Goal: Communication & Community: Answer question/provide support

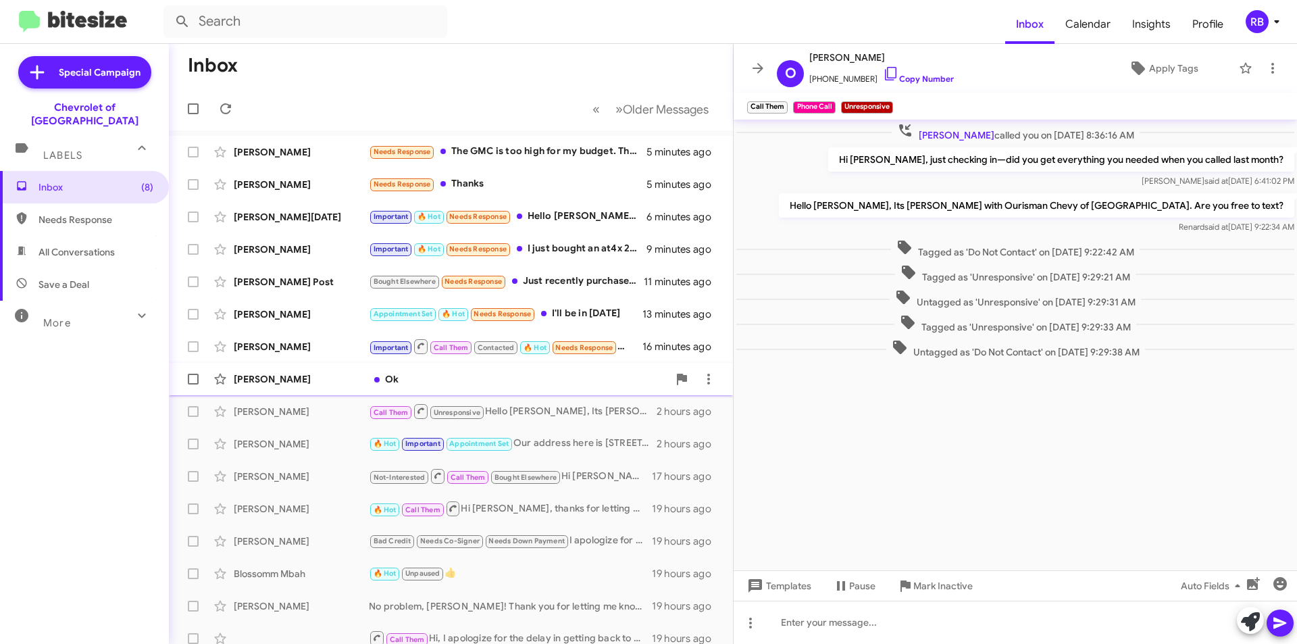
click at [503, 374] on div "Ok" at bounding box center [518, 379] width 299 height 14
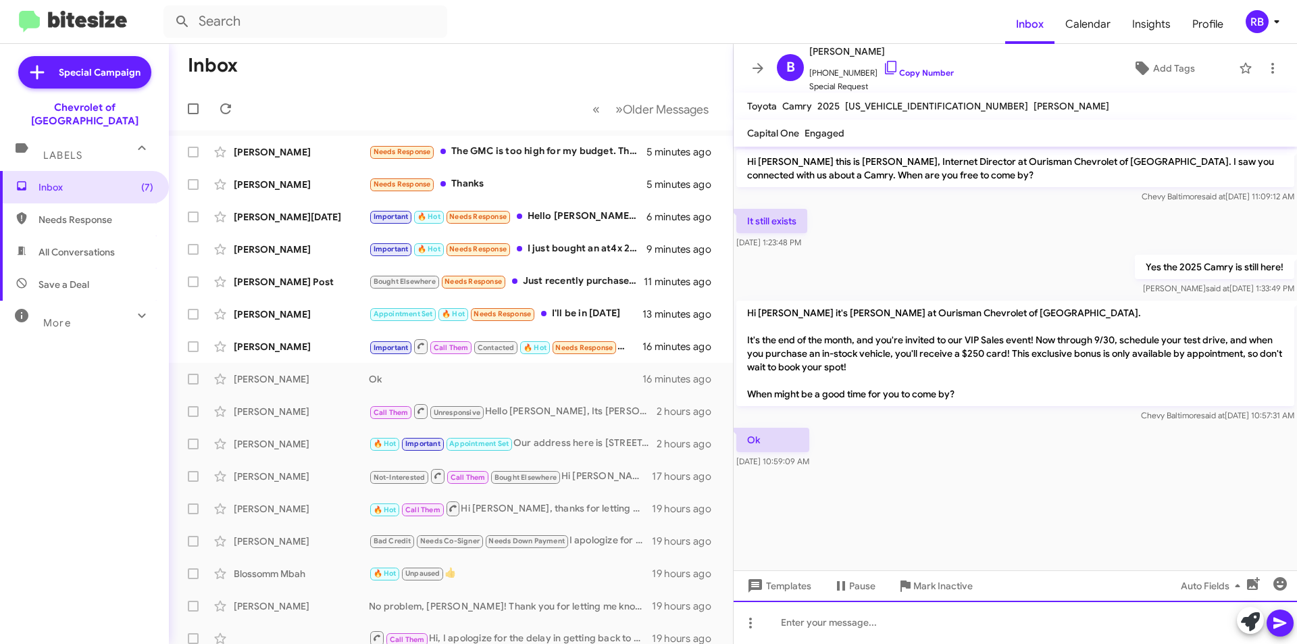
click at [788, 616] on div at bounding box center [1015, 622] width 563 height 43
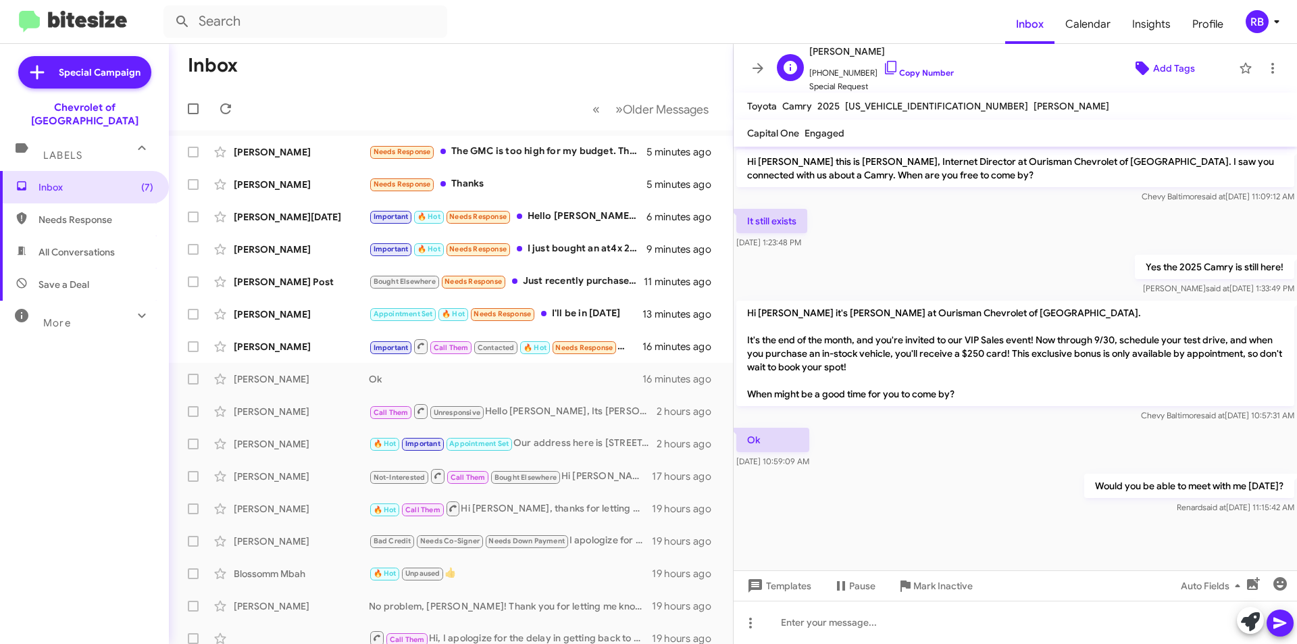
click at [1169, 63] on span "Add Tags" at bounding box center [1174, 68] width 42 height 24
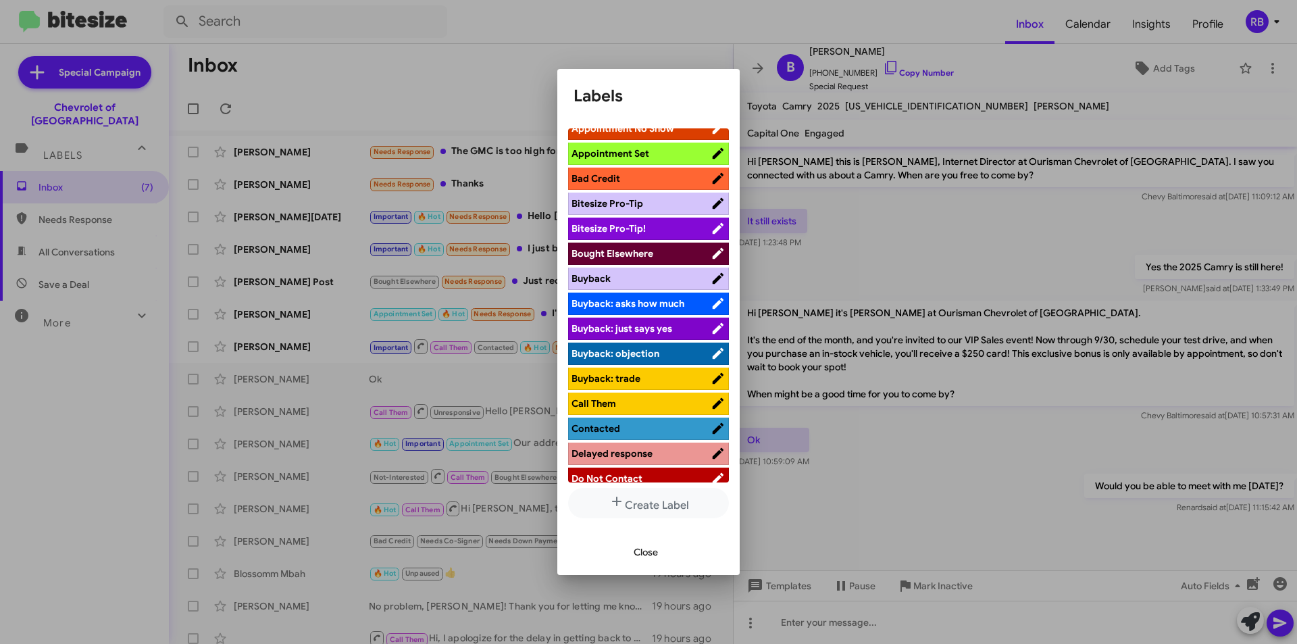
scroll to position [68, 0]
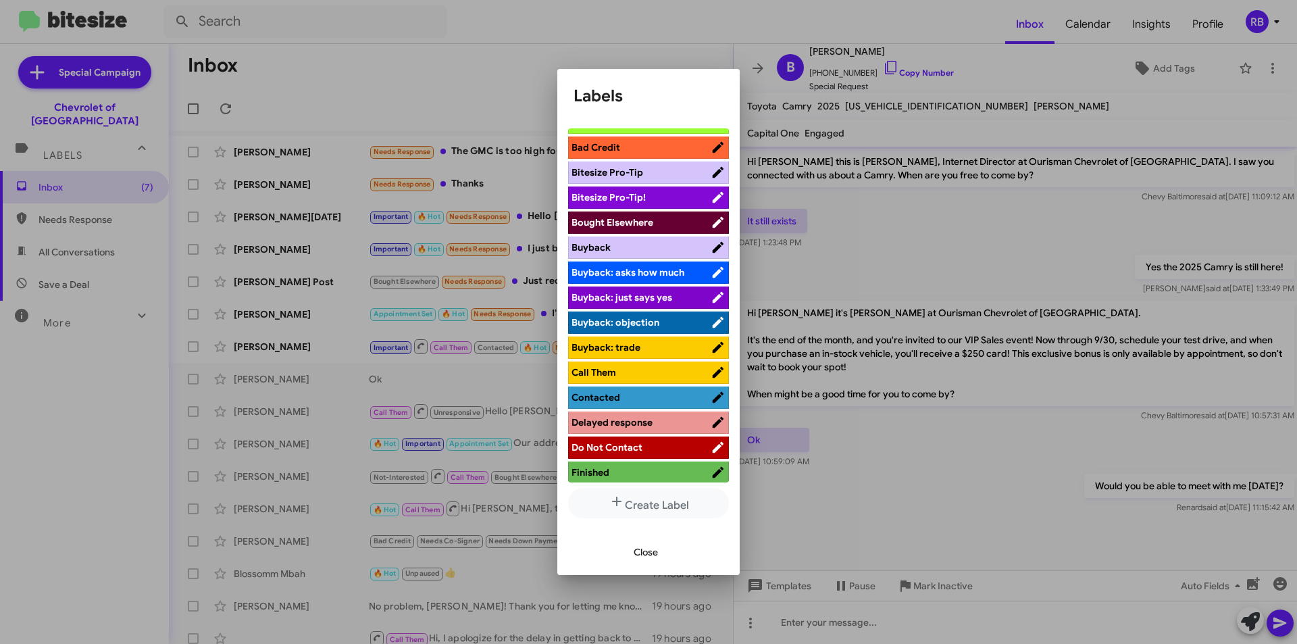
click at [682, 376] on span "Call Them" at bounding box center [641, 373] width 139 height 14
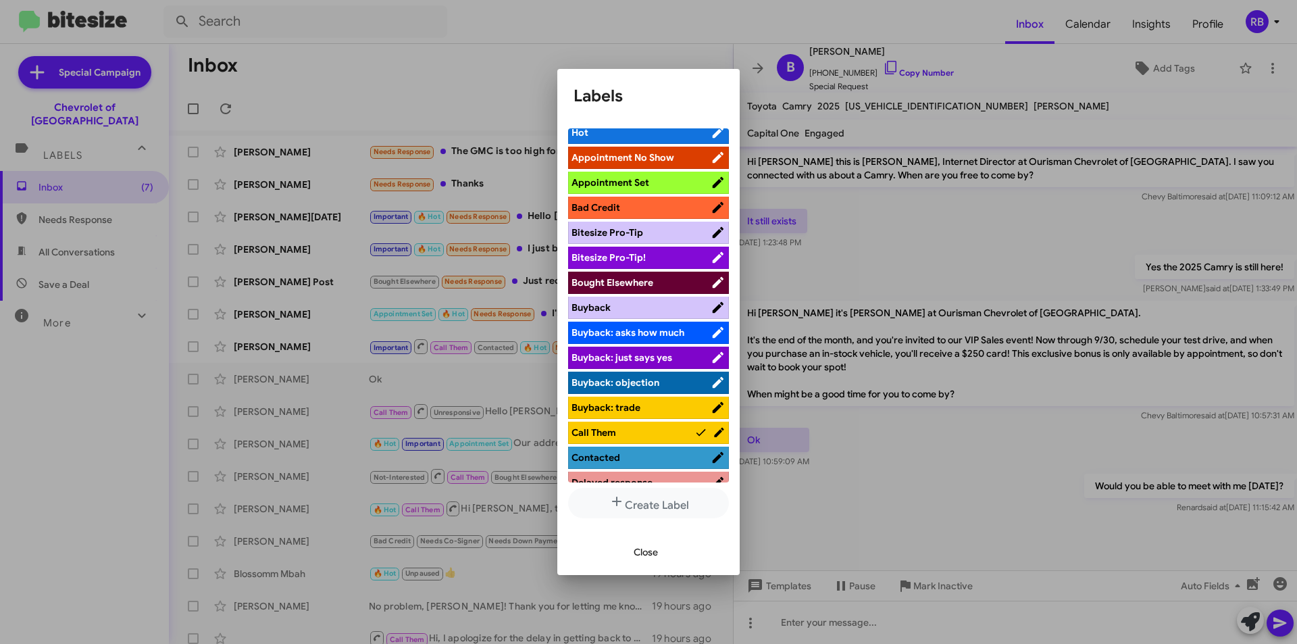
scroll to position [0, 0]
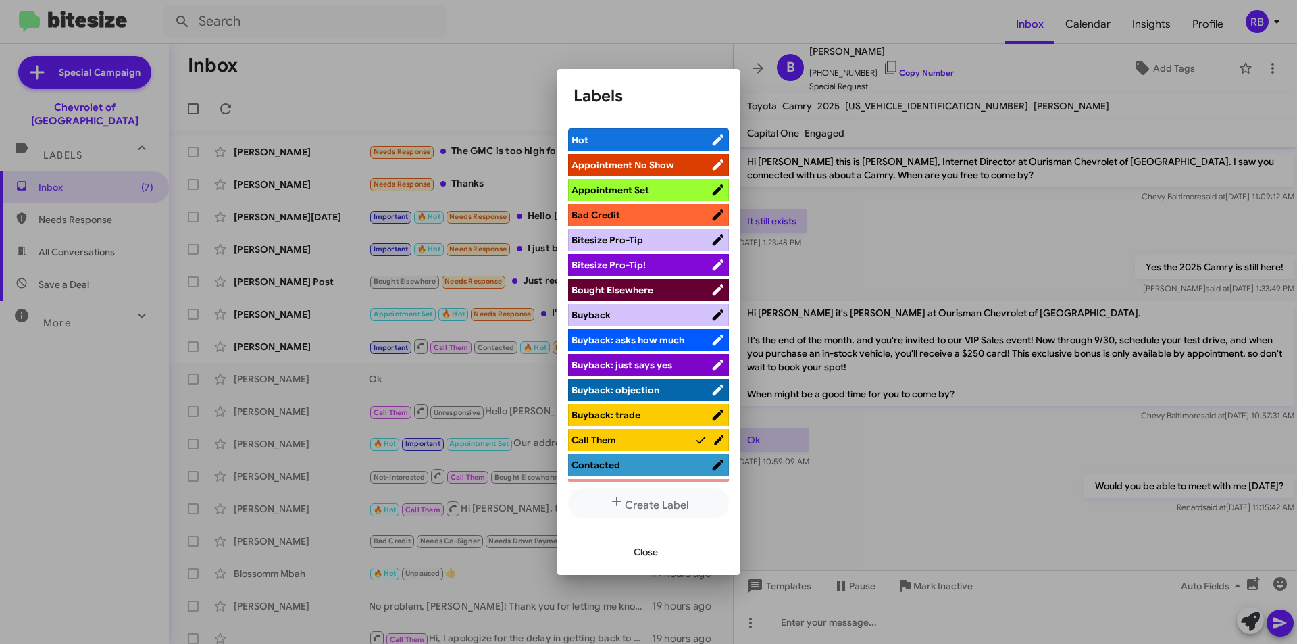
click at [647, 553] on span "Close" at bounding box center [646, 552] width 24 height 24
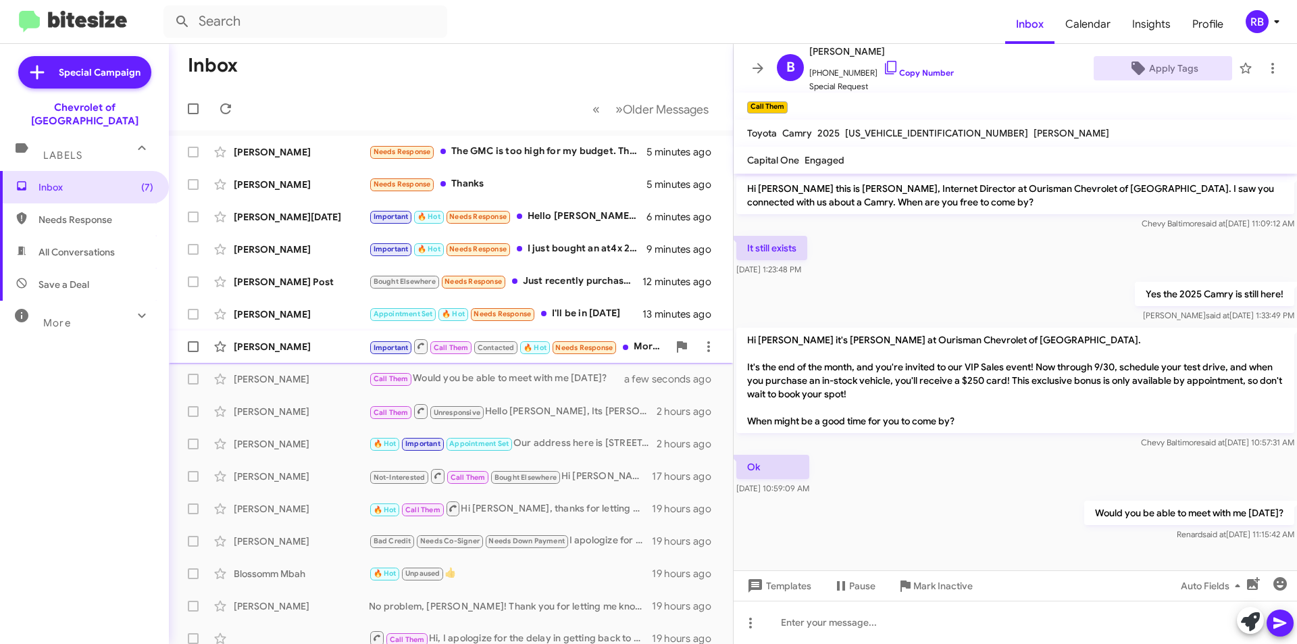
click at [494, 343] on span "Contacted" at bounding box center [496, 347] width 37 height 9
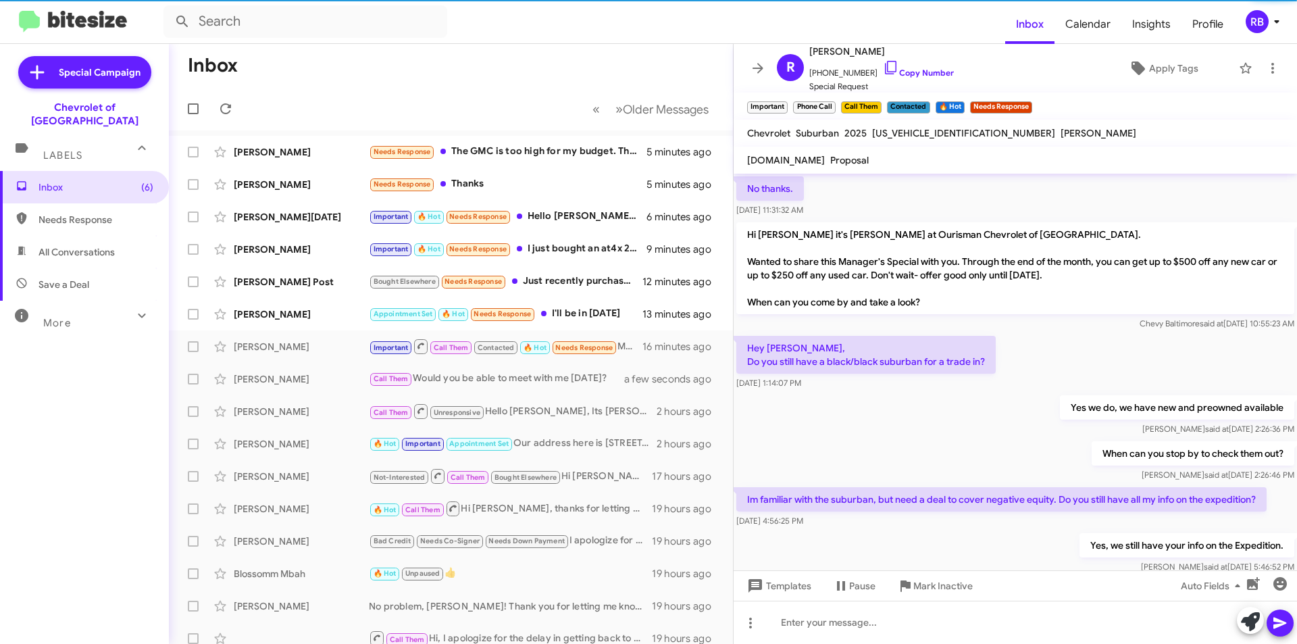
scroll to position [709, 0]
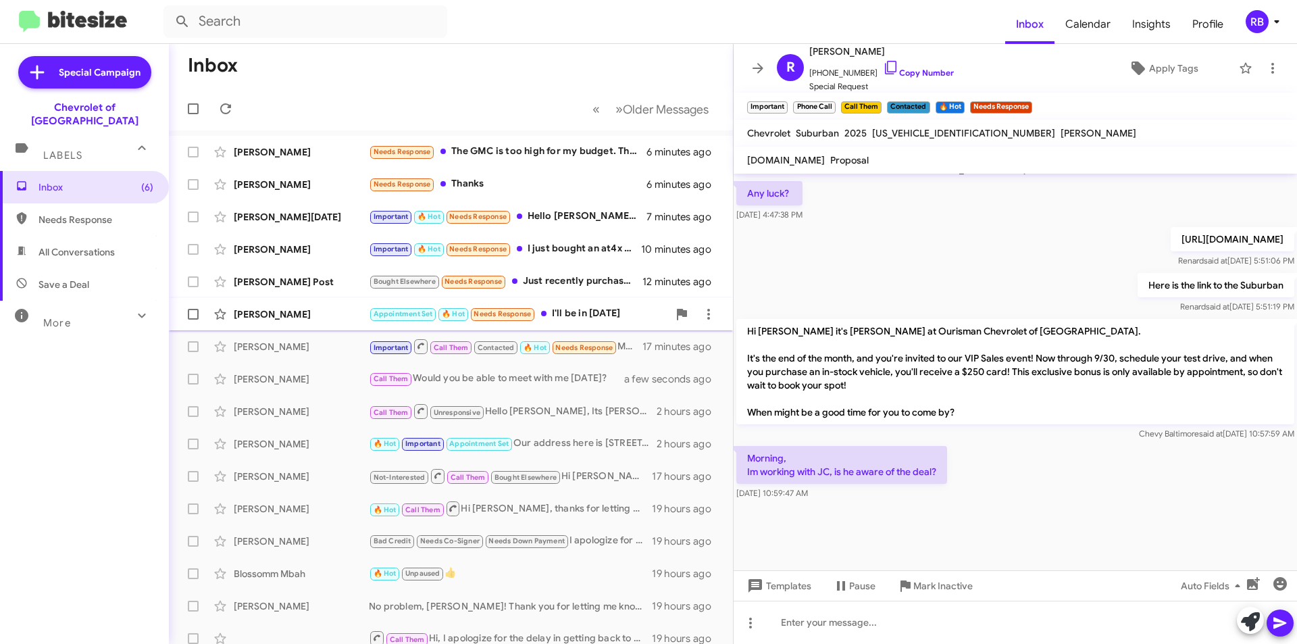
click at [486, 307] on span "Needs Response" at bounding box center [503, 313] width 66 height 12
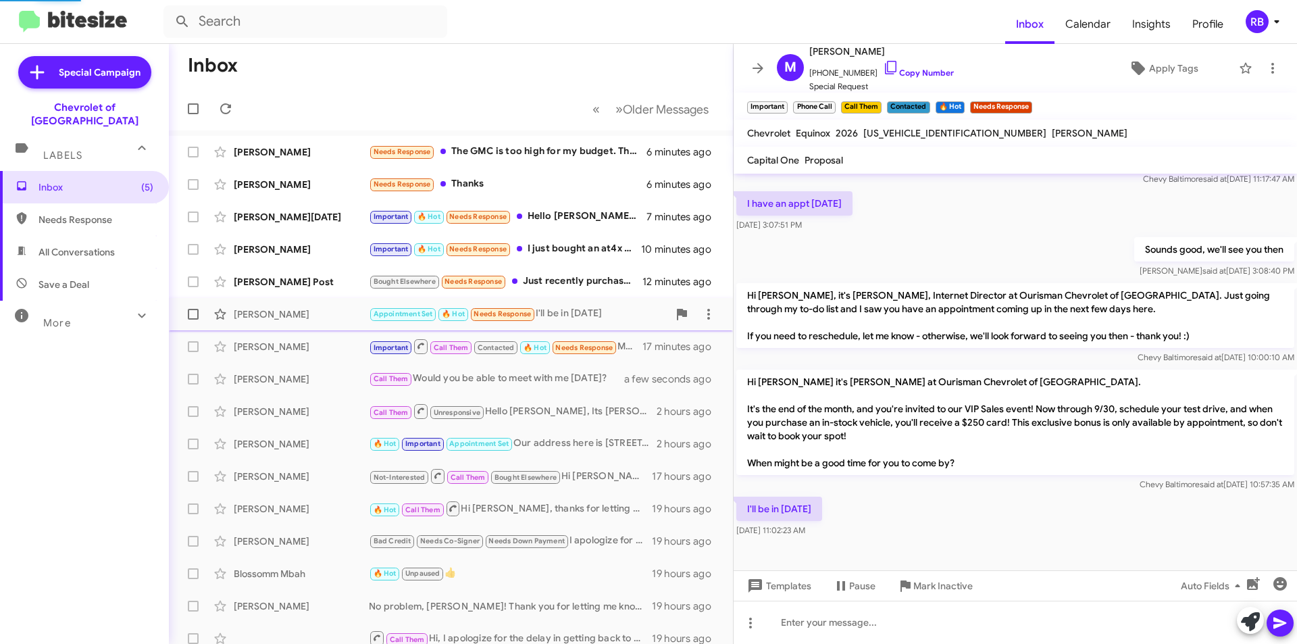
scroll to position [283, 0]
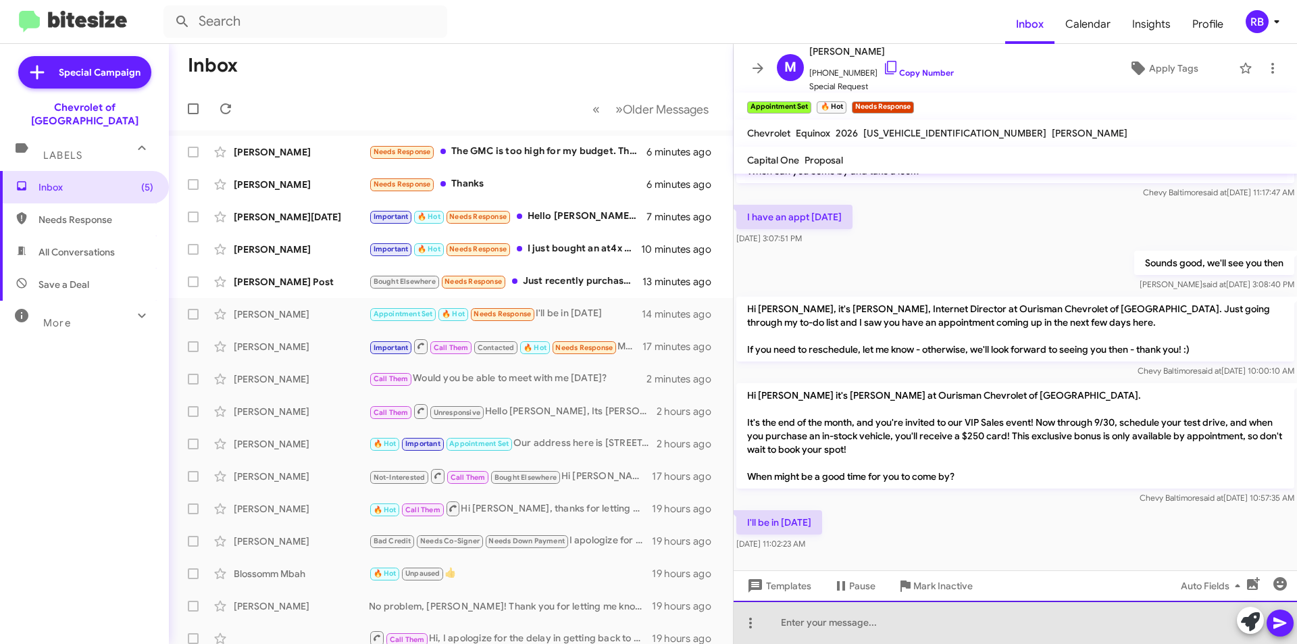
click at [831, 623] on div at bounding box center [1015, 622] width 563 height 43
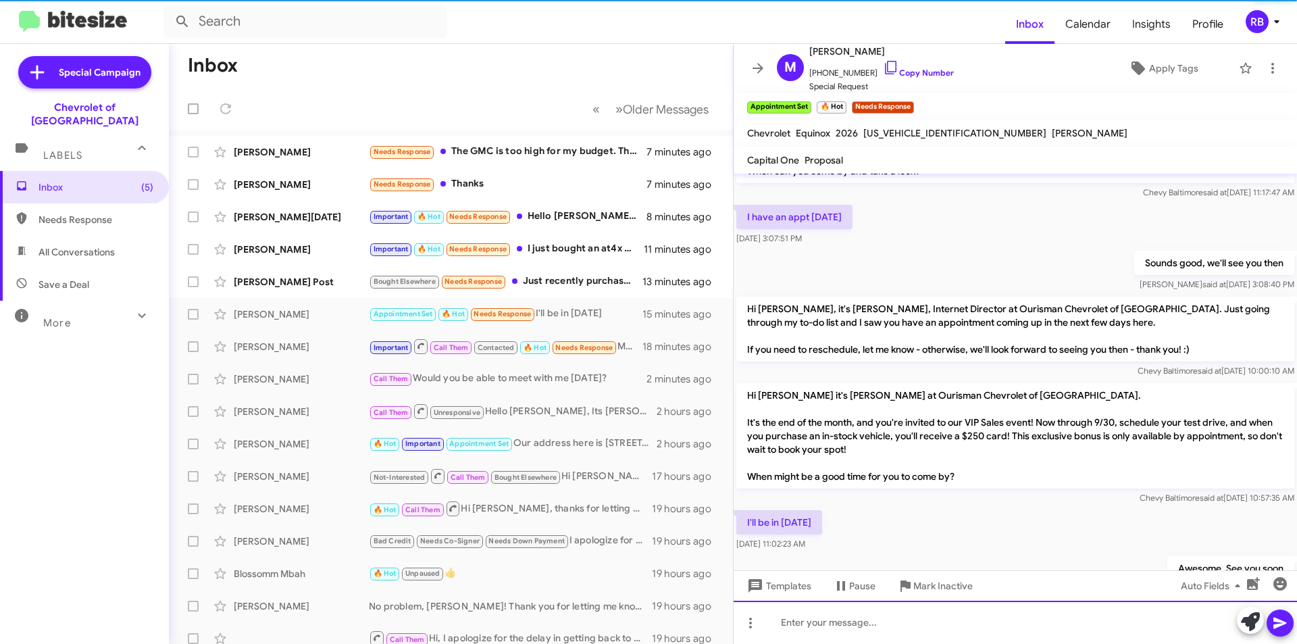
scroll to position [0, 0]
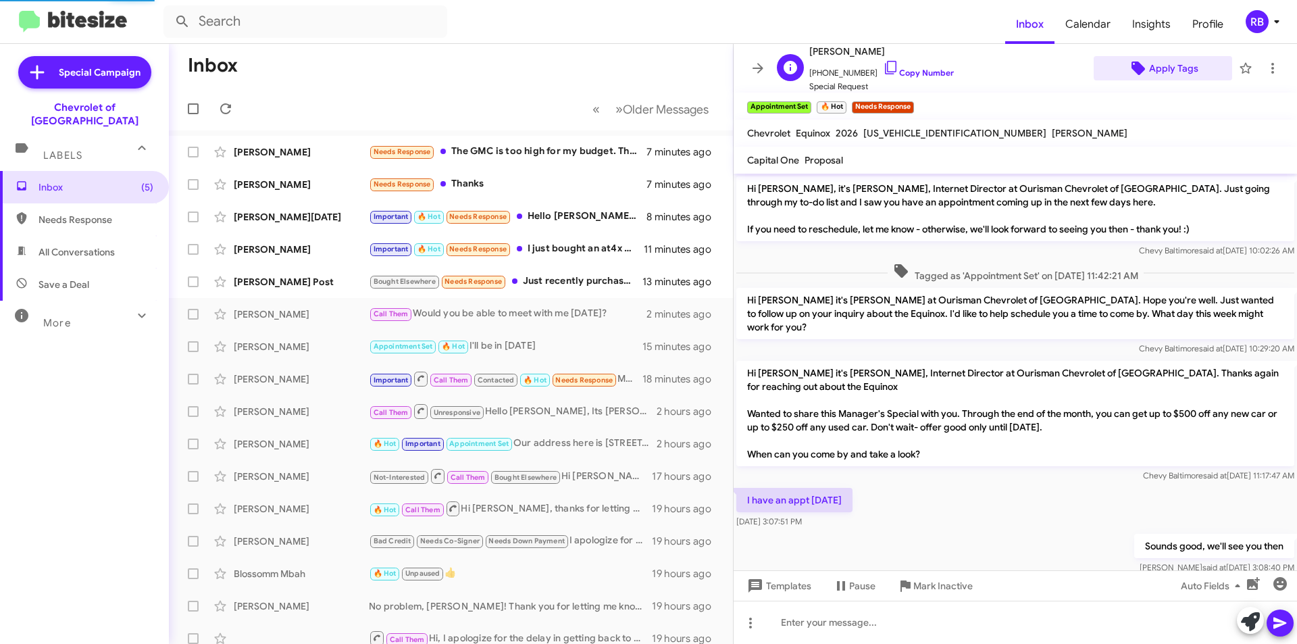
click at [1172, 67] on span "Apply Tags" at bounding box center [1173, 68] width 49 height 24
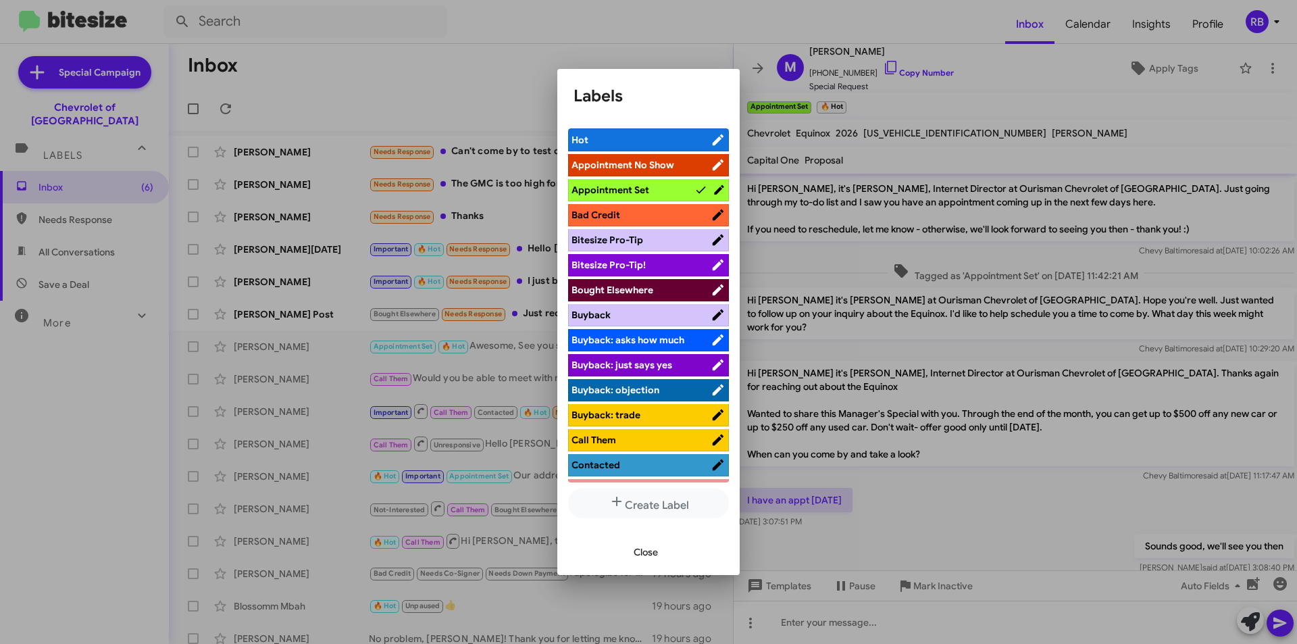
click at [642, 554] on span "Close" at bounding box center [646, 552] width 24 height 24
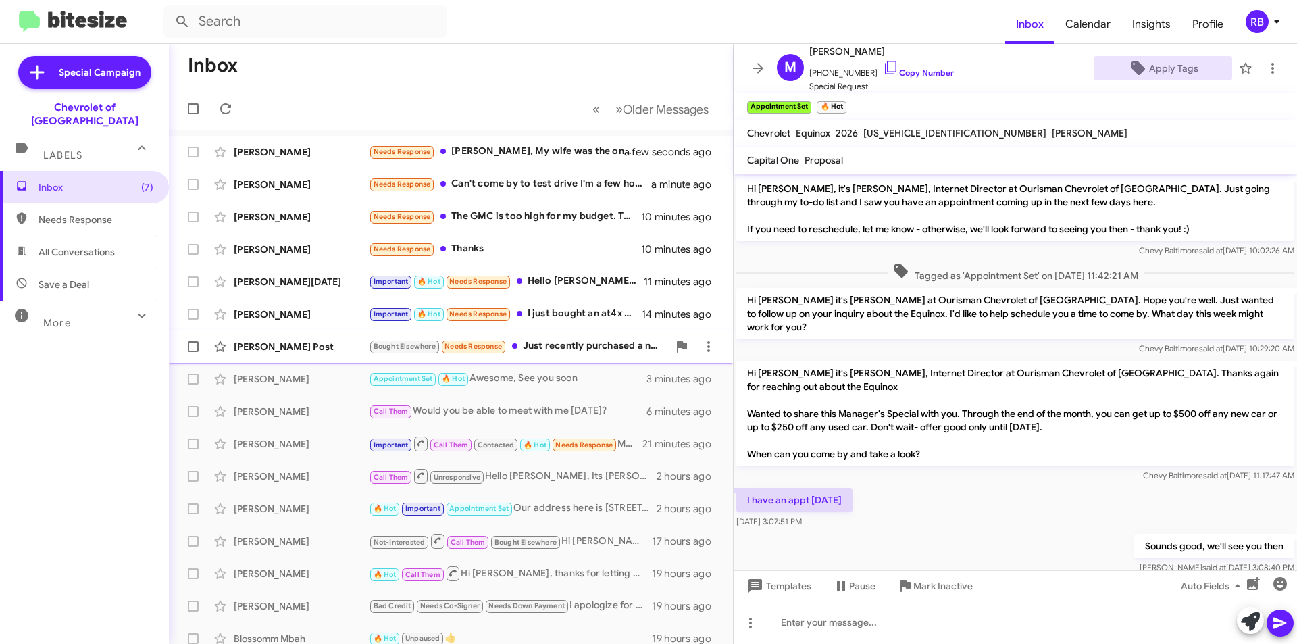
click at [576, 343] on div "Bought Elsewhere Needs Response Just recently purchased a new colorado trail bo…" at bounding box center [518, 346] width 299 height 16
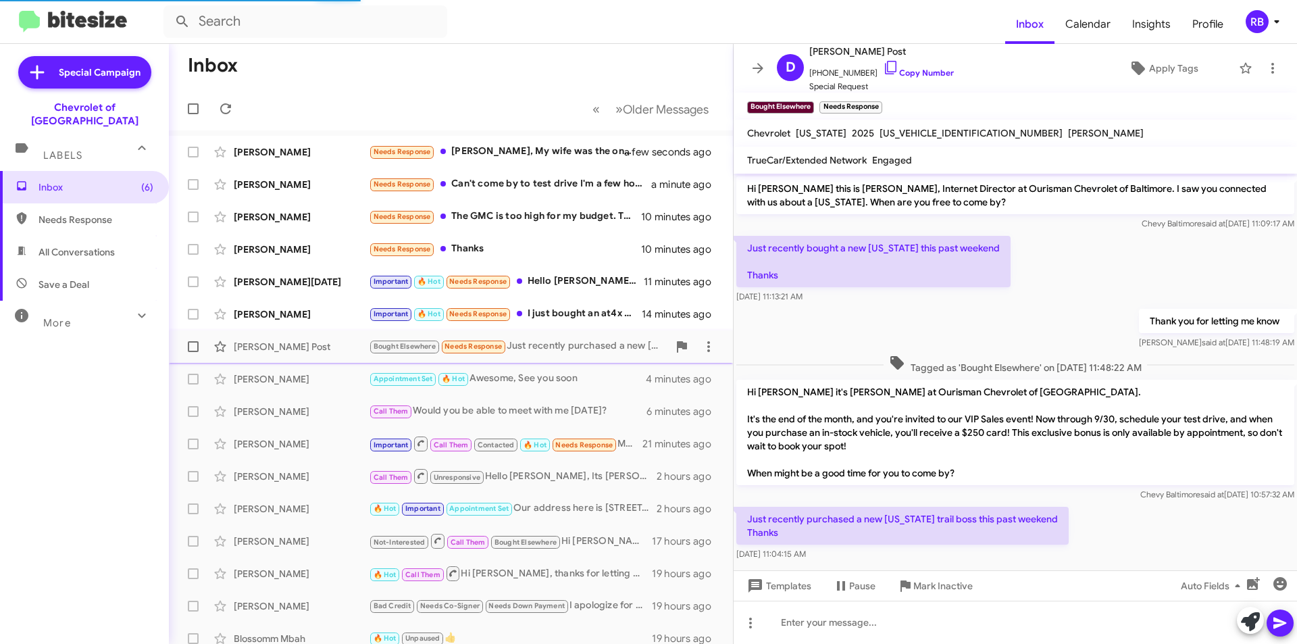
scroll to position [14, 0]
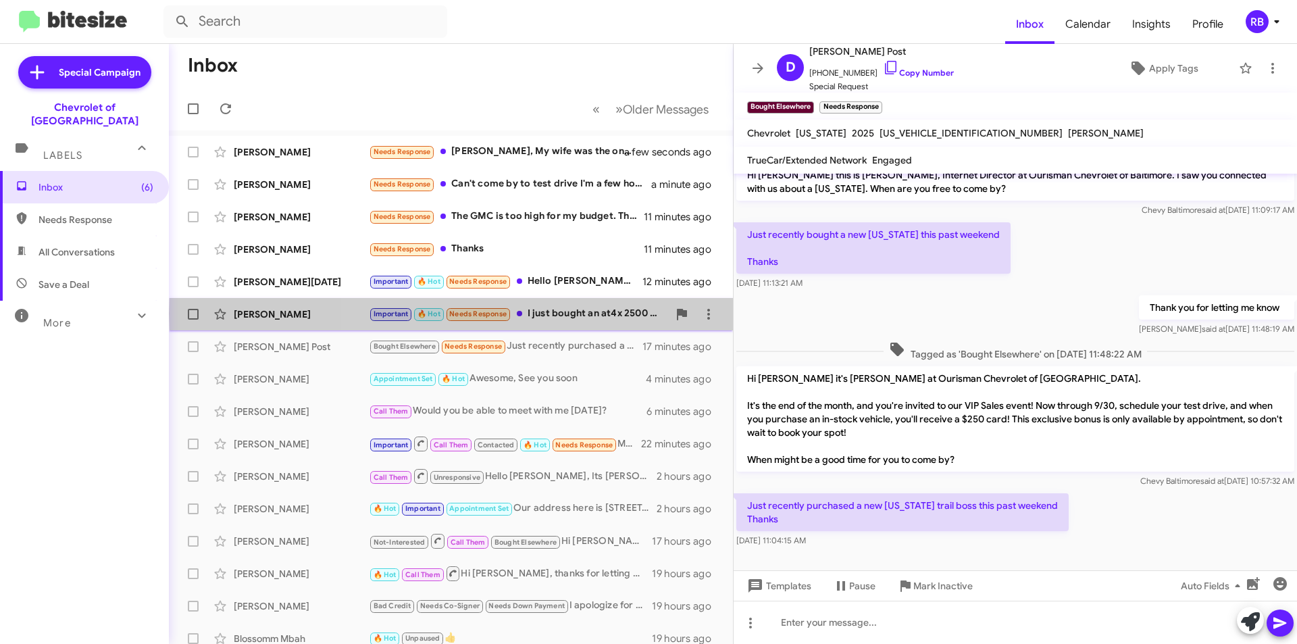
click at [588, 313] on div "Important 🔥 Hot Needs Response I just bought an at4x 2500 thanks bud" at bounding box center [518, 314] width 299 height 16
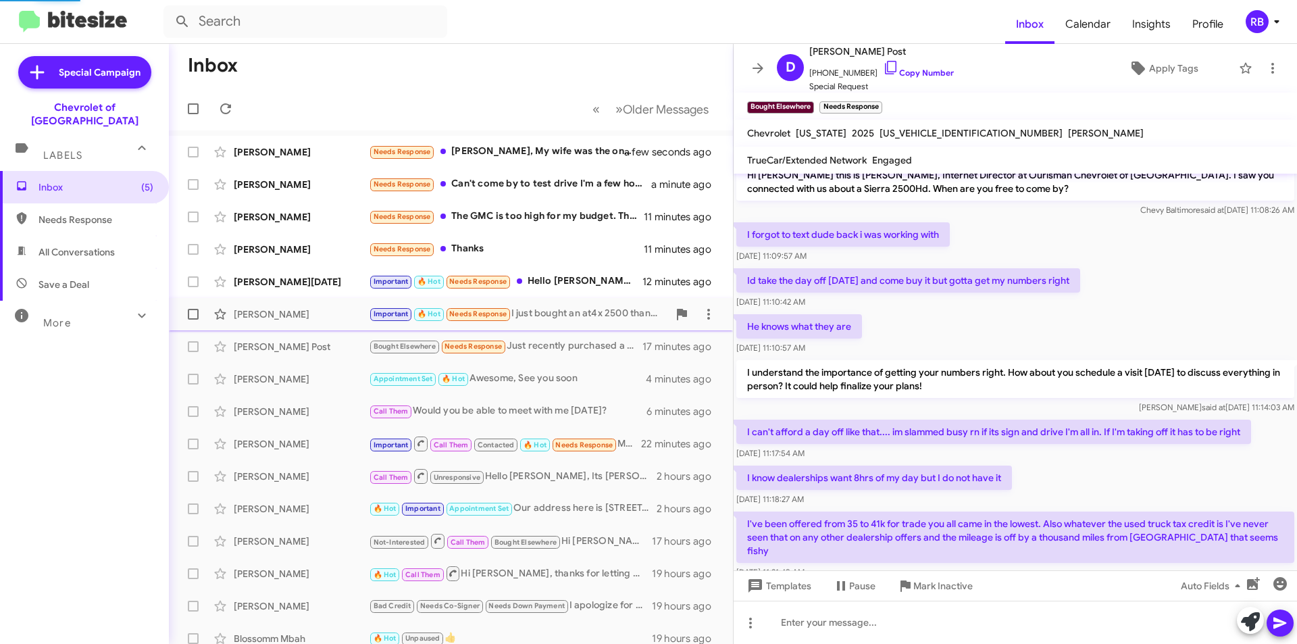
scroll to position [784, 0]
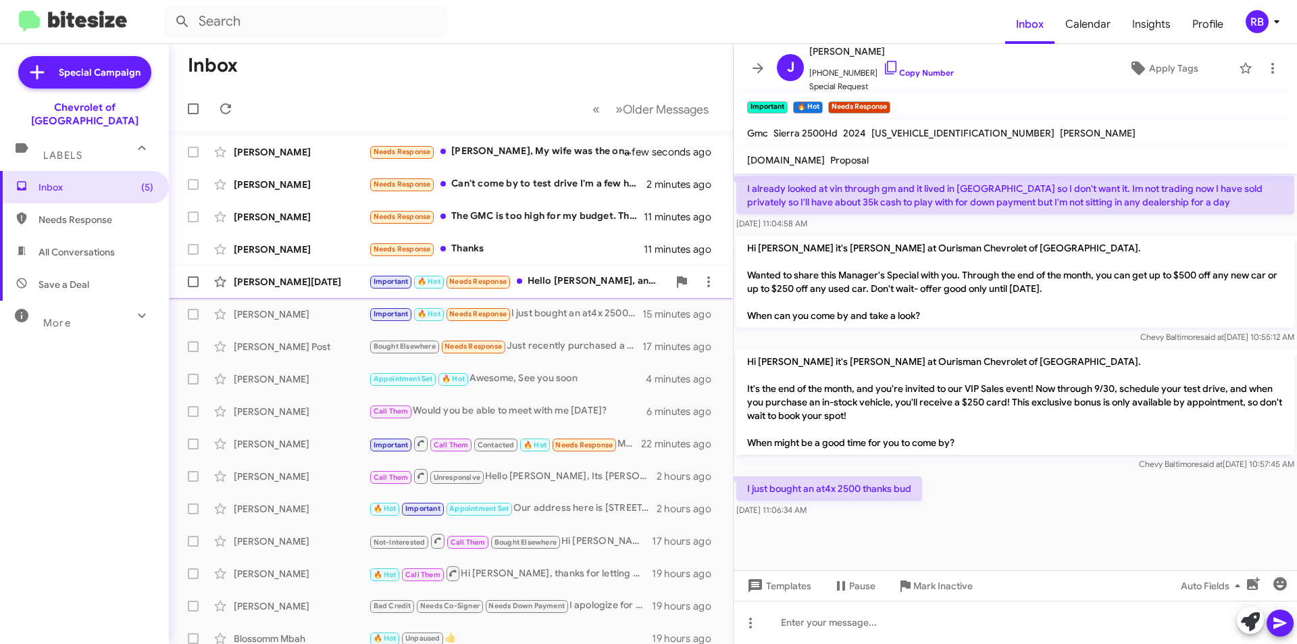
click at [587, 280] on div "Important 🔥 Hot Needs Response Hello Blake, and thank you for writing. I purcha…" at bounding box center [518, 282] width 299 height 16
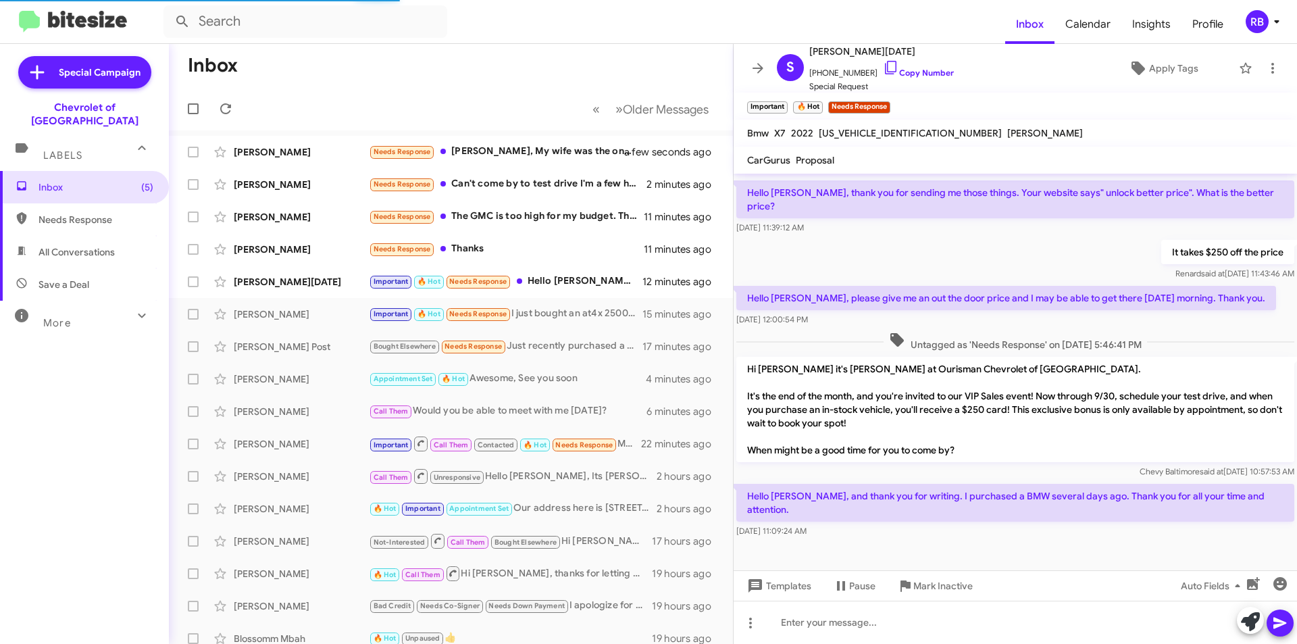
scroll to position [758, 0]
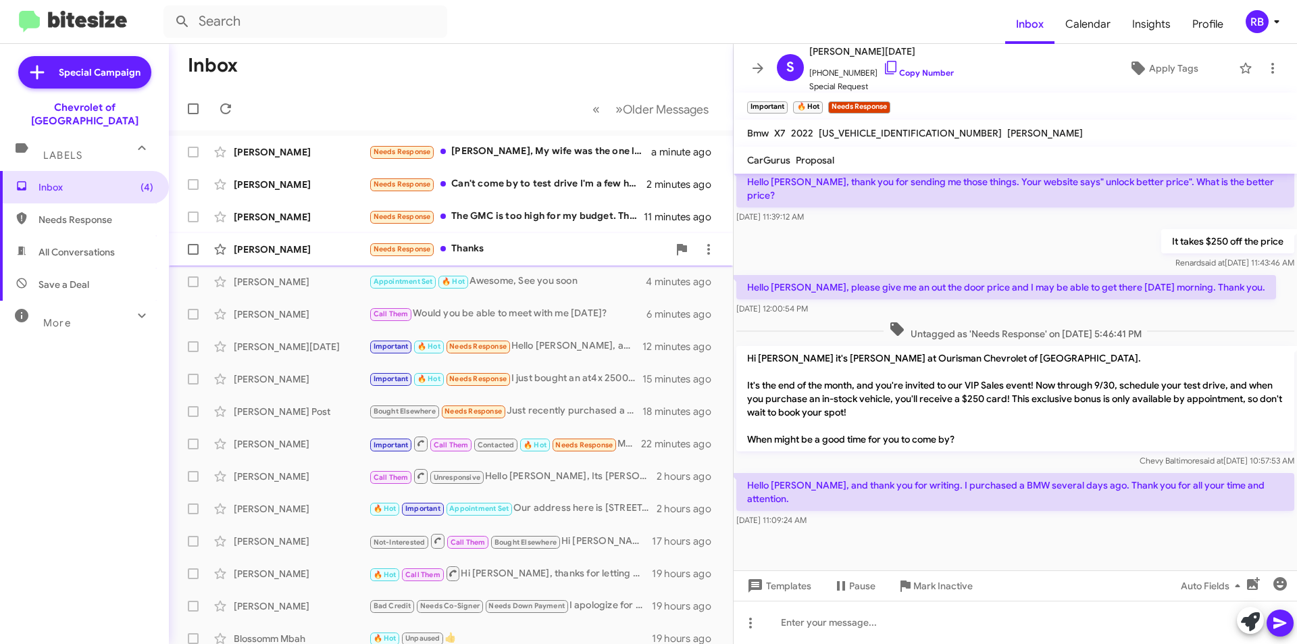
click at [579, 250] on div "Needs Response Thanks" at bounding box center [518, 249] width 299 height 16
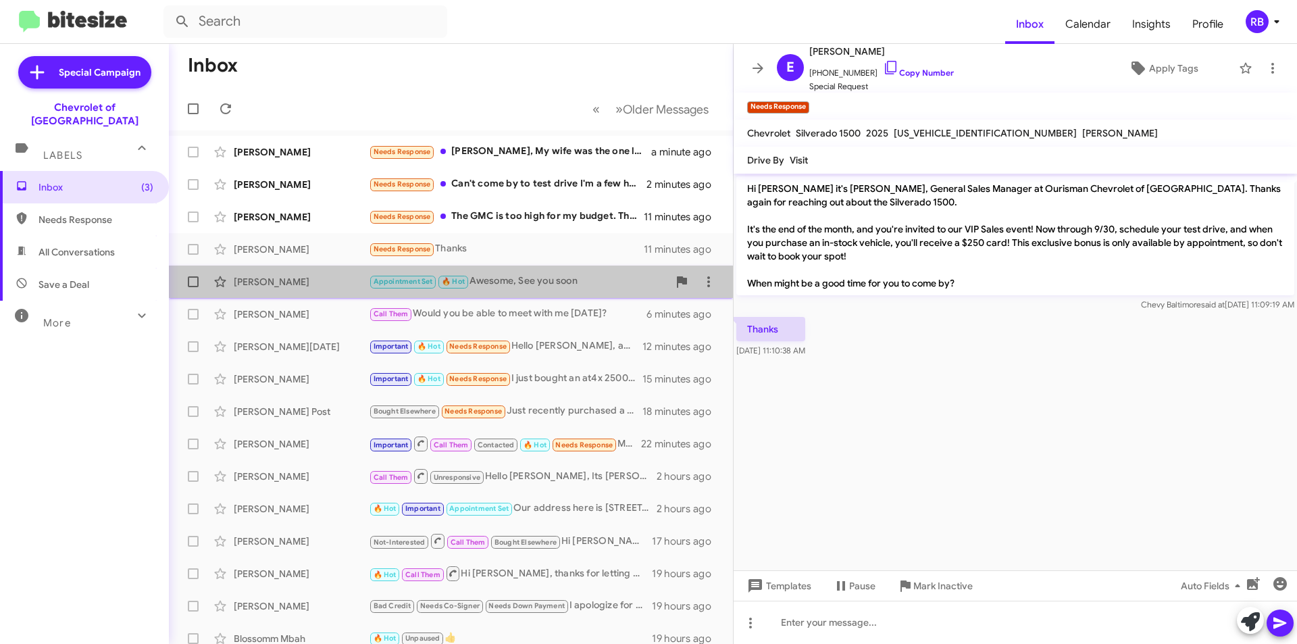
click at [553, 280] on div "Appointment Set 🔥 Hot Awesome, See you soon" at bounding box center [518, 282] width 299 height 16
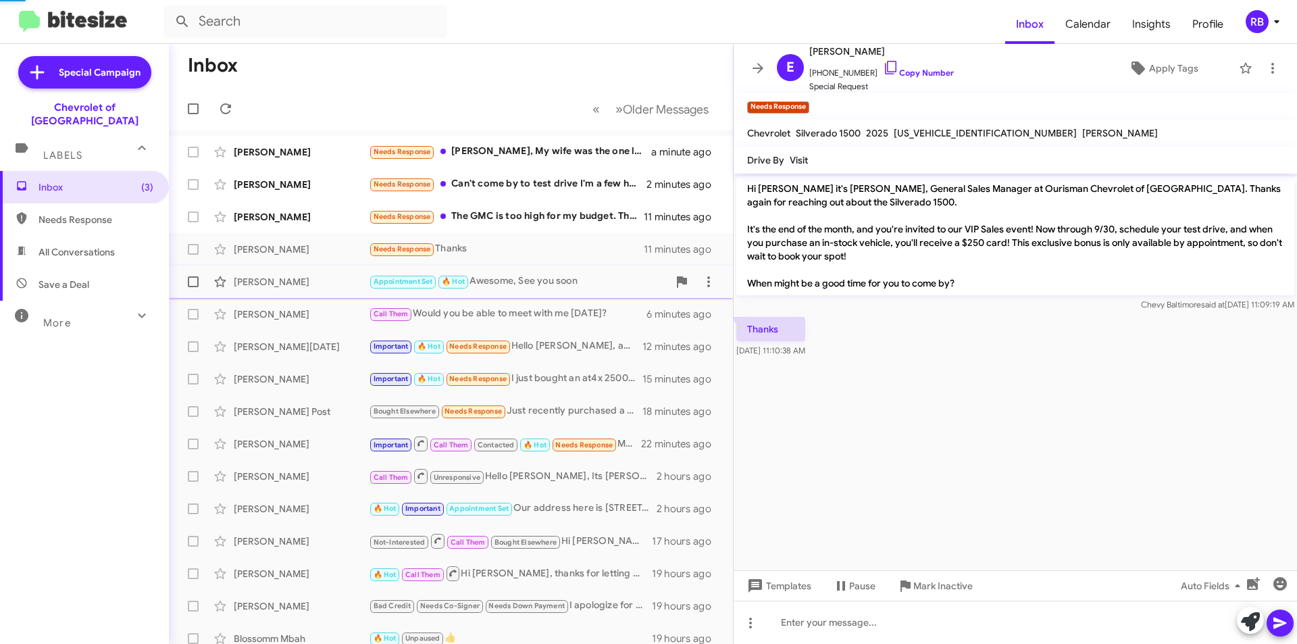
scroll to position [332, 0]
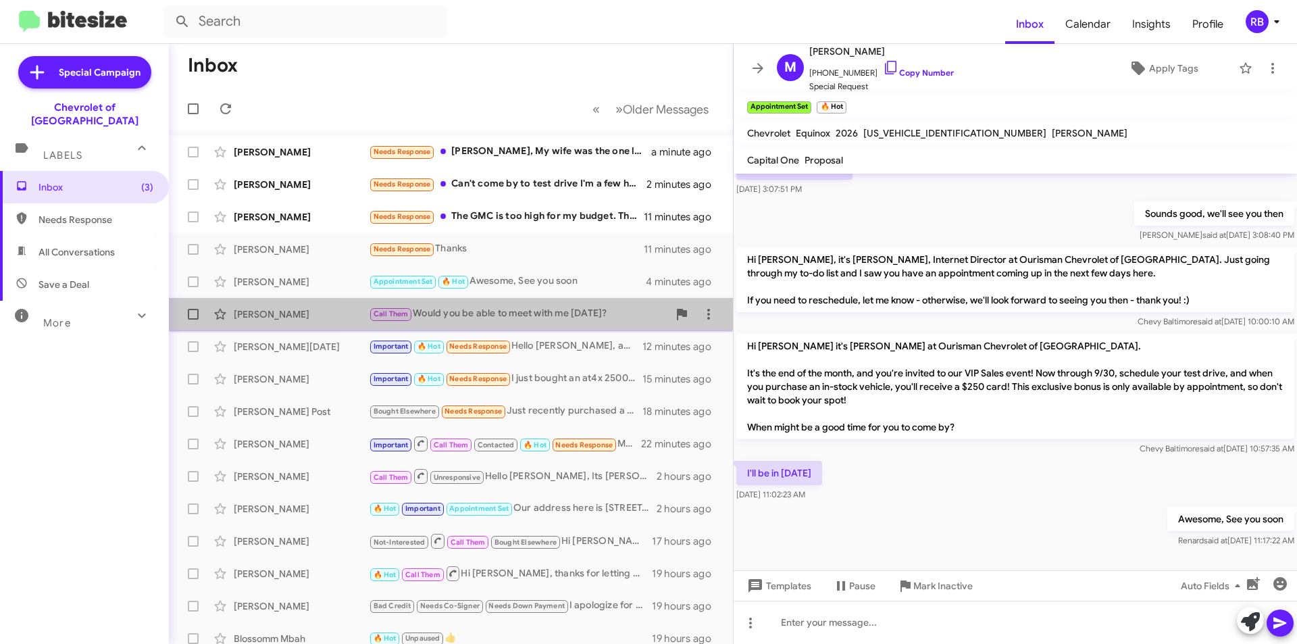
click at [557, 312] on div "Call Them Would you be able to meet with me today?" at bounding box center [518, 314] width 299 height 16
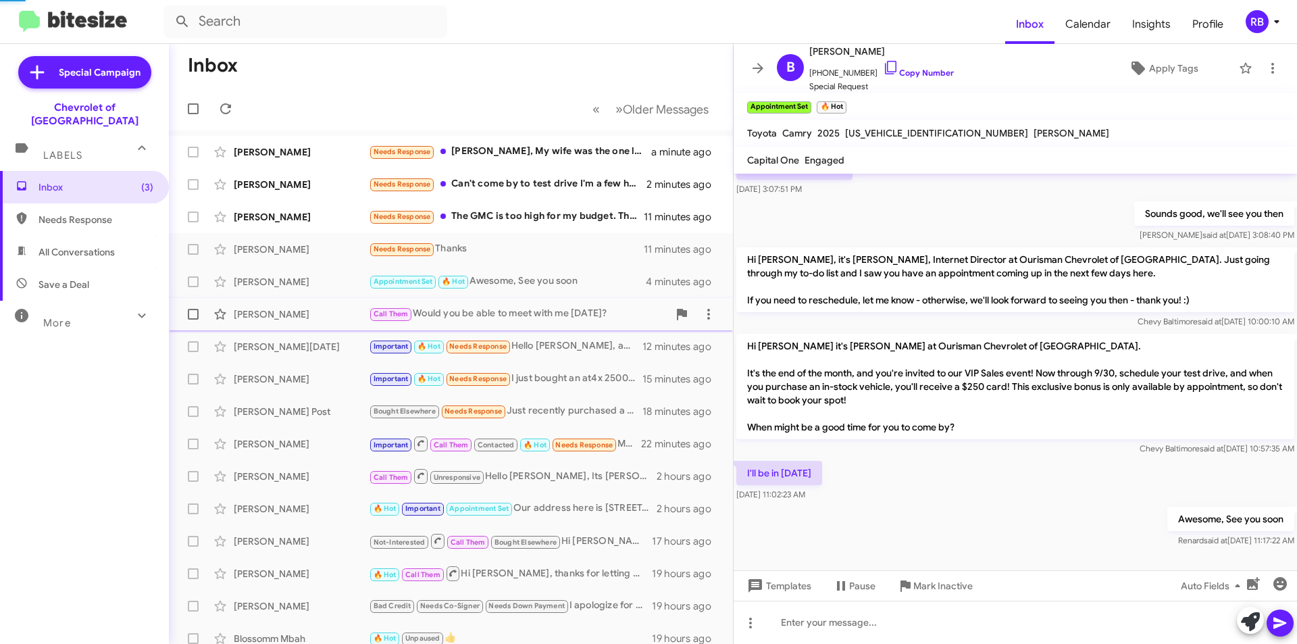
scroll to position [22, 0]
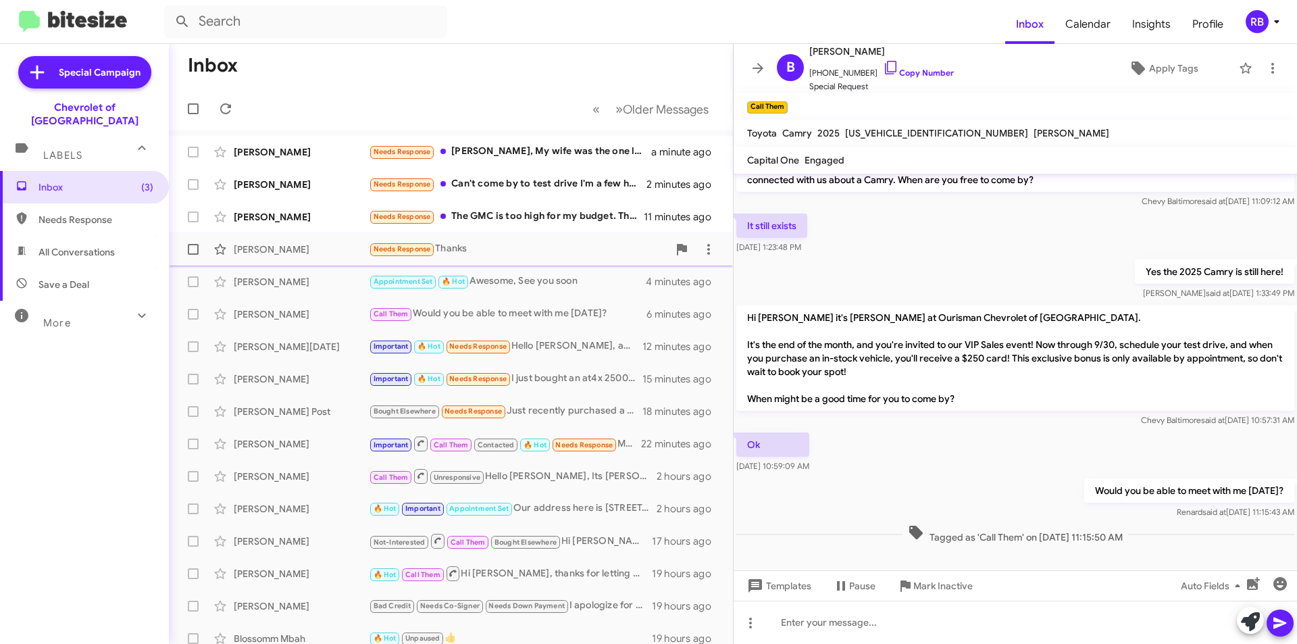
click at [562, 250] on div "Needs Response Thanks" at bounding box center [518, 249] width 299 height 16
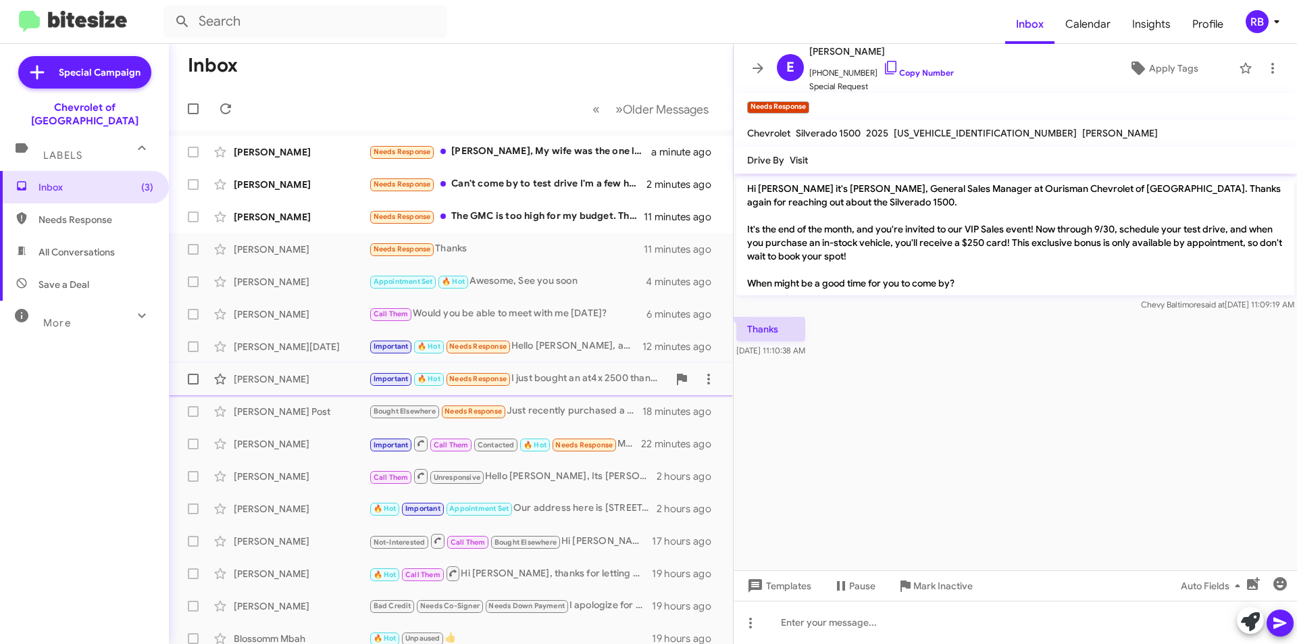
click at [577, 368] on div "Jason Taylor Important 🔥 Hot Needs Response I just bought an at4x 2500 thanks b…" at bounding box center [451, 379] width 543 height 27
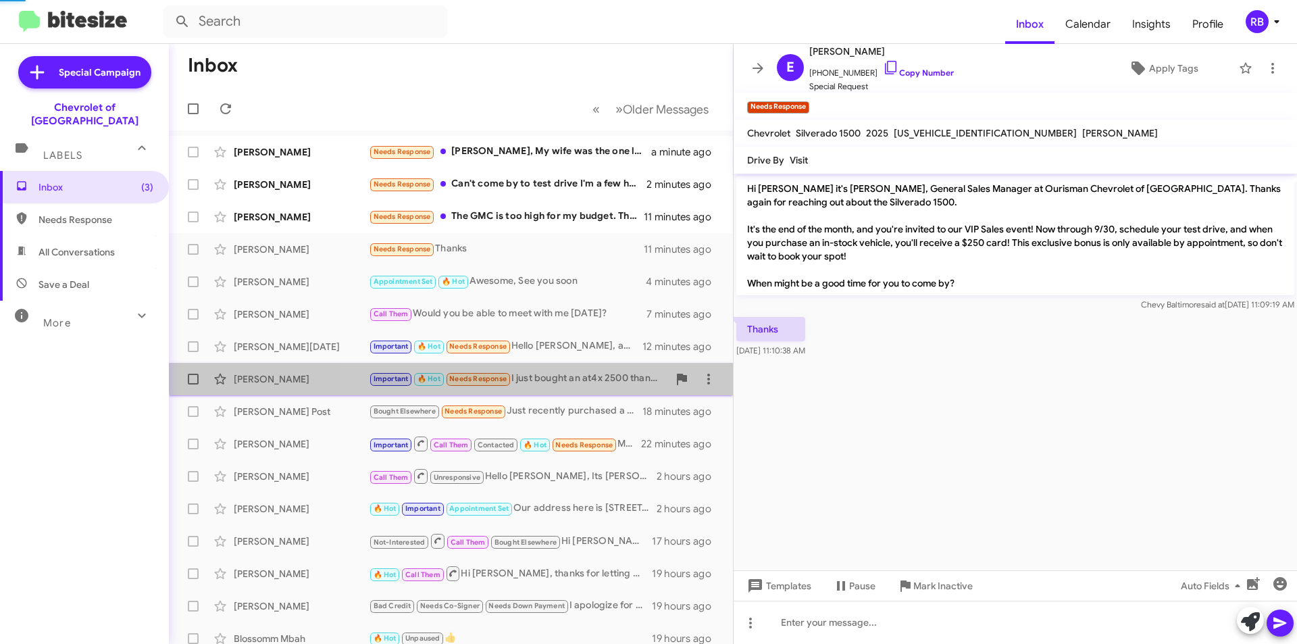
scroll to position [784, 0]
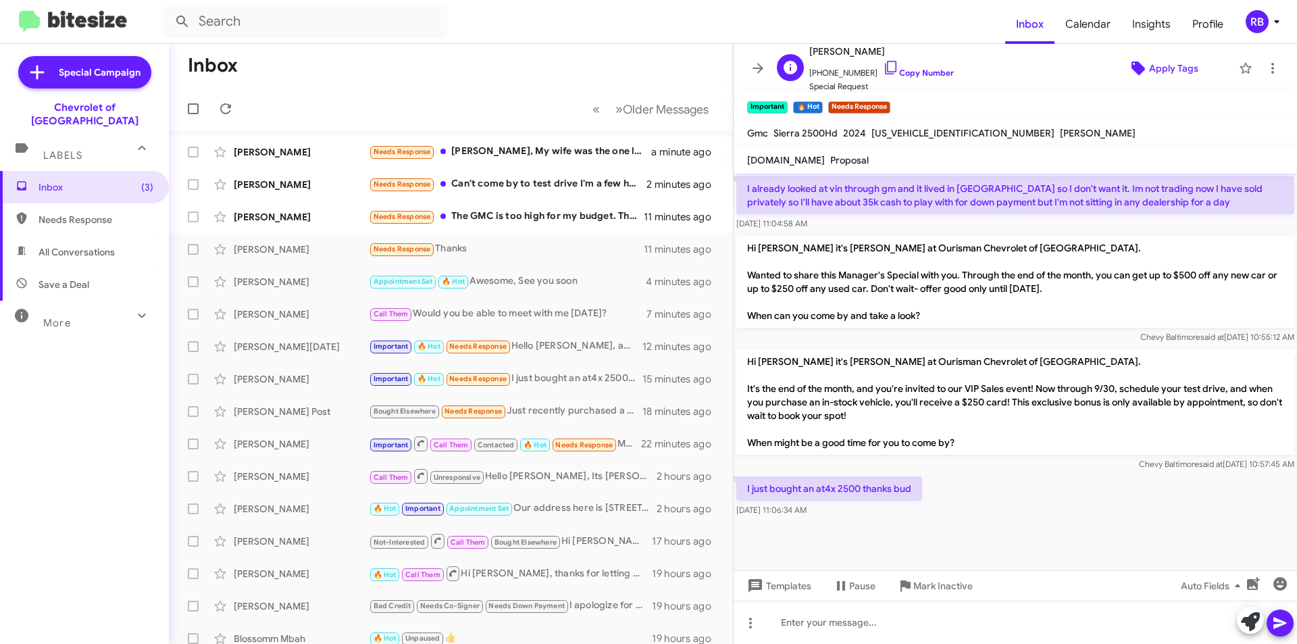
click at [1181, 72] on span "Apply Tags" at bounding box center [1173, 68] width 49 height 24
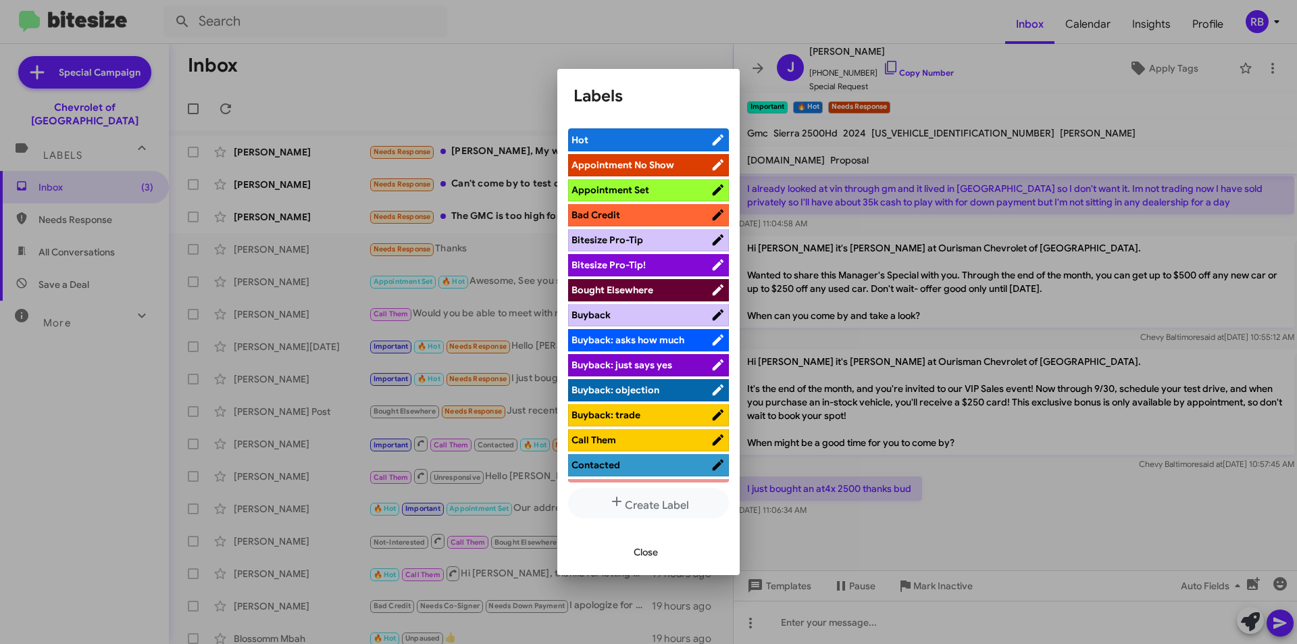
click at [640, 290] on span "Bought Elsewhere" at bounding box center [613, 290] width 82 height 12
click at [651, 558] on span "Close" at bounding box center [646, 552] width 24 height 24
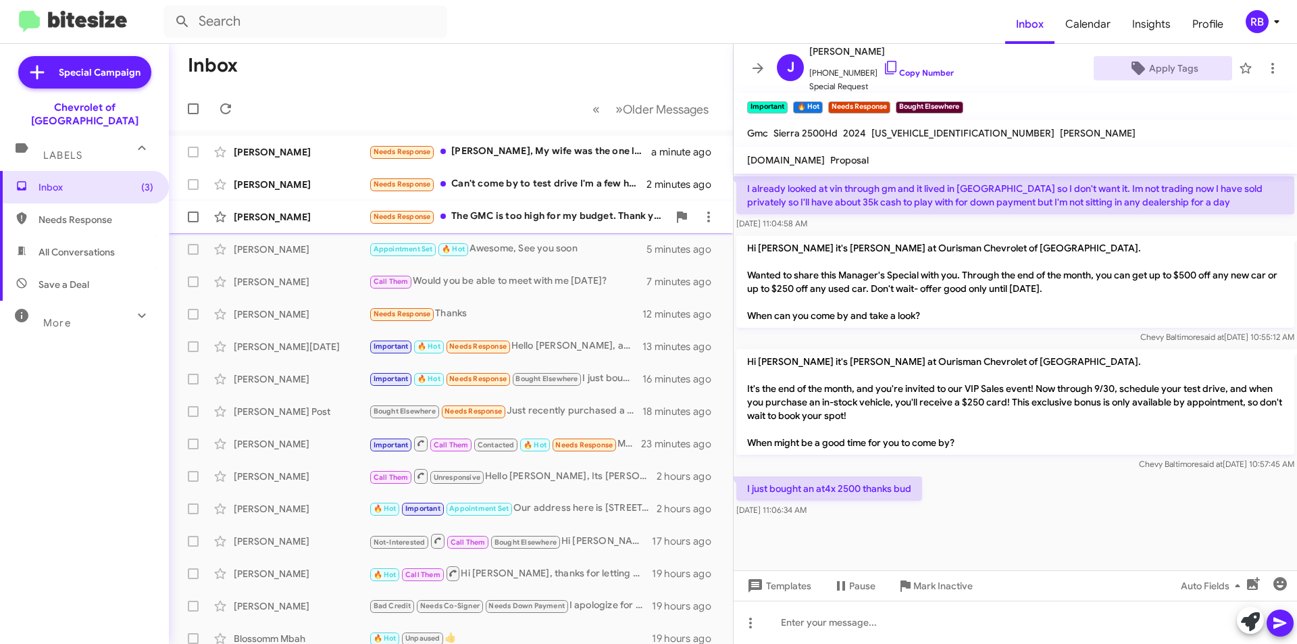
click at [545, 216] on div "Needs Response The GMC is too high for my budget. Thank you though." at bounding box center [518, 217] width 299 height 16
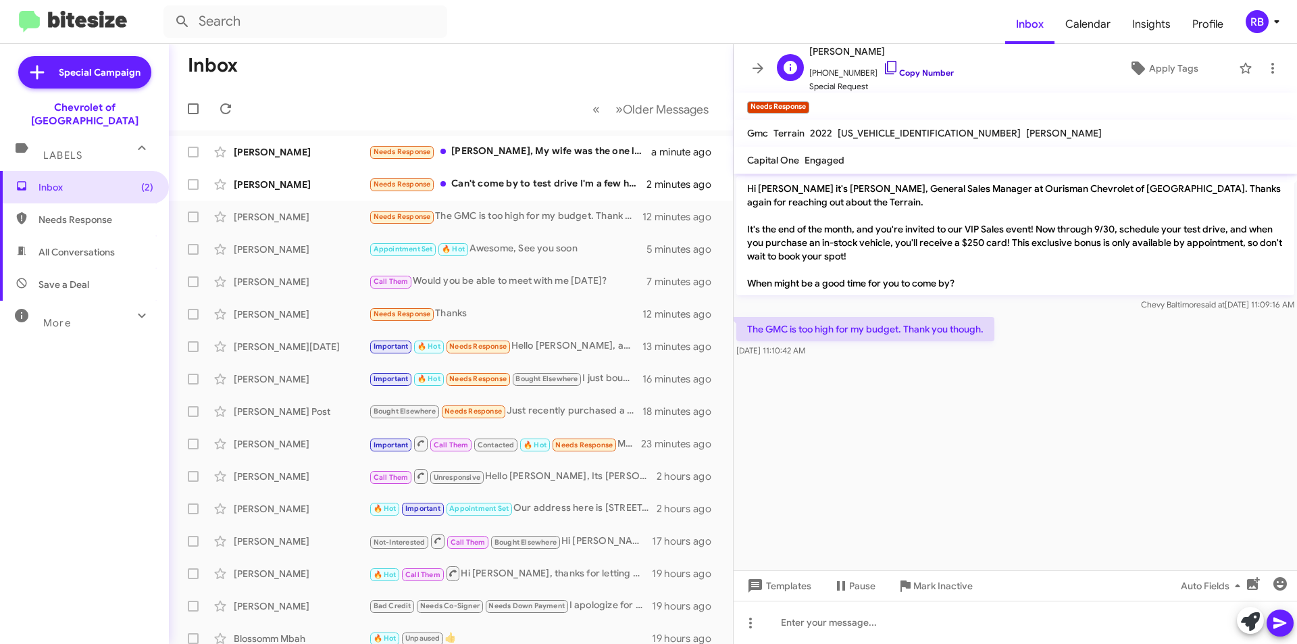
click at [924, 72] on link "Copy Number" at bounding box center [918, 73] width 71 height 10
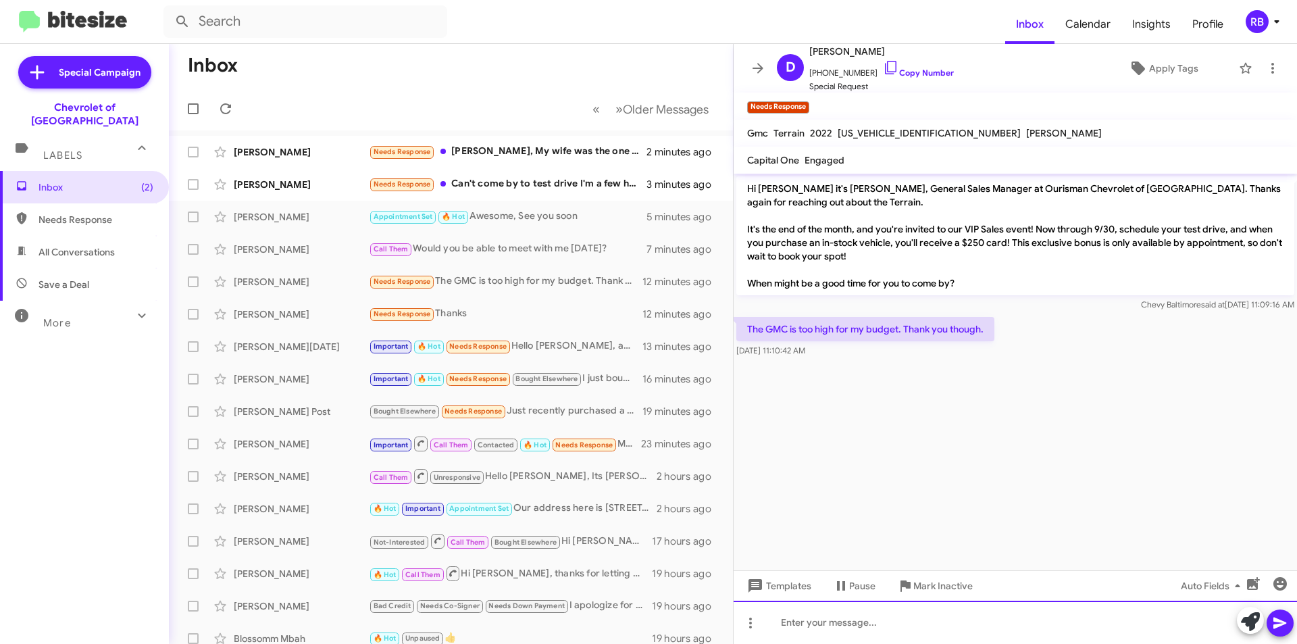
click at [816, 622] on div at bounding box center [1015, 622] width 563 height 43
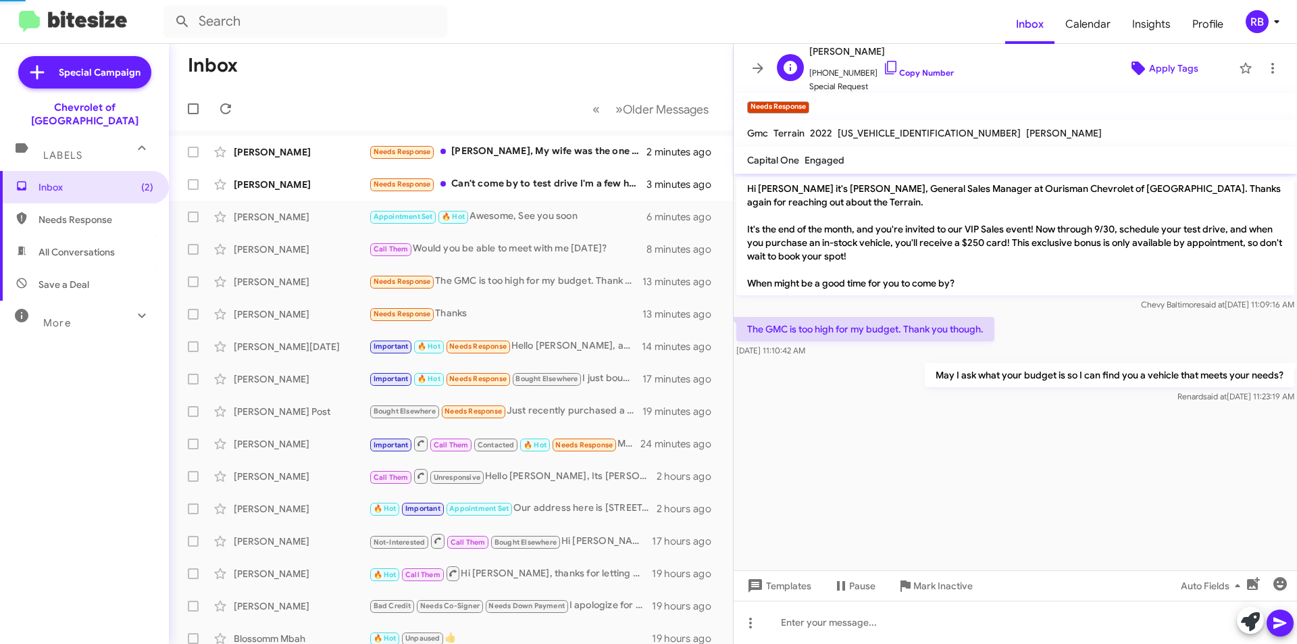
click at [1165, 73] on span "Apply Tags" at bounding box center [1173, 68] width 49 height 24
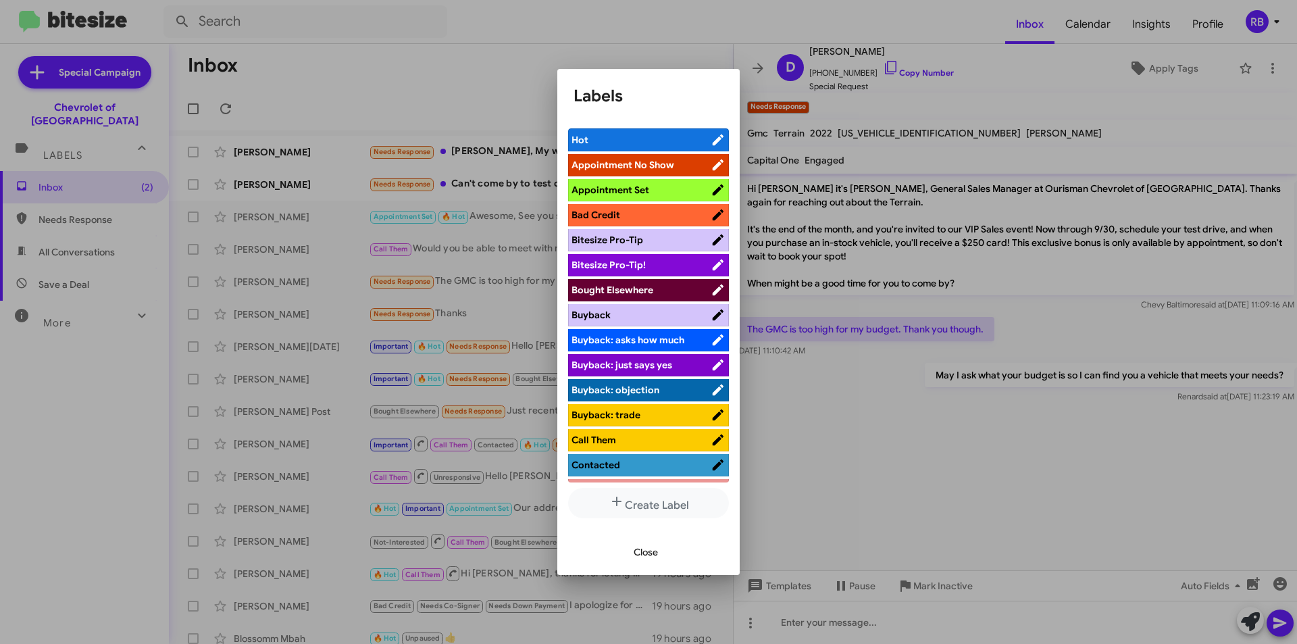
click at [638, 464] on span "Contacted" at bounding box center [641, 465] width 139 height 14
click at [638, 438] on span "Call Them" at bounding box center [635, 440] width 127 height 14
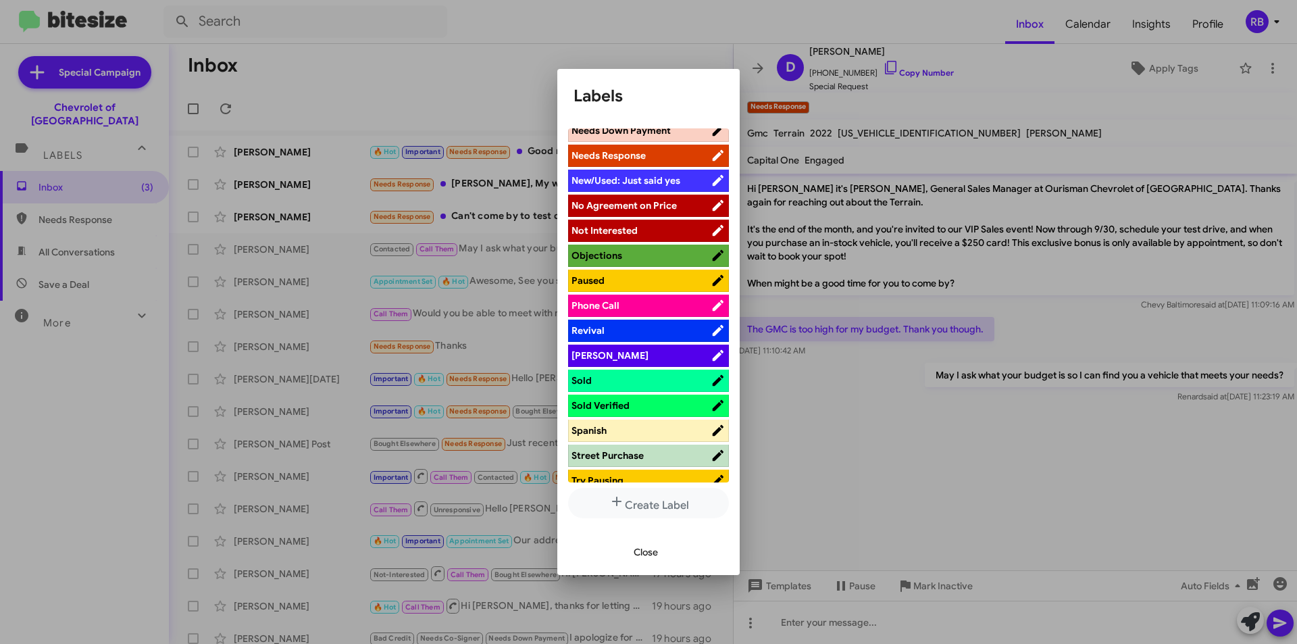
scroll to position [676, 0]
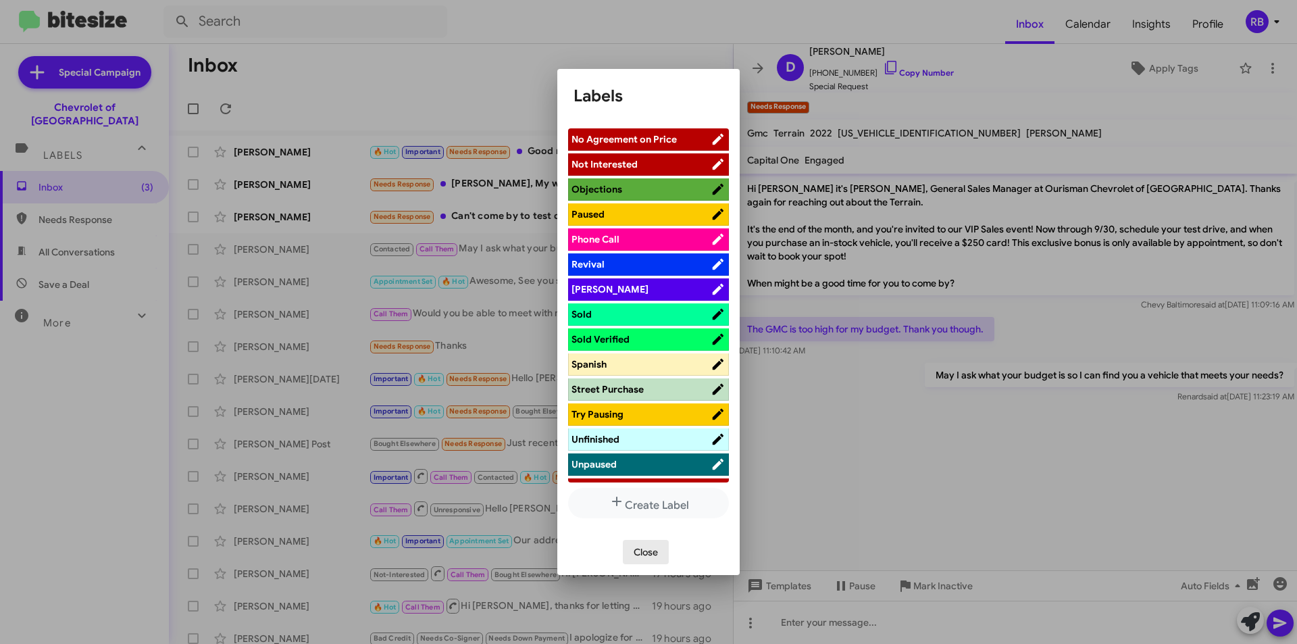
click at [650, 549] on span "Close" at bounding box center [646, 552] width 24 height 24
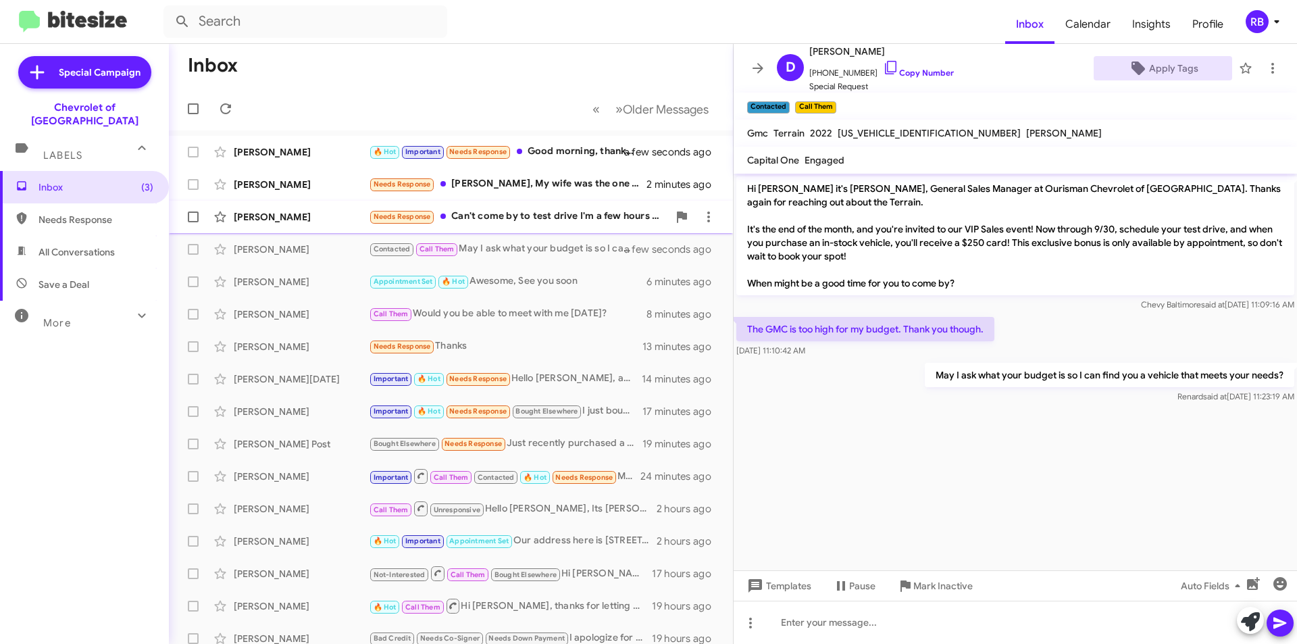
click at [563, 223] on div "Needs Response Can't come by to test drive I'm a few hours away" at bounding box center [518, 217] width 299 height 16
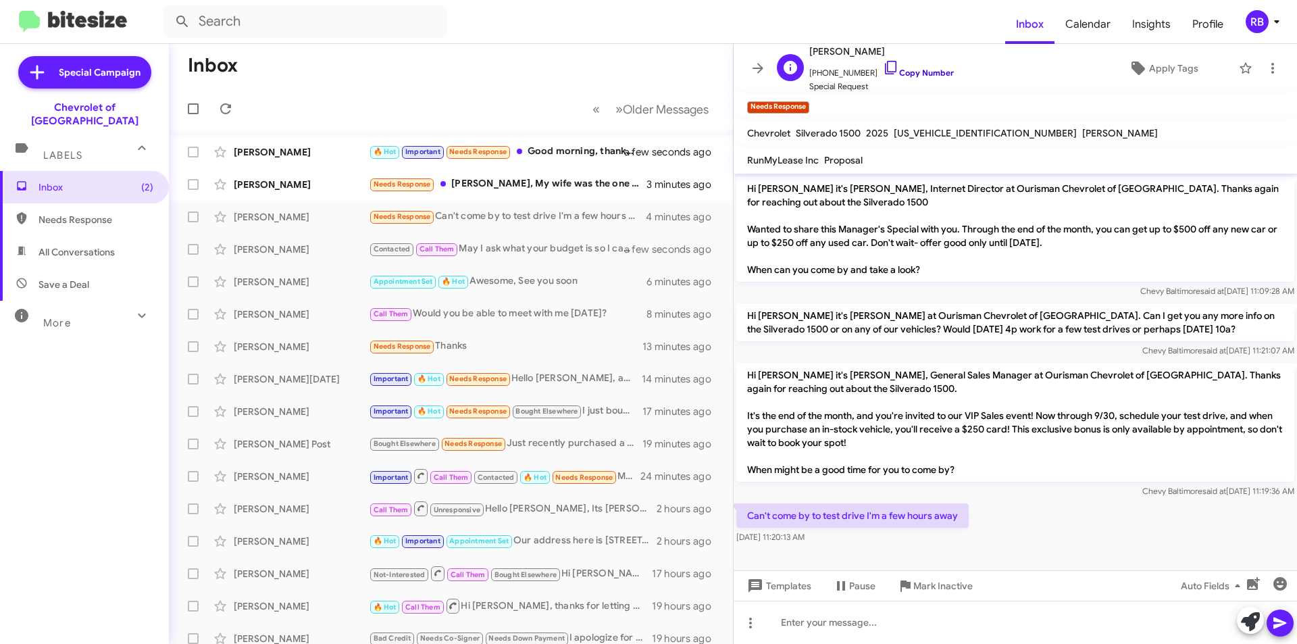
click at [916, 74] on link "Copy Number" at bounding box center [918, 73] width 71 height 10
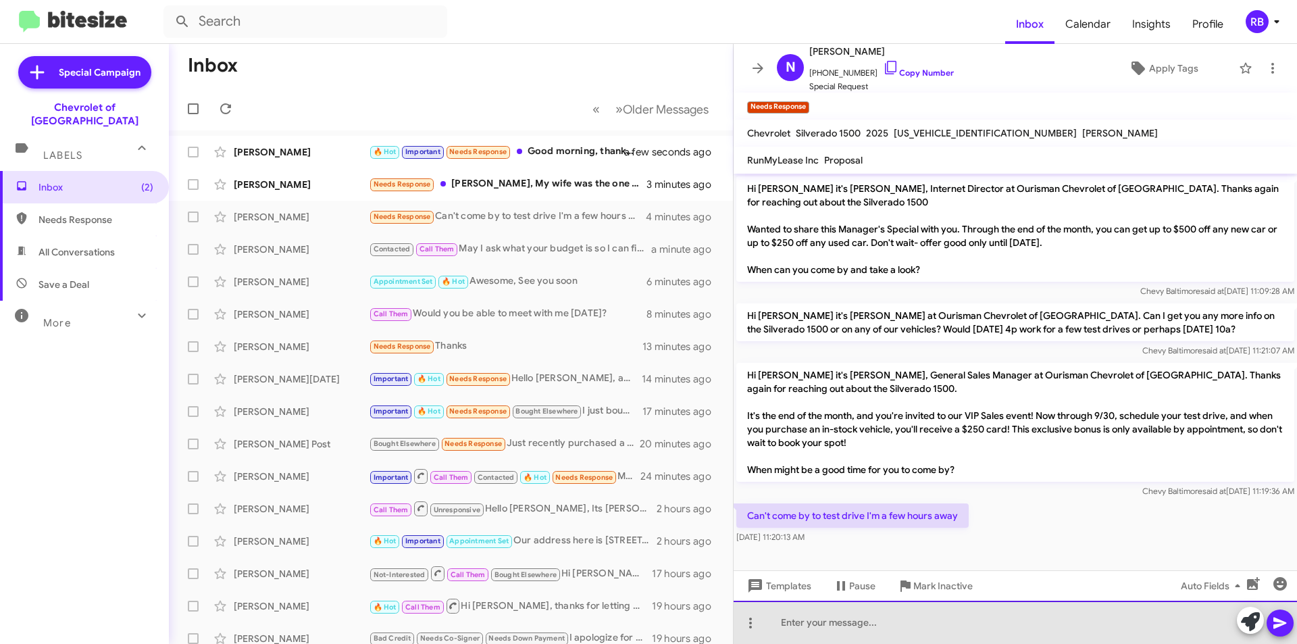
click at [799, 628] on div at bounding box center [1015, 622] width 563 height 43
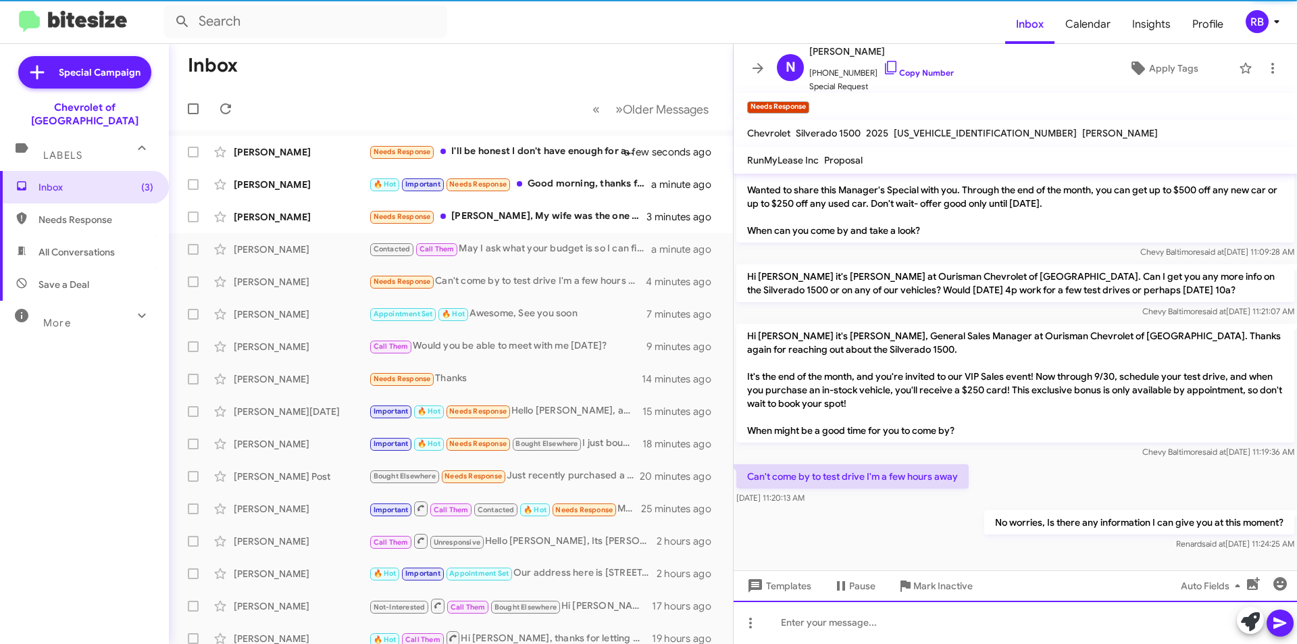
scroll to position [12, 0]
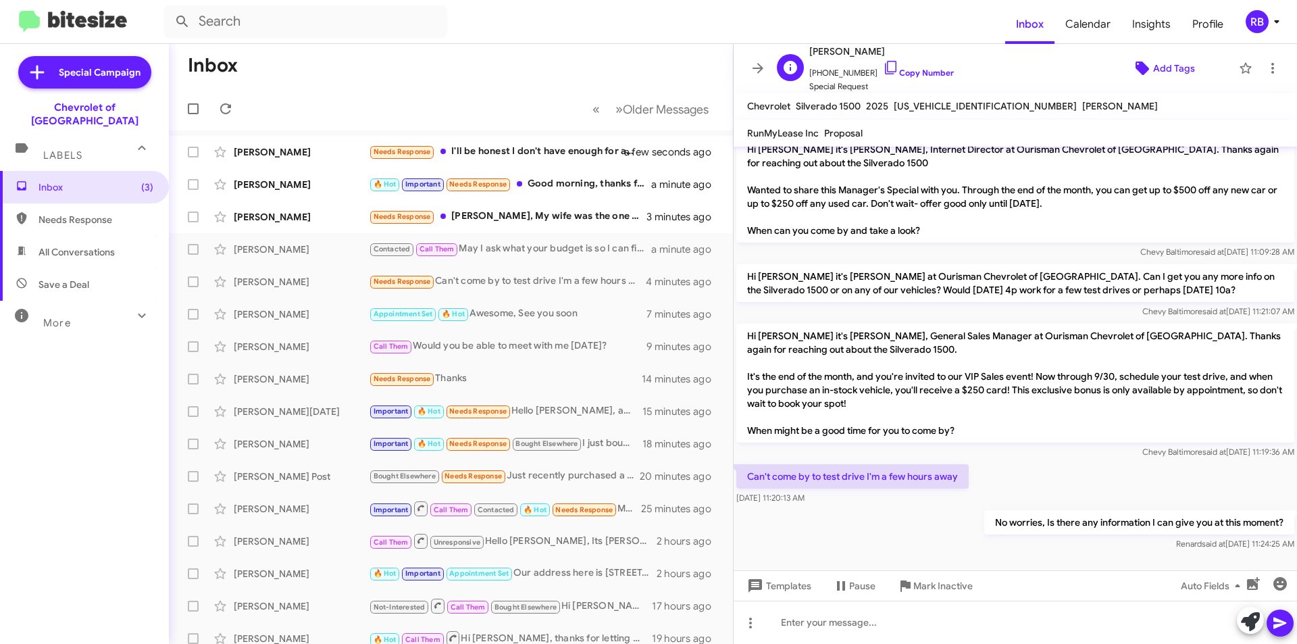
click at [1167, 76] on span "Add Tags" at bounding box center [1174, 68] width 42 height 24
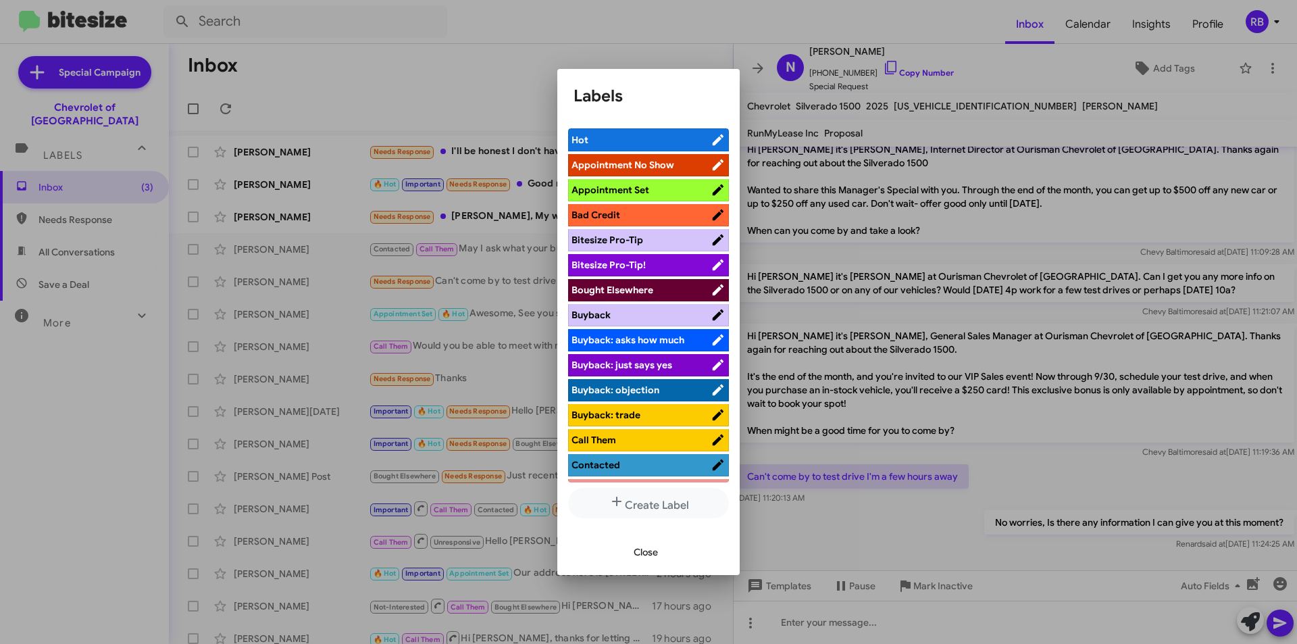
click at [682, 141] on span "Hot" at bounding box center [641, 140] width 139 height 14
click at [676, 433] on span "Call Them" at bounding box center [641, 440] width 139 height 14
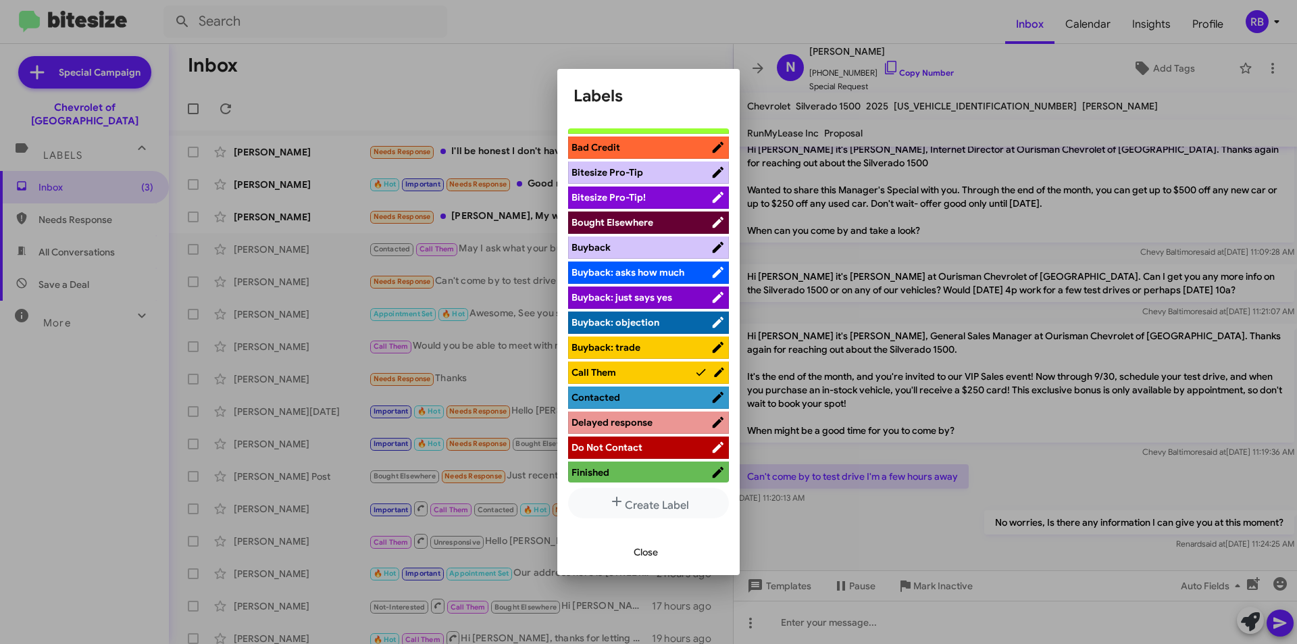
click at [684, 396] on span "Contacted" at bounding box center [641, 398] width 139 height 14
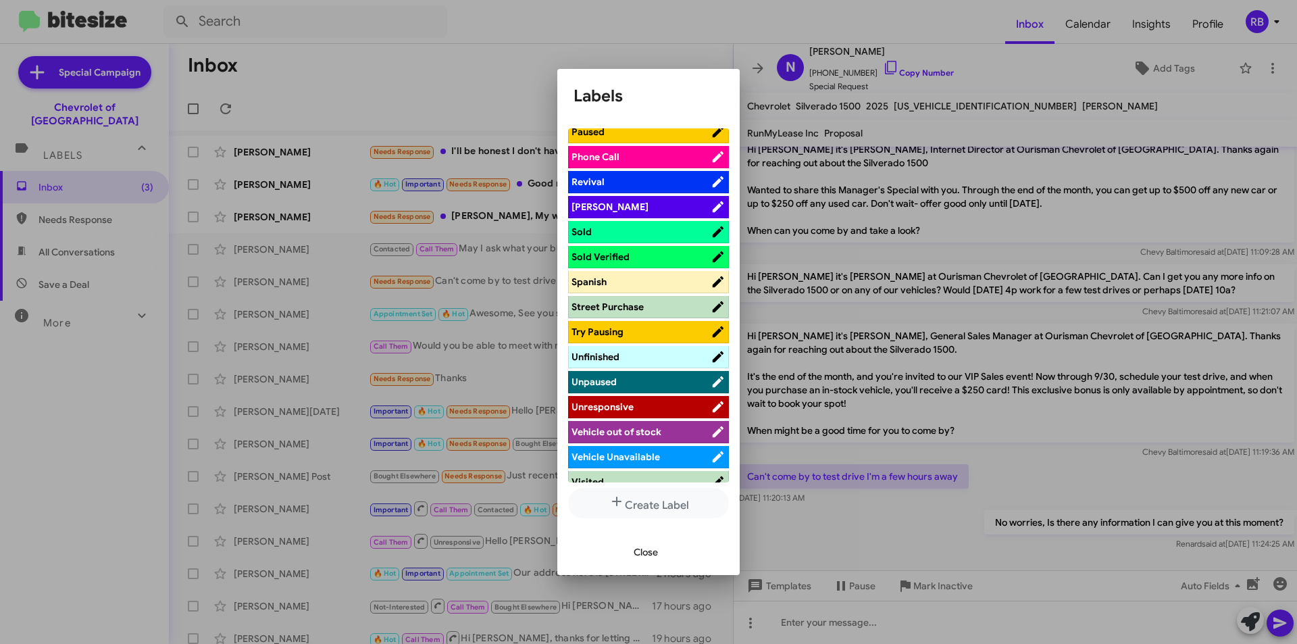
scroll to position [772, 0]
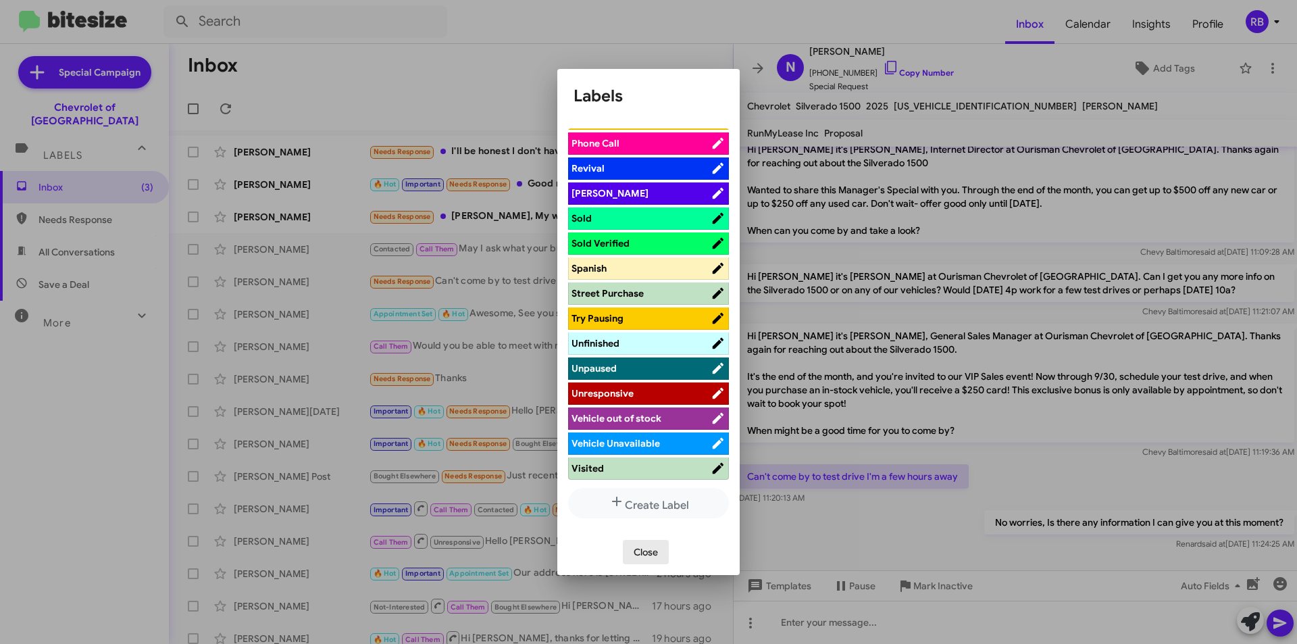
click at [648, 552] on span "Close" at bounding box center [646, 552] width 24 height 24
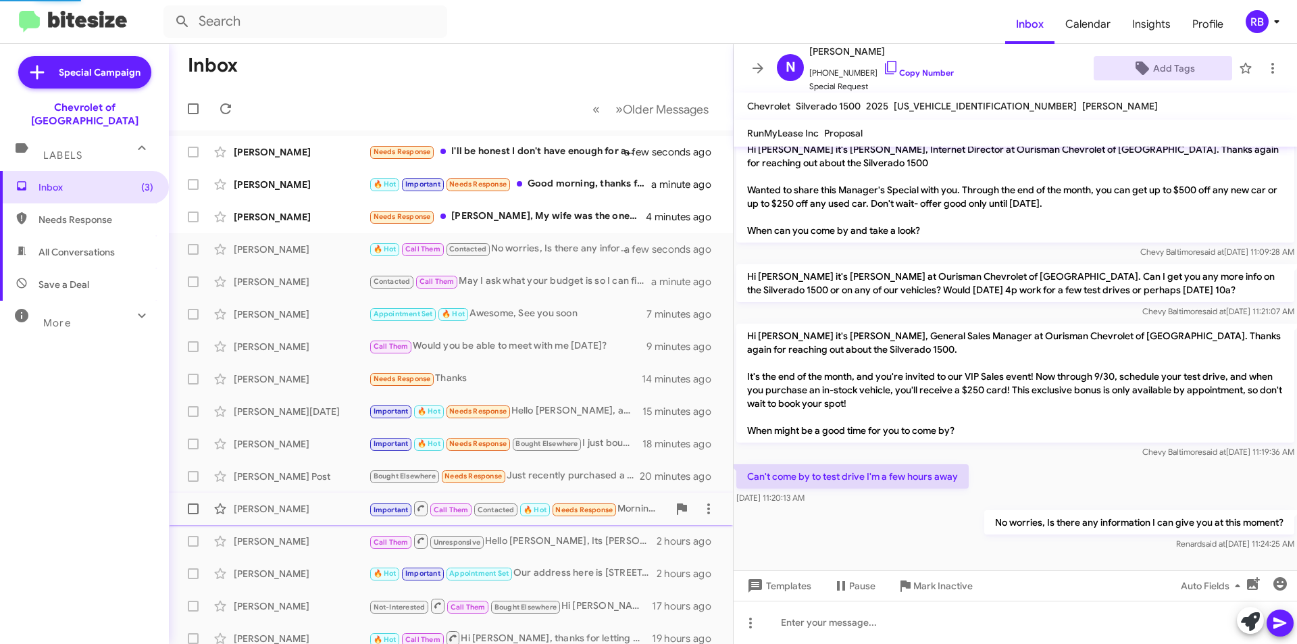
scroll to position [39, 0]
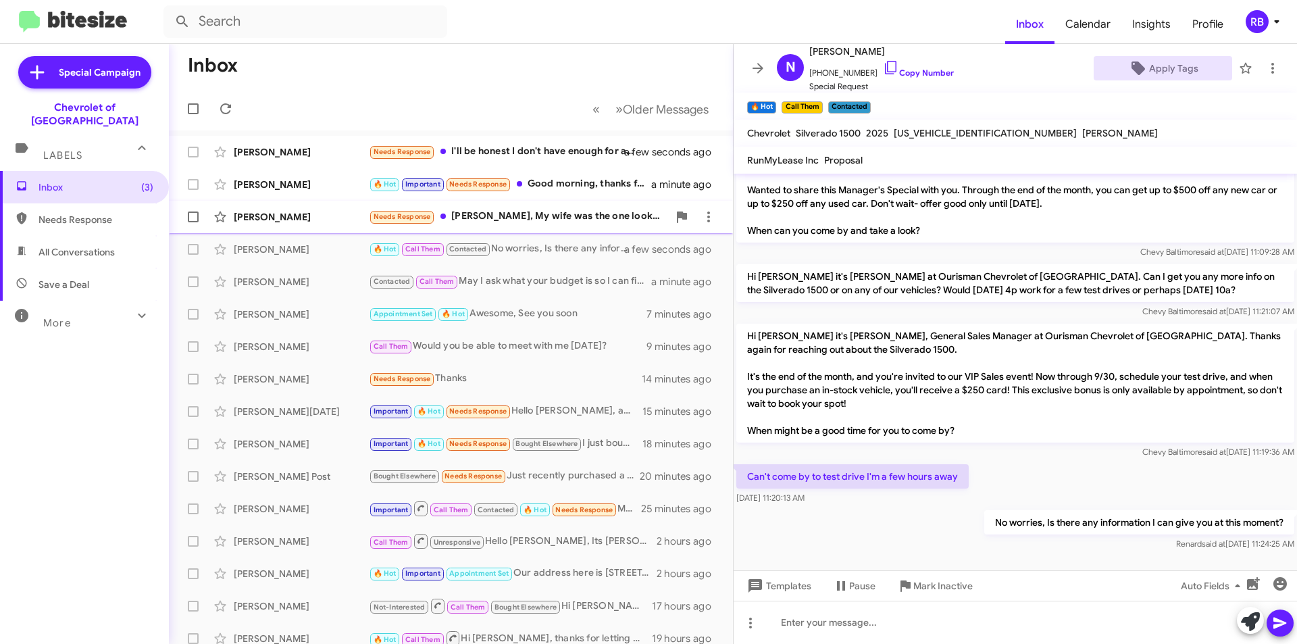
click at [566, 218] on div "Needs Response Blake, My wife was the one looking at the Equinox and she decide…" at bounding box center [518, 217] width 299 height 16
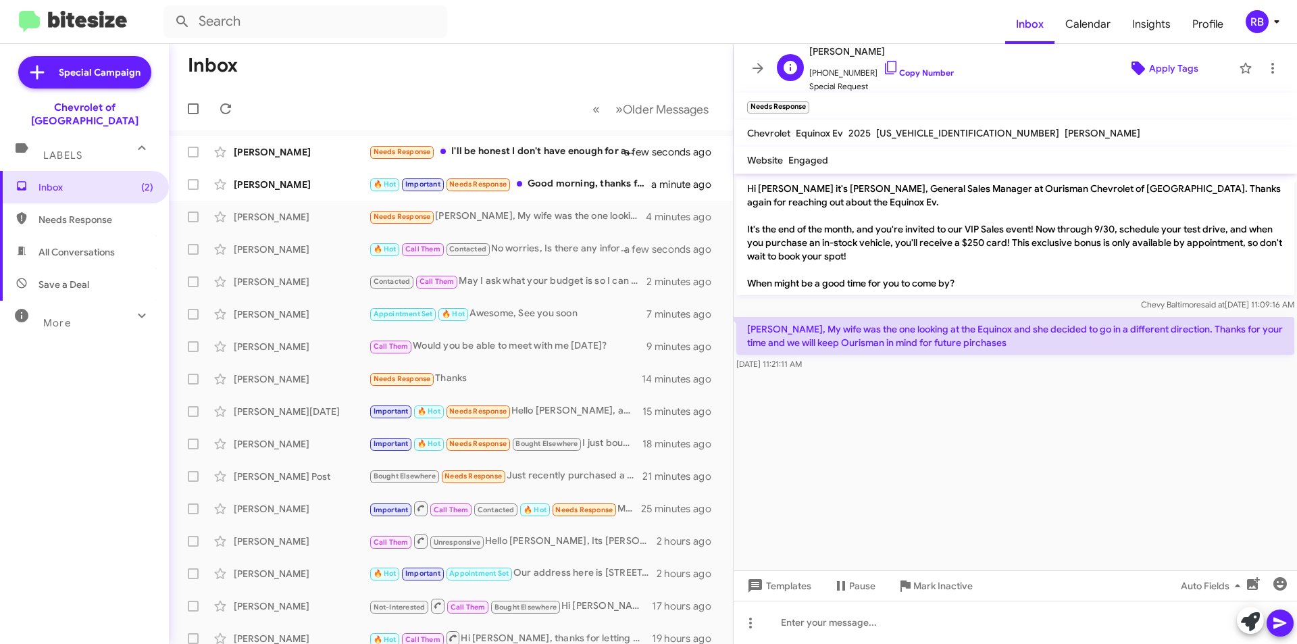
click at [1178, 70] on span "Apply Tags" at bounding box center [1173, 68] width 49 height 24
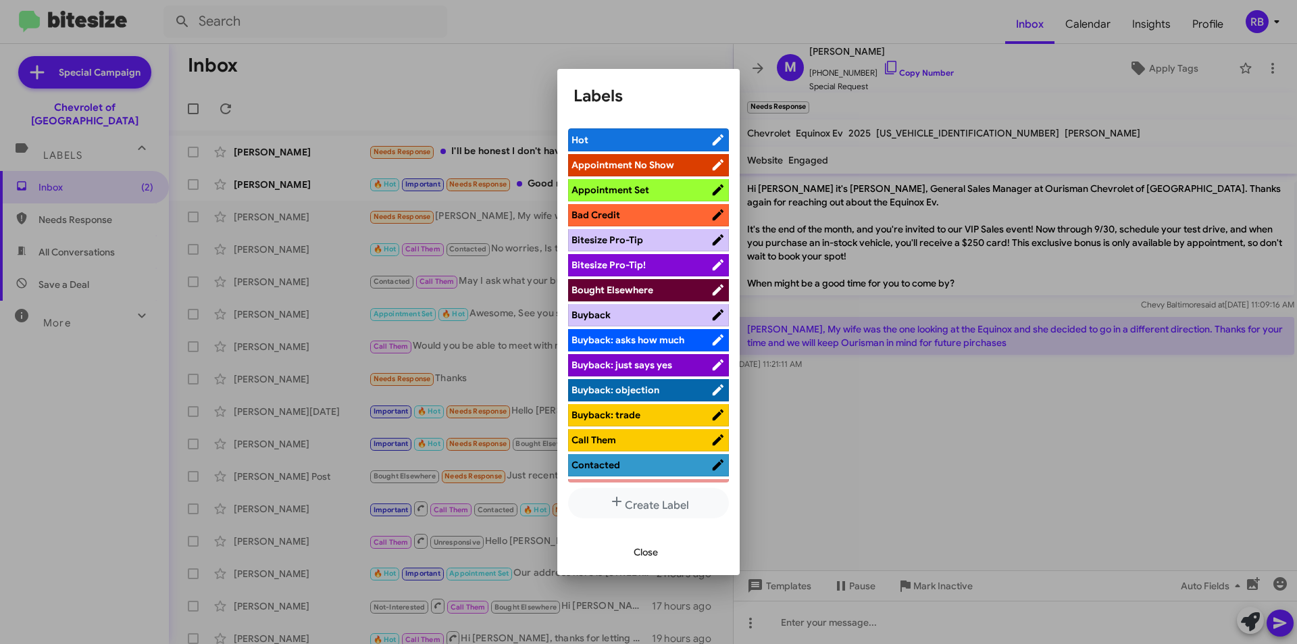
click at [649, 296] on span "Bought Elsewhere" at bounding box center [641, 290] width 139 height 14
click at [655, 553] on span "Close" at bounding box center [646, 552] width 24 height 24
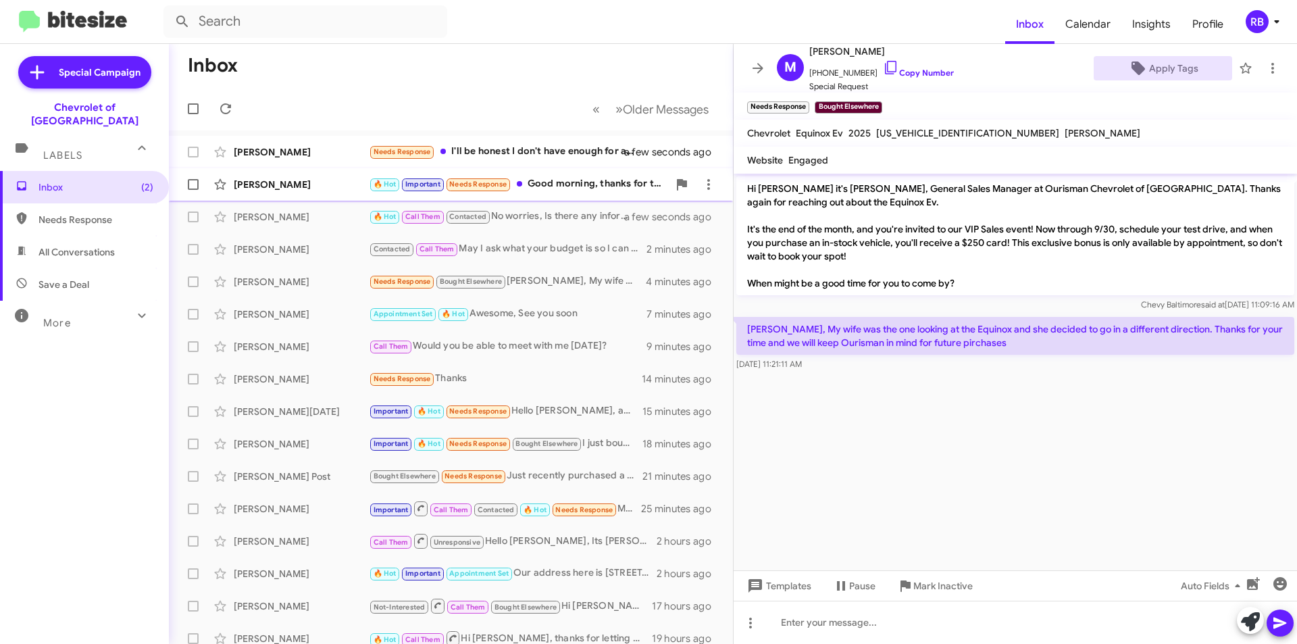
click at [573, 191] on div "🔥 Hot Important Needs Response Good morning, thanks for the info, unfortunately…" at bounding box center [518, 184] width 299 height 16
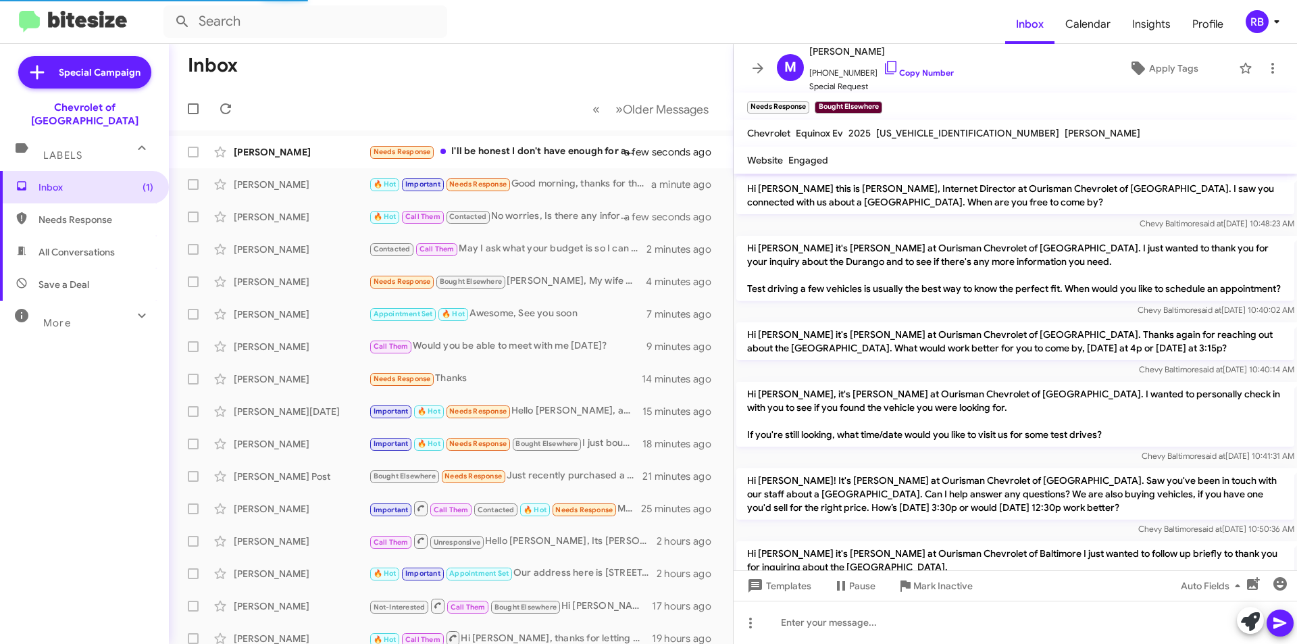
scroll to position [1081, 0]
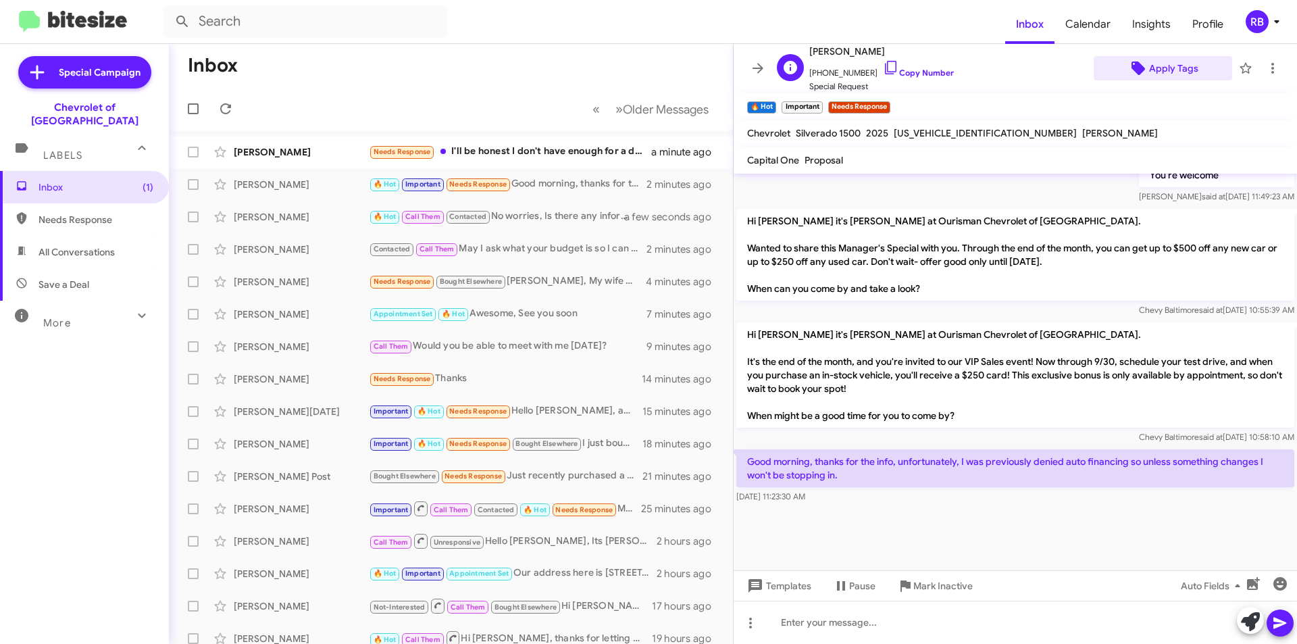
click at [1175, 70] on span "Apply Tags" at bounding box center [1173, 68] width 49 height 24
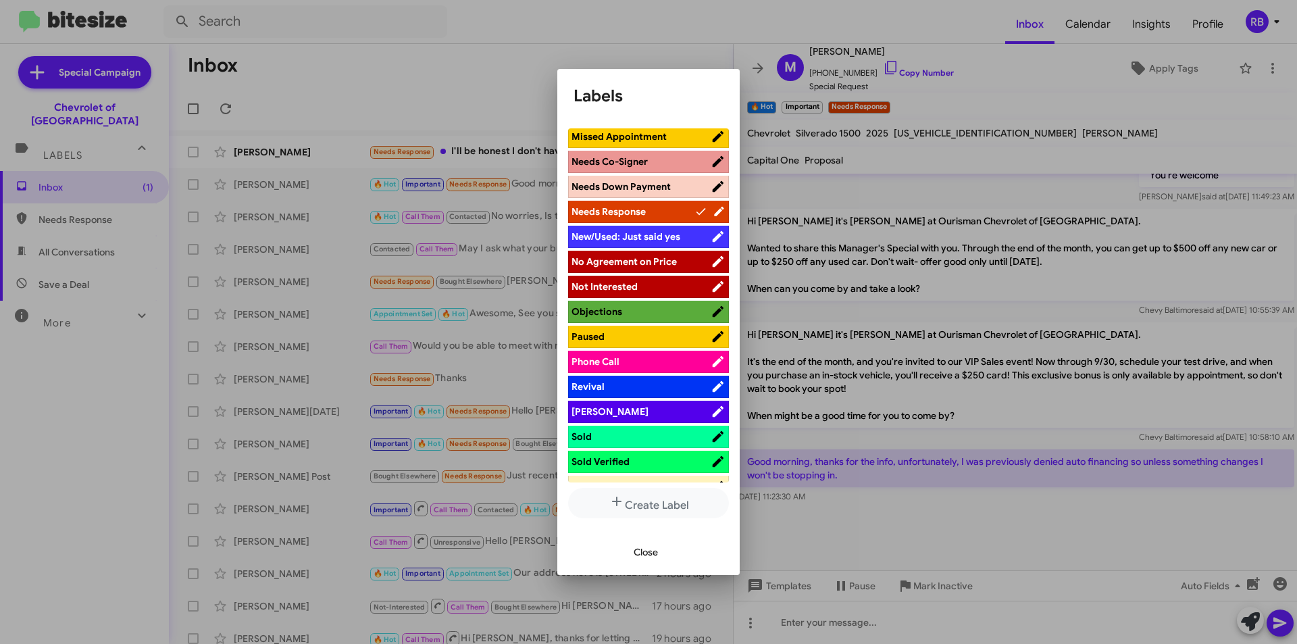
scroll to position [501, 0]
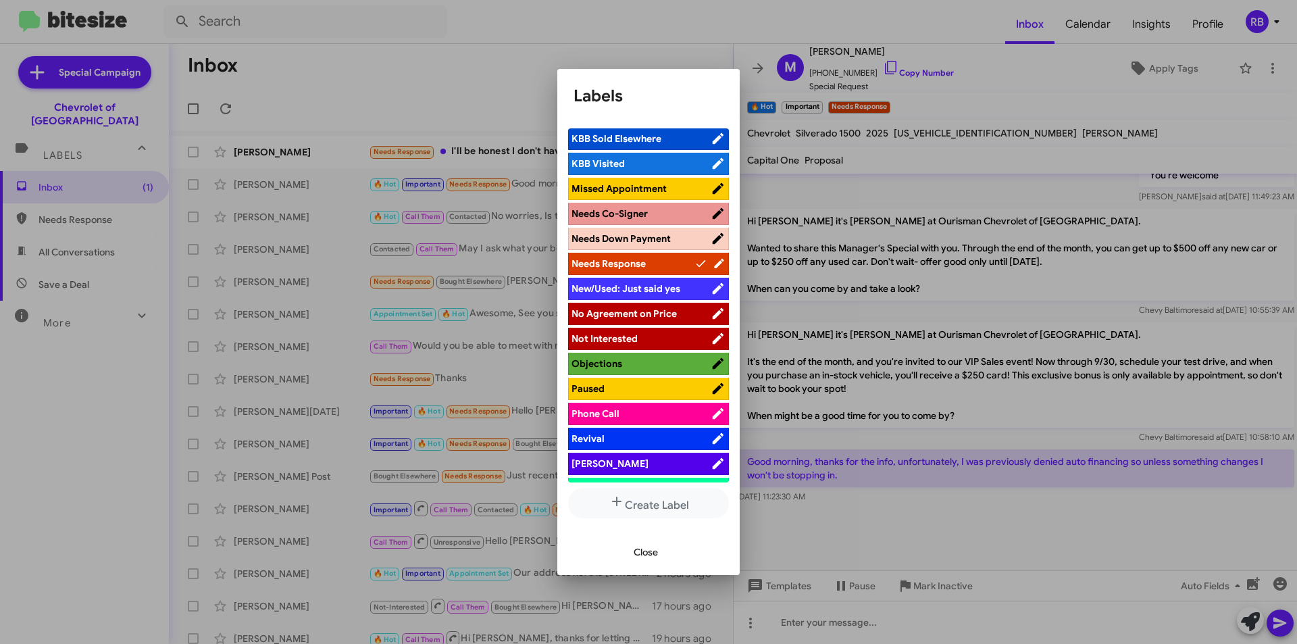
click at [684, 213] on span "Needs Co-Signer" at bounding box center [641, 214] width 139 height 14
click at [647, 553] on span "Close" at bounding box center [646, 552] width 24 height 24
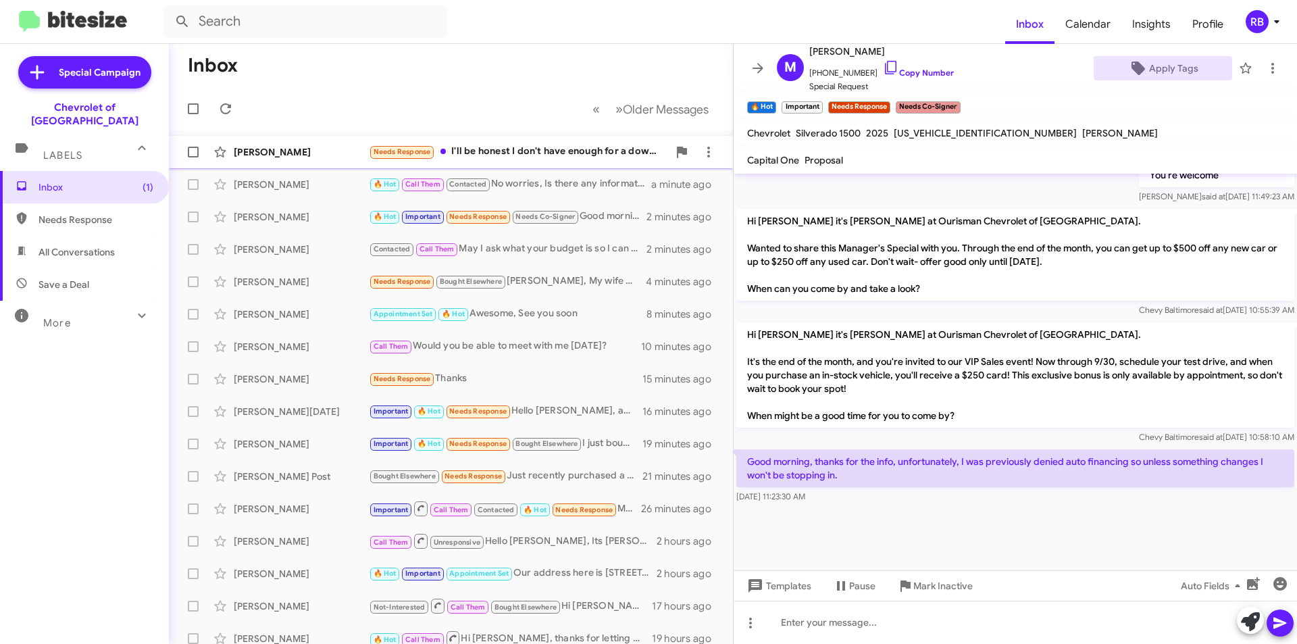
click at [574, 149] on div "Needs Response I'll be honest I don't have enough for a down payment right now" at bounding box center [518, 152] width 299 height 16
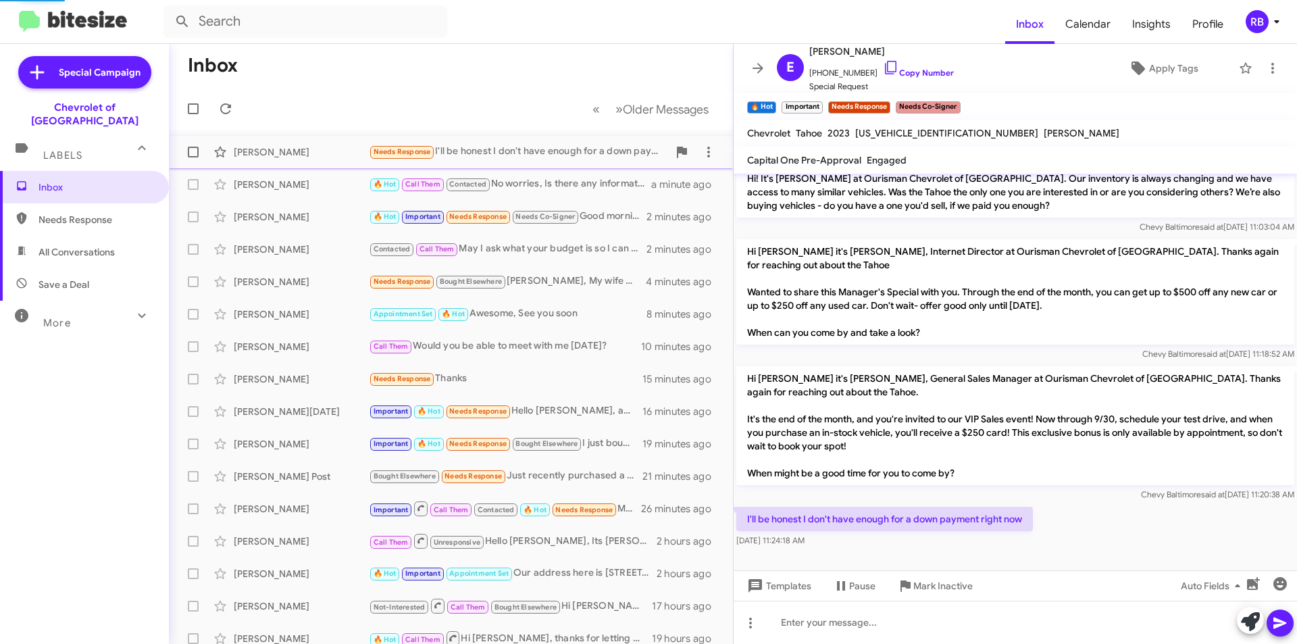
scroll to position [129, 0]
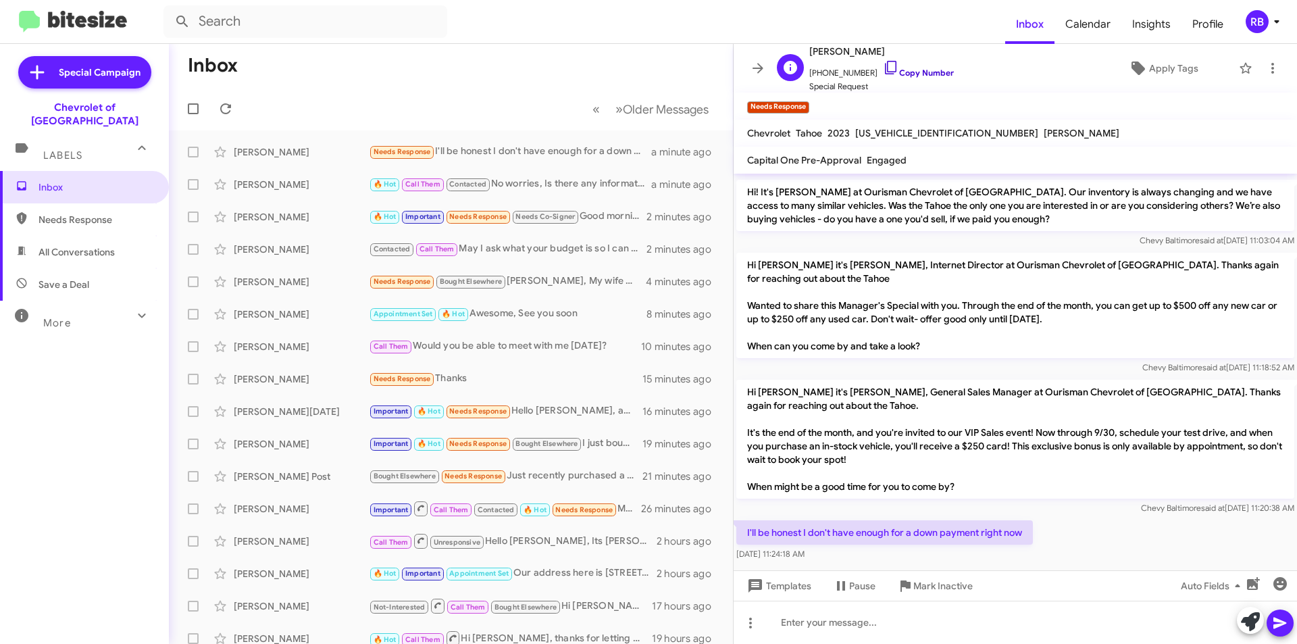
click at [926, 72] on link "Copy Number" at bounding box center [918, 73] width 71 height 10
click at [823, 627] on div at bounding box center [1015, 622] width 563 height 43
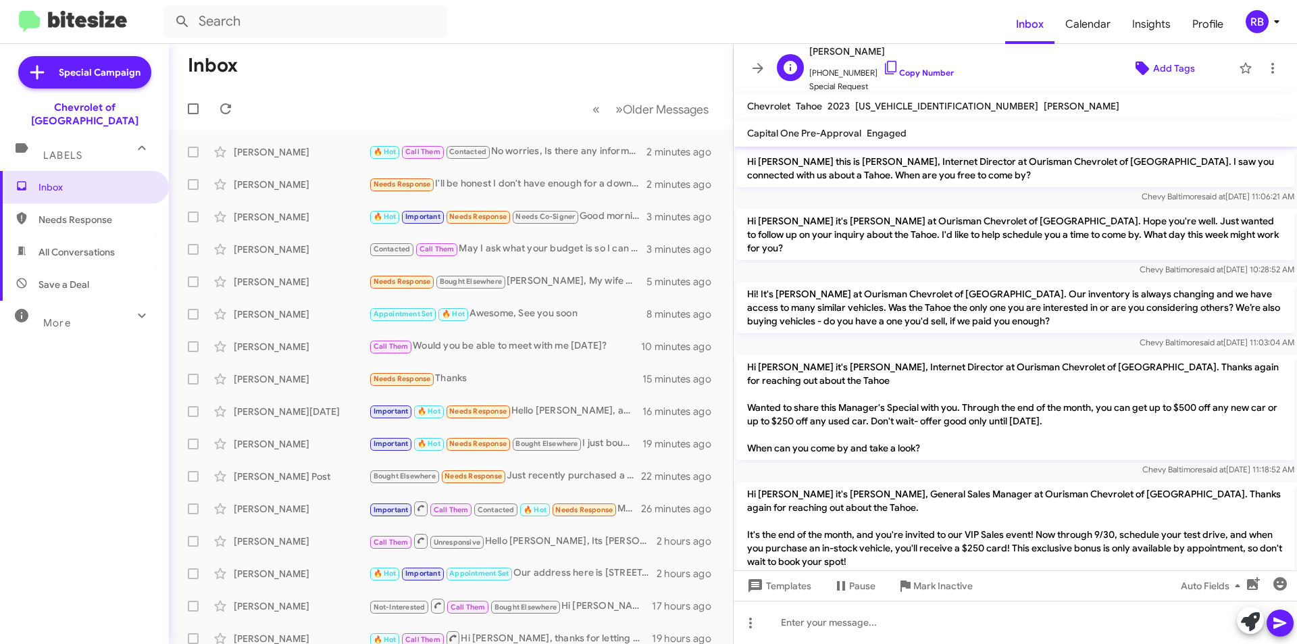
click at [1165, 66] on span "Add Tags" at bounding box center [1174, 68] width 42 height 24
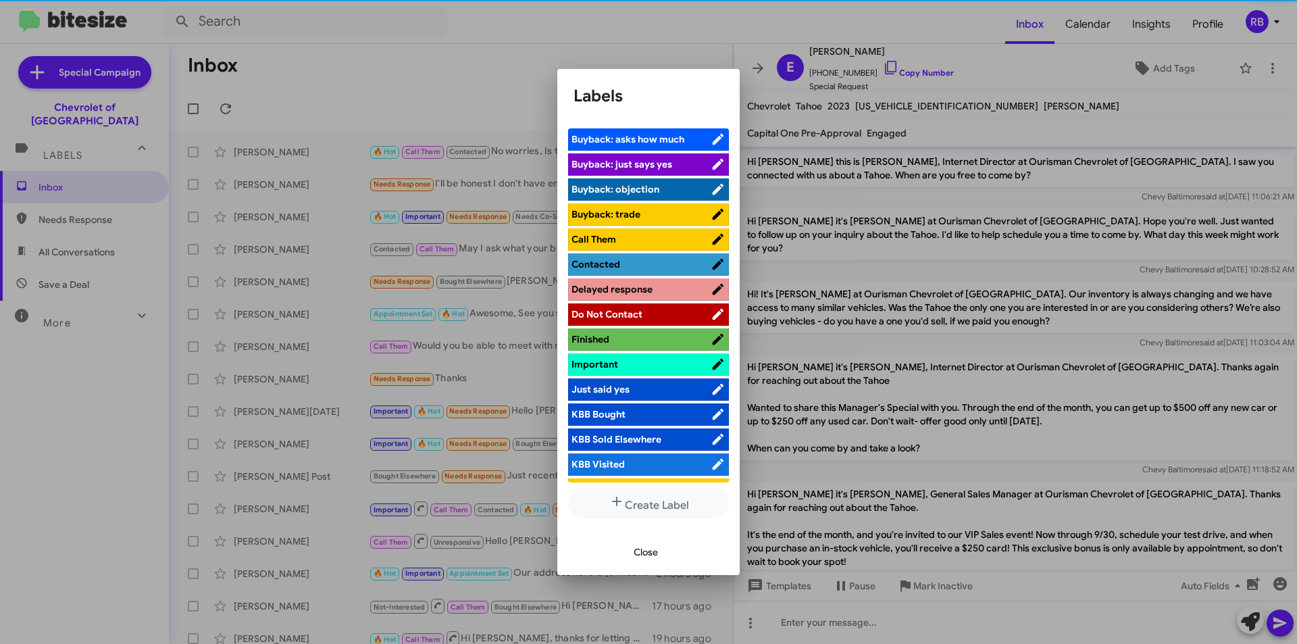
scroll to position [203, 0]
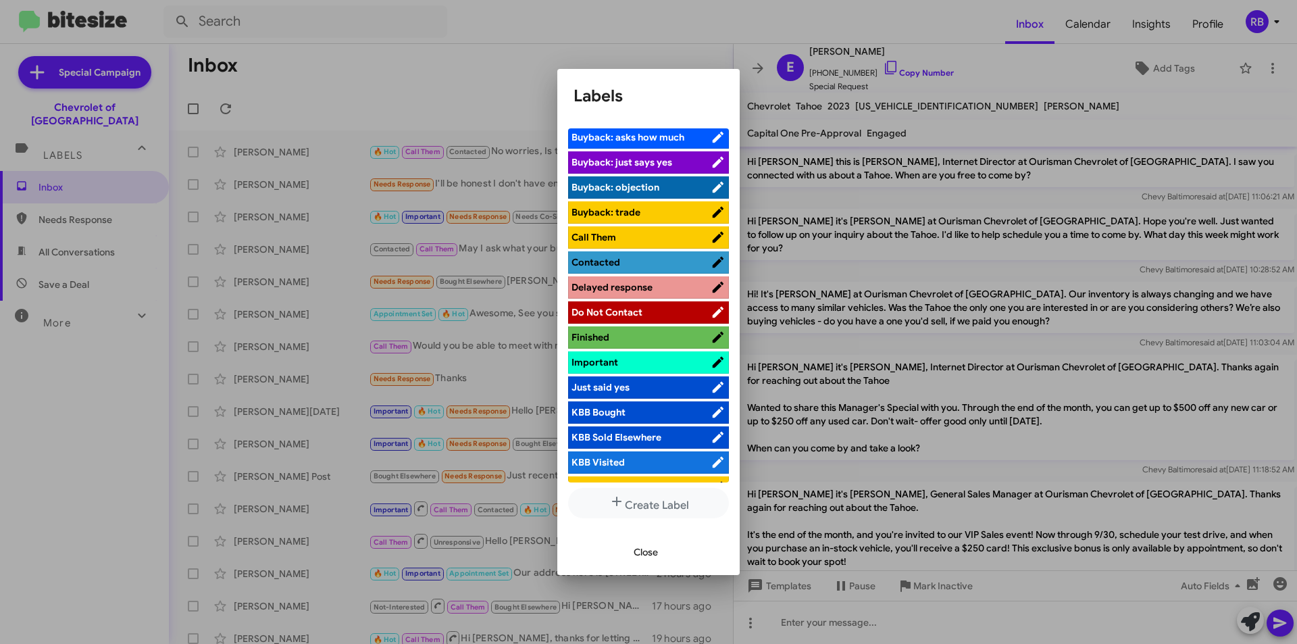
click at [655, 257] on span "Contacted" at bounding box center [641, 262] width 139 height 14
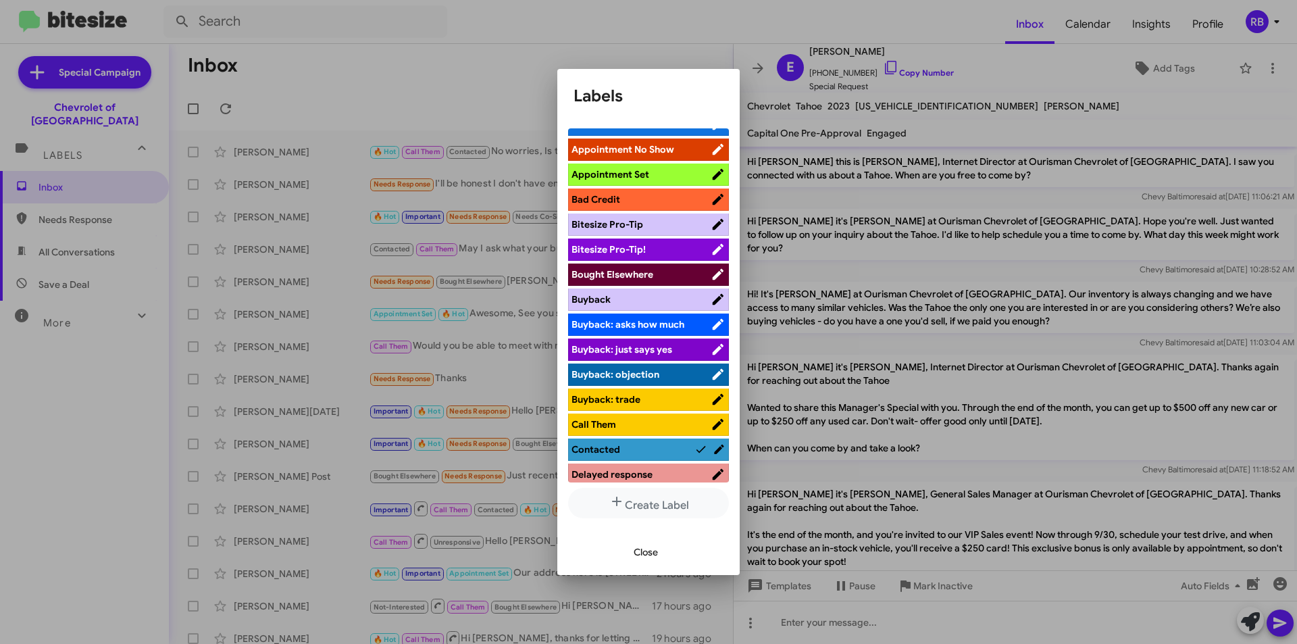
scroll to position [0, 0]
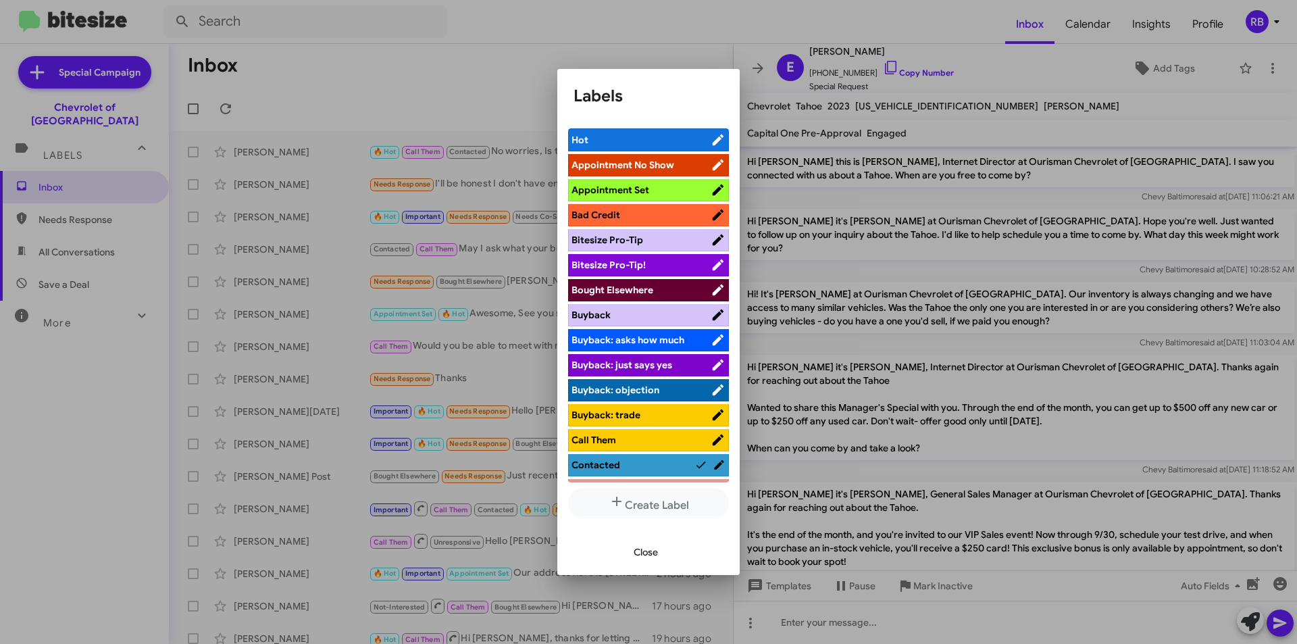
click at [616, 439] on span "Call Them" at bounding box center [641, 440] width 139 height 14
click at [651, 556] on span "Close" at bounding box center [646, 552] width 24 height 24
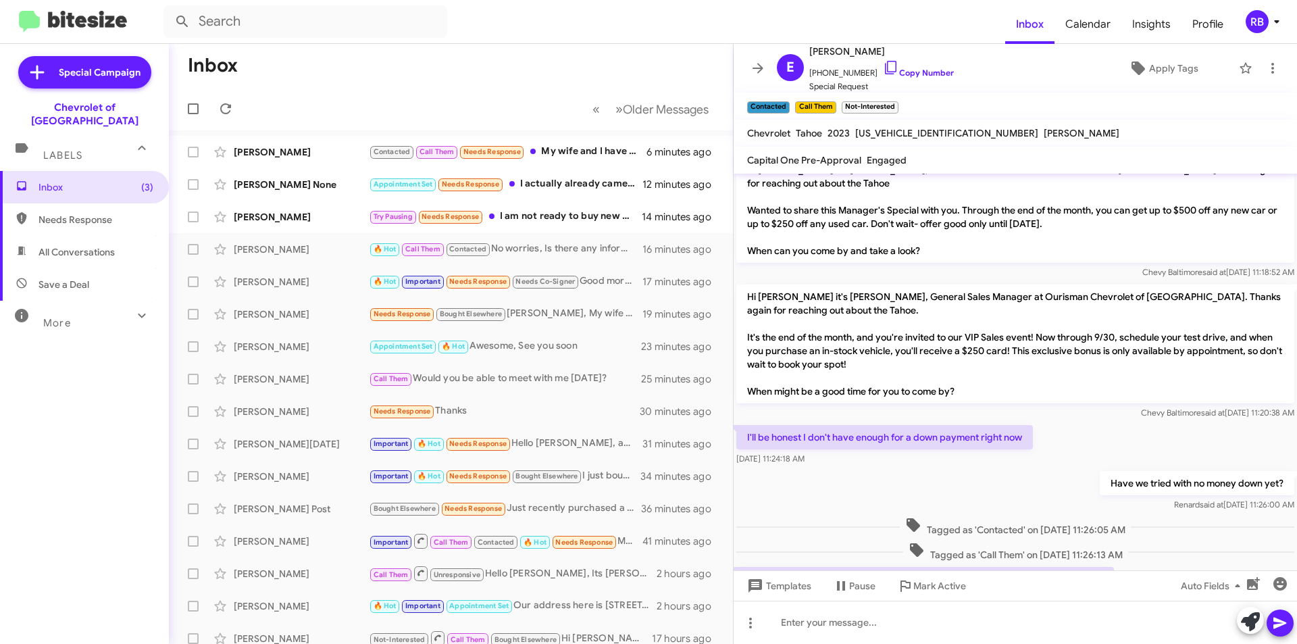
scroll to position [313, 0]
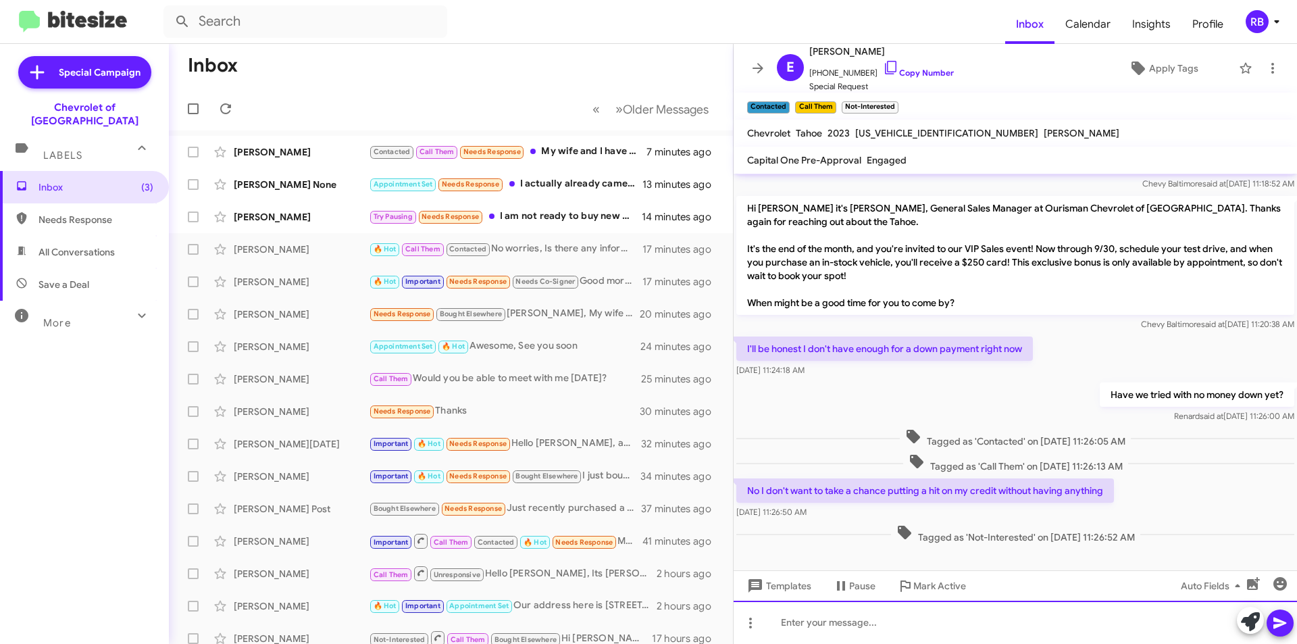
click at [830, 627] on div at bounding box center [1015, 622] width 563 height 43
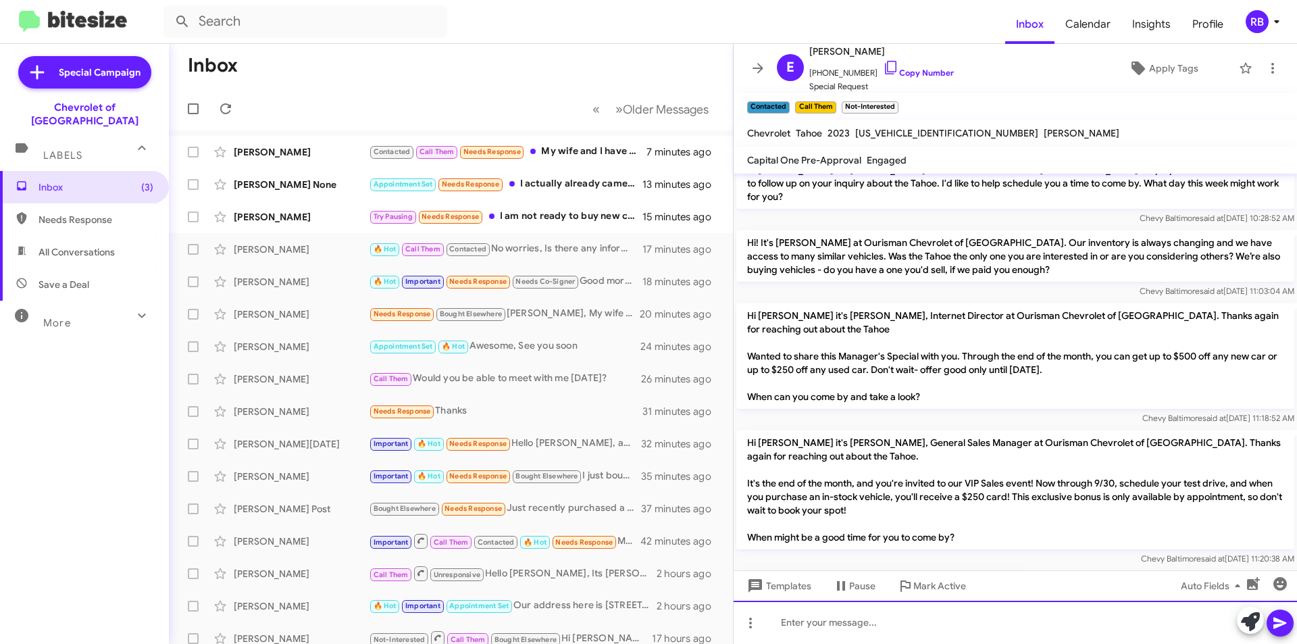
scroll to position [362, 0]
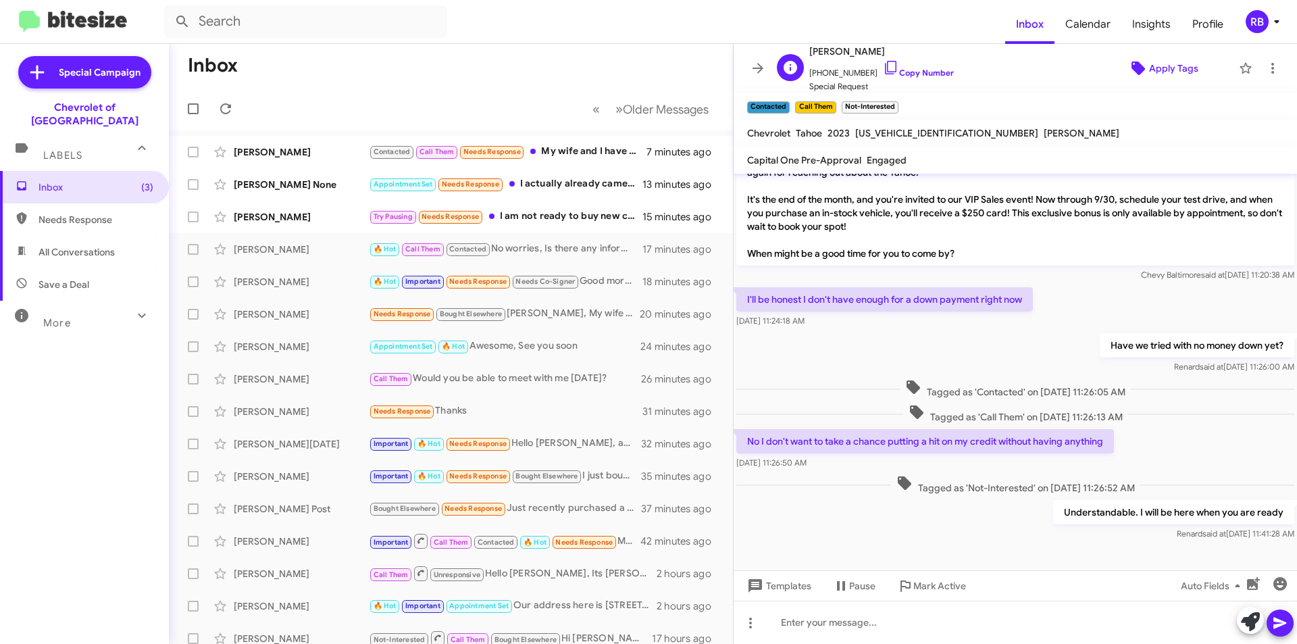
click at [1172, 73] on span "Apply Tags" at bounding box center [1173, 68] width 49 height 24
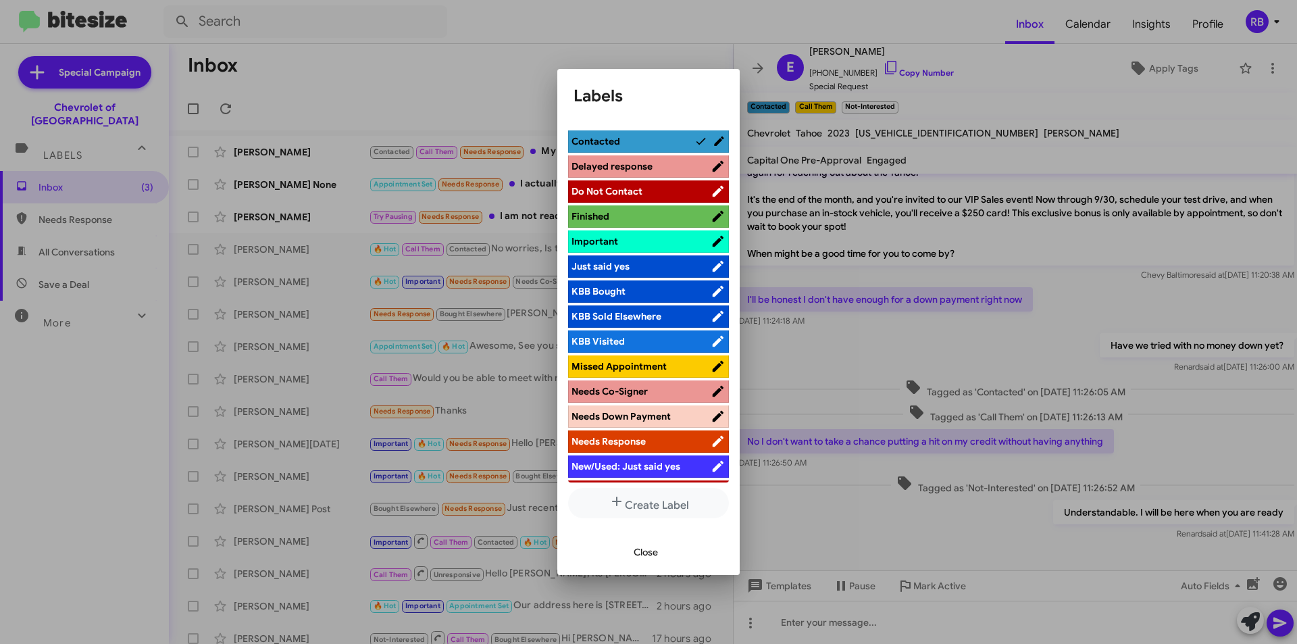
scroll to position [405, 0]
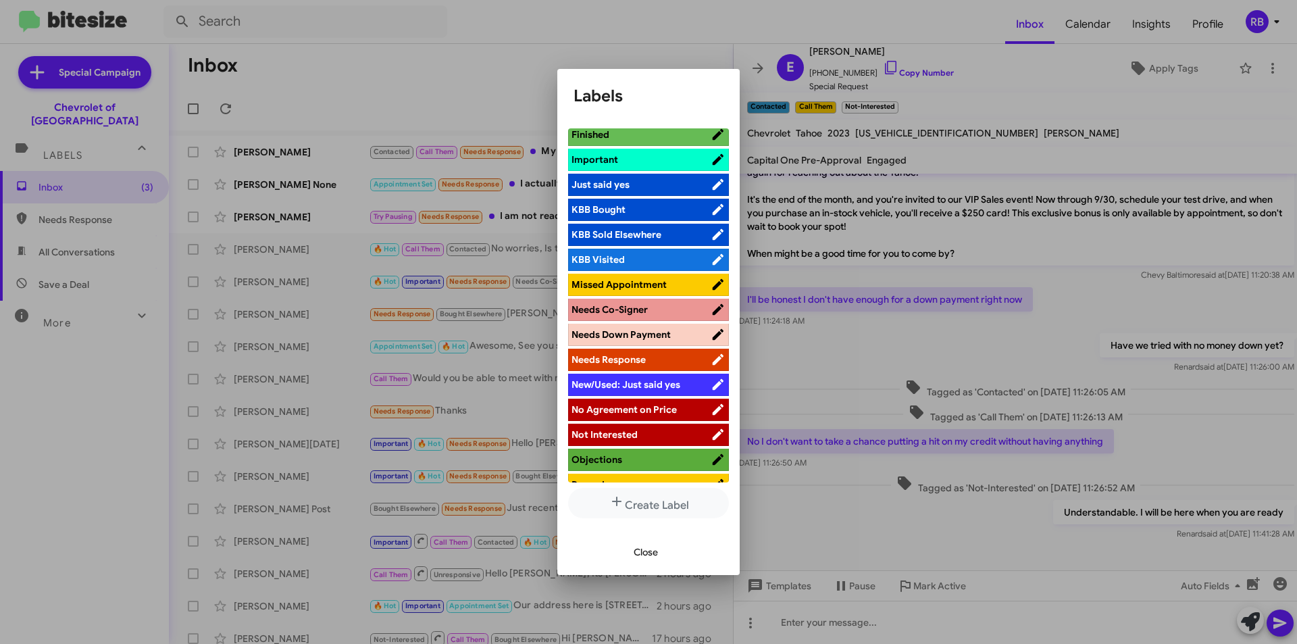
click at [644, 333] on span "Needs Down Payment" at bounding box center [621, 334] width 99 height 12
click at [647, 553] on span "Close" at bounding box center [646, 552] width 24 height 24
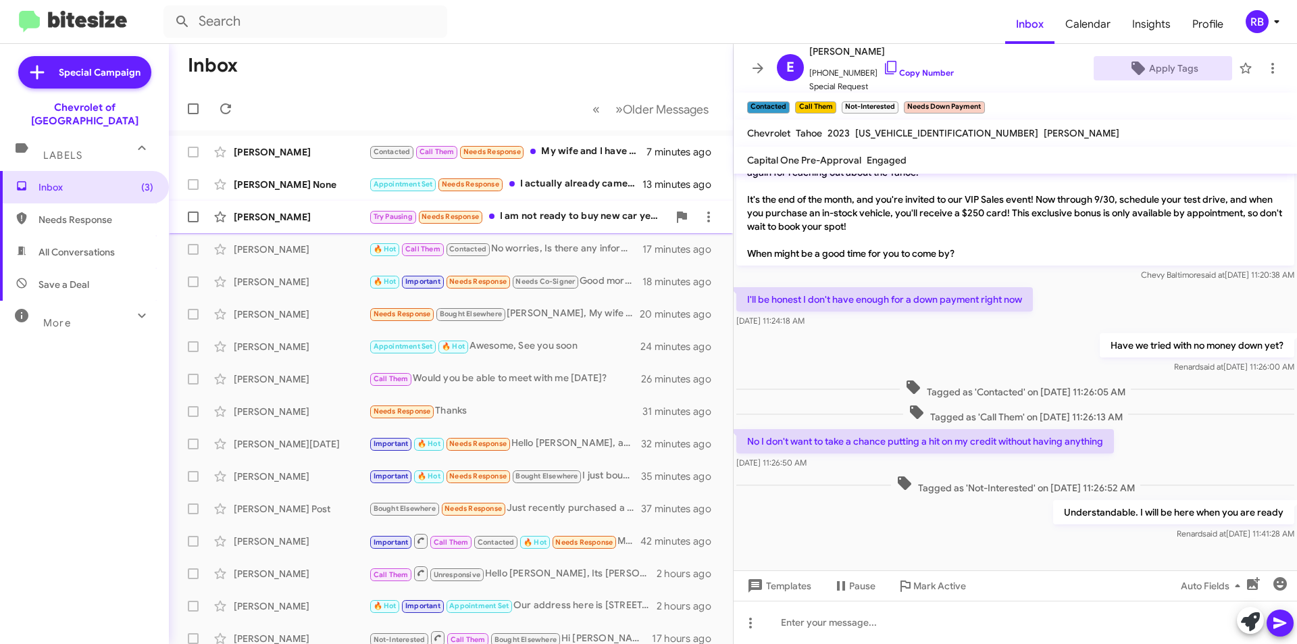
click at [572, 217] on div "Try Pausing Needs Response I am not ready to buy new car yet! Thank you!" at bounding box center [518, 217] width 299 height 16
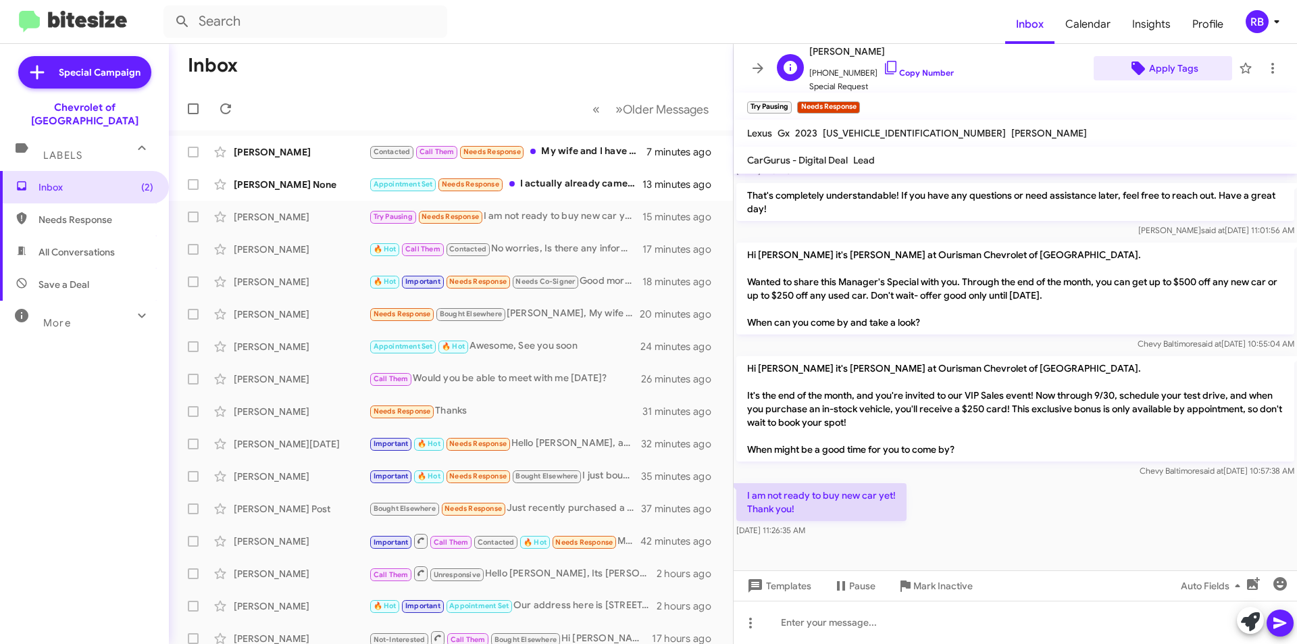
click at [1170, 72] on span "Apply Tags" at bounding box center [1173, 68] width 49 height 24
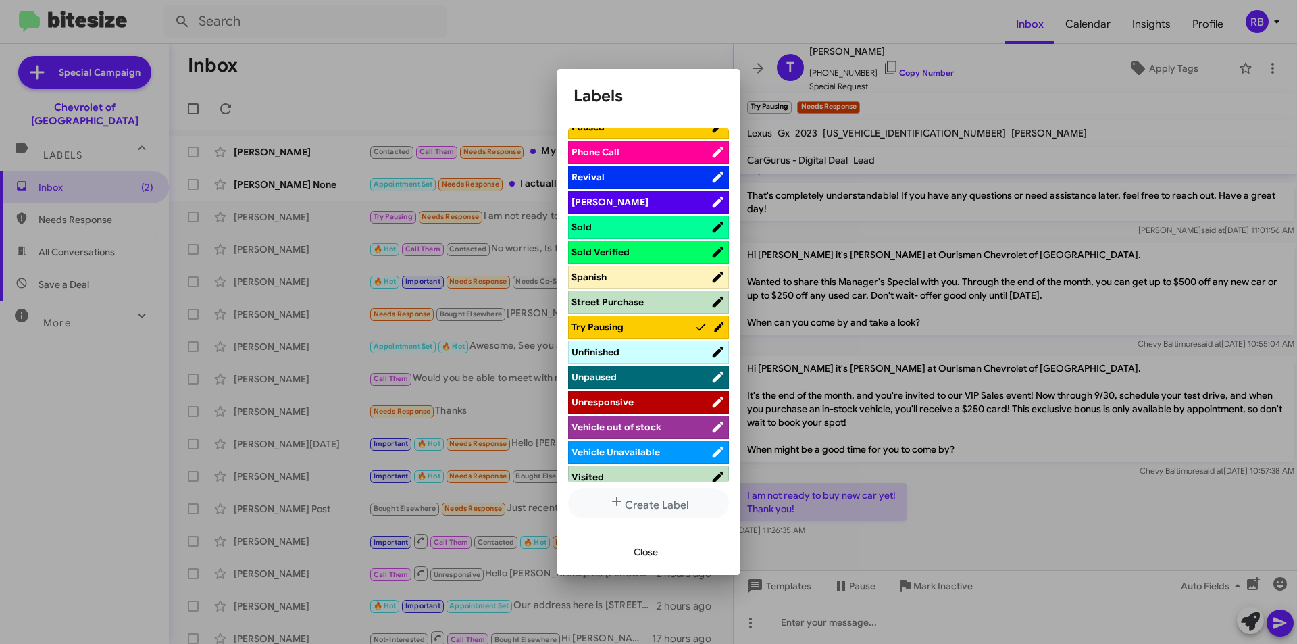
scroll to position [772, 0]
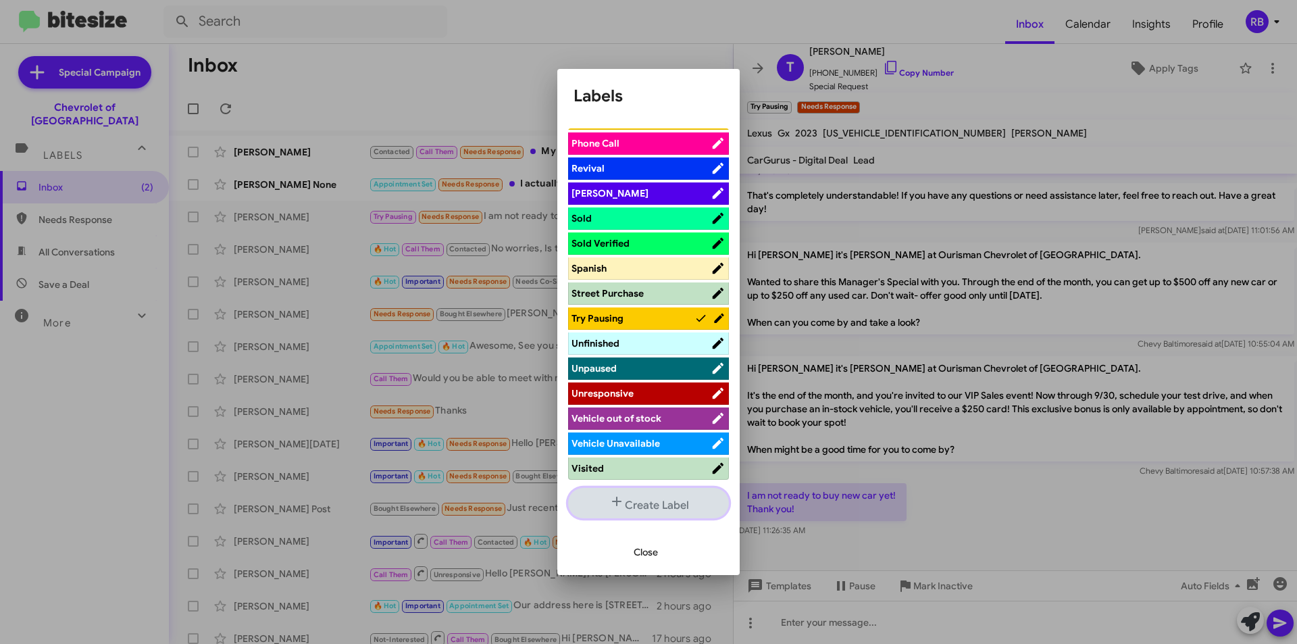
click at [650, 506] on button "Create Label" at bounding box center [648, 503] width 161 height 30
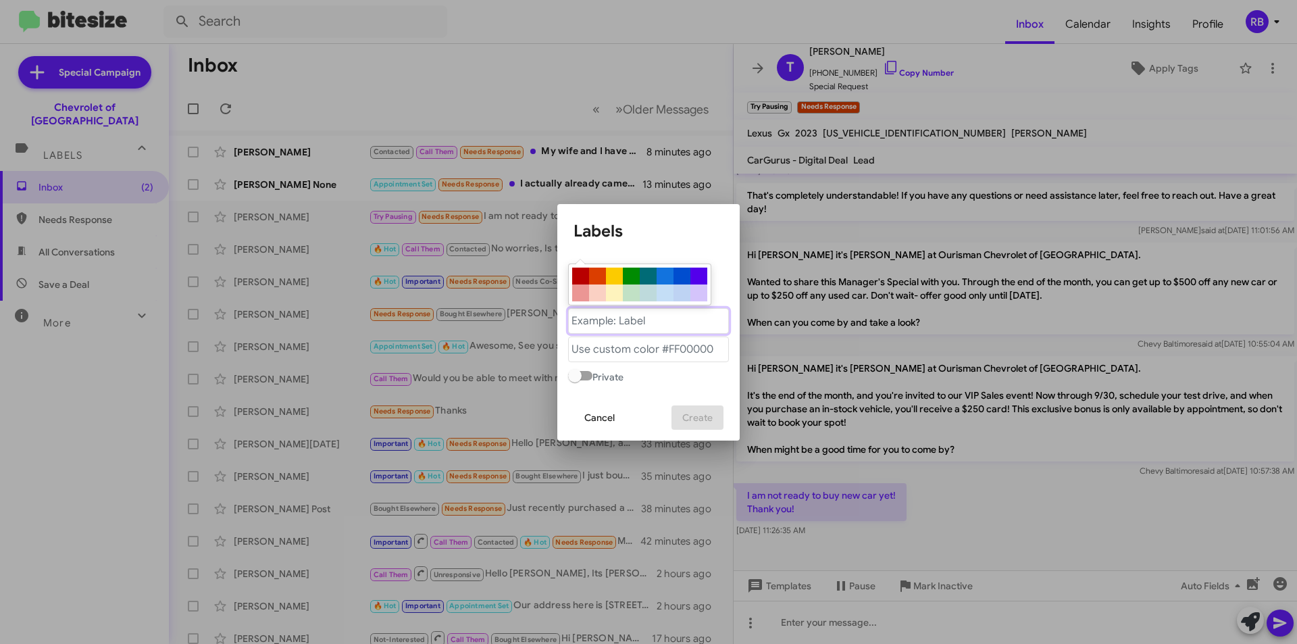
click at [616, 322] on "text" at bounding box center [648, 321] width 161 height 26
type "n"
type "Not Ready"
click at [611, 276] on div at bounding box center [614, 276] width 17 height 17
type "#fccb00"
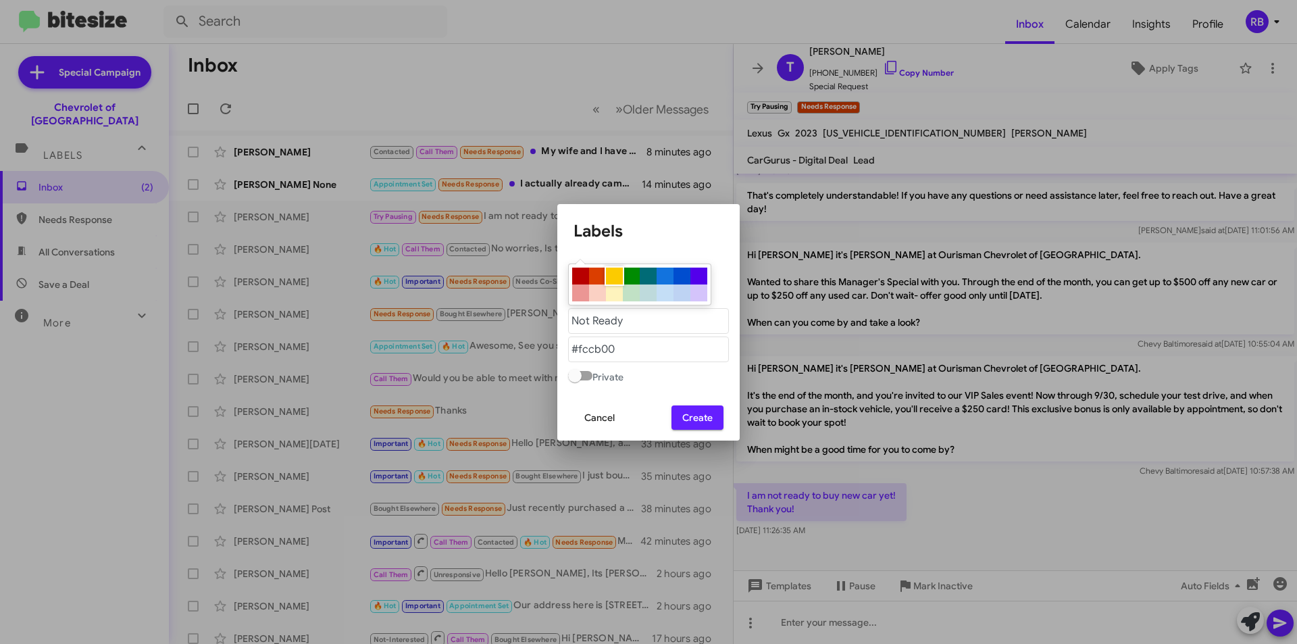
click at [706, 419] on span "Create" at bounding box center [697, 417] width 30 height 24
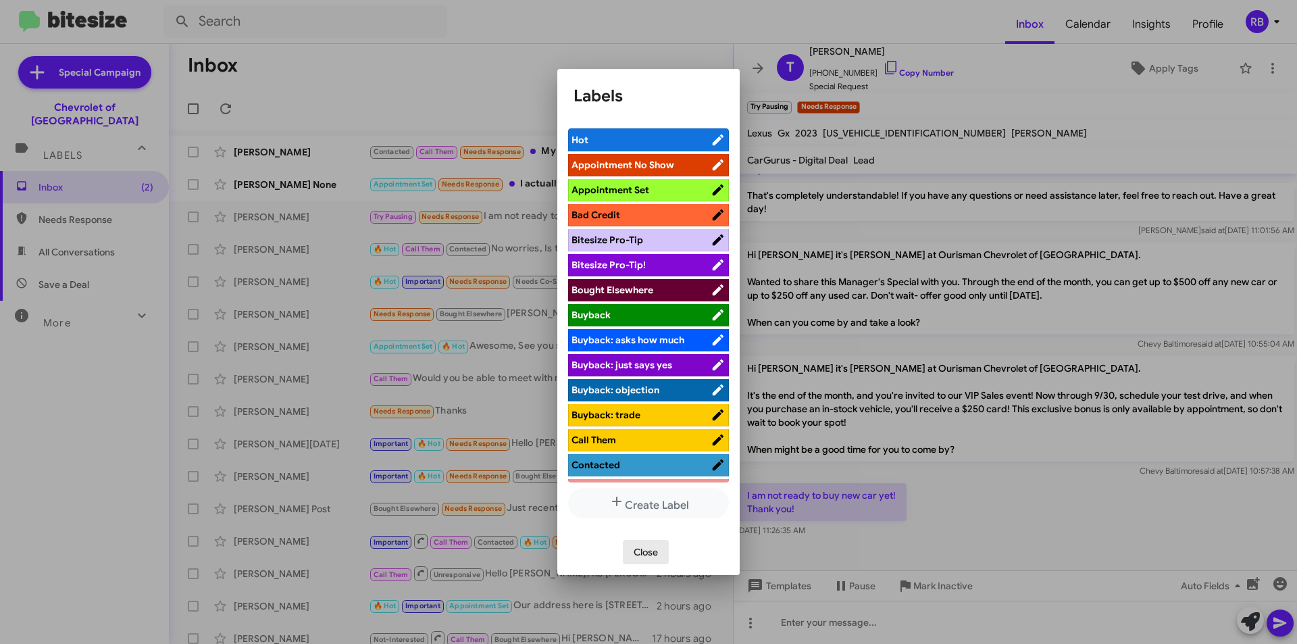
click at [649, 549] on span "Close" at bounding box center [646, 552] width 24 height 24
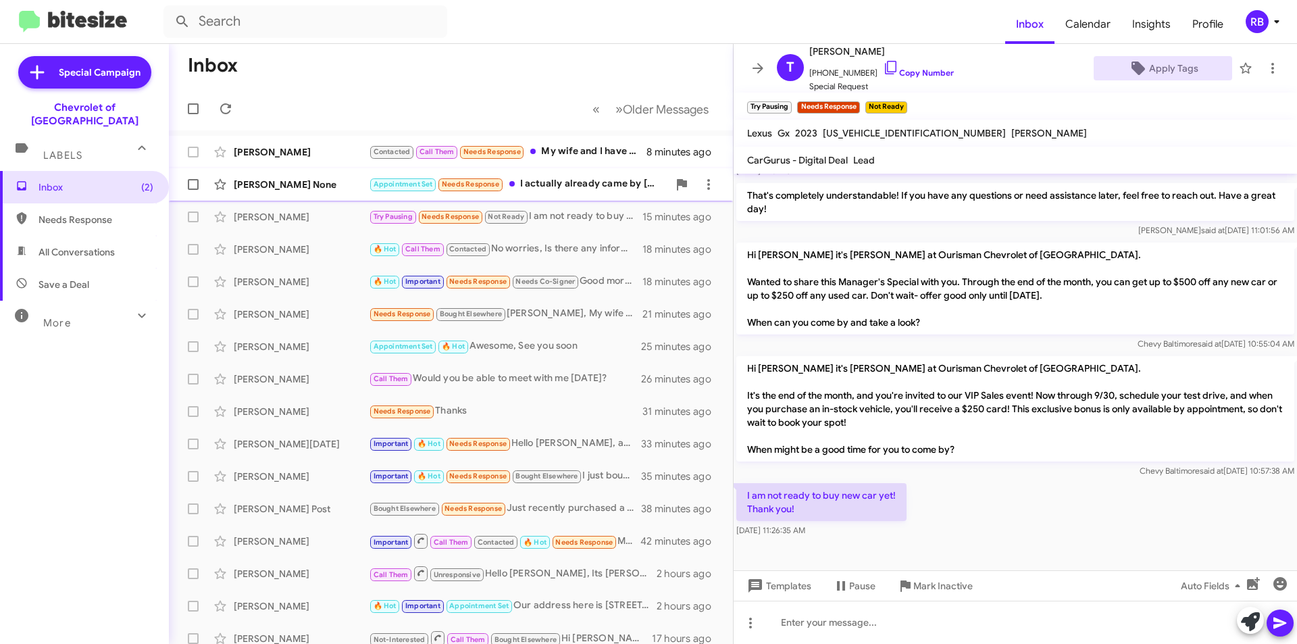
click at [584, 176] on div "Appointment Set Needs Response I actually already came by on Wednesday and saw …" at bounding box center [518, 184] width 299 height 16
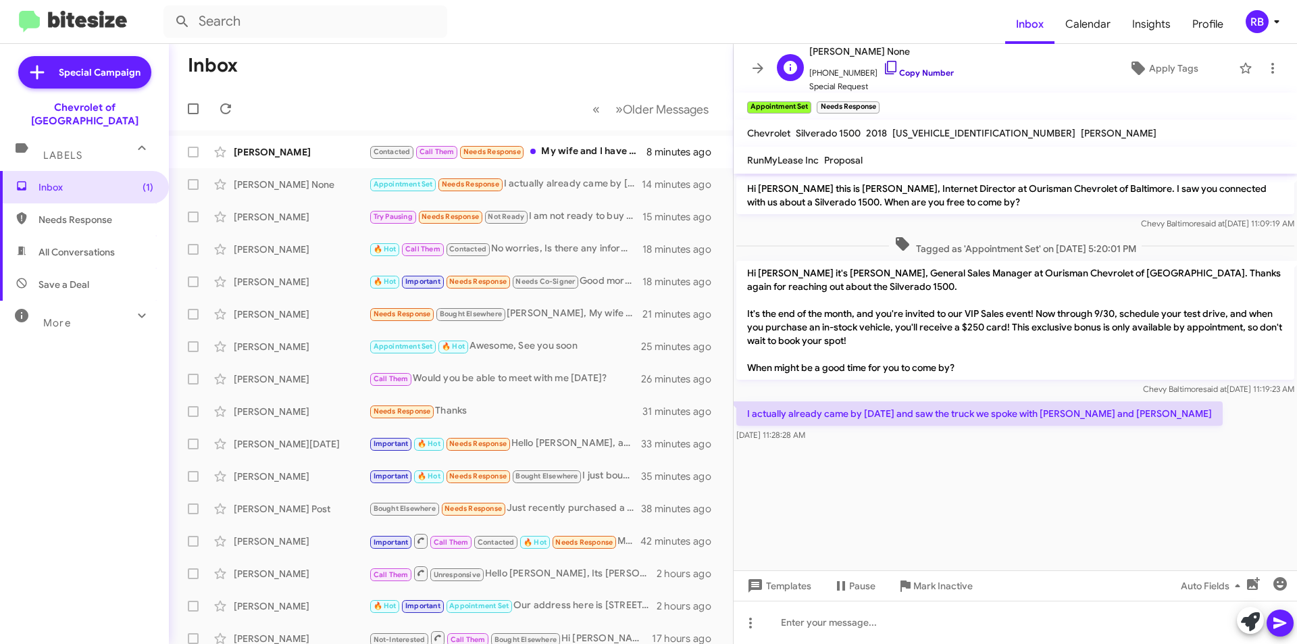
click at [917, 72] on link "Copy Number" at bounding box center [918, 73] width 71 height 10
click at [593, 151] on div "Contacted Call Them Needs Response My wife and I have had our cars paid off for…" at bounding box center [518, 152] width 299 height 16
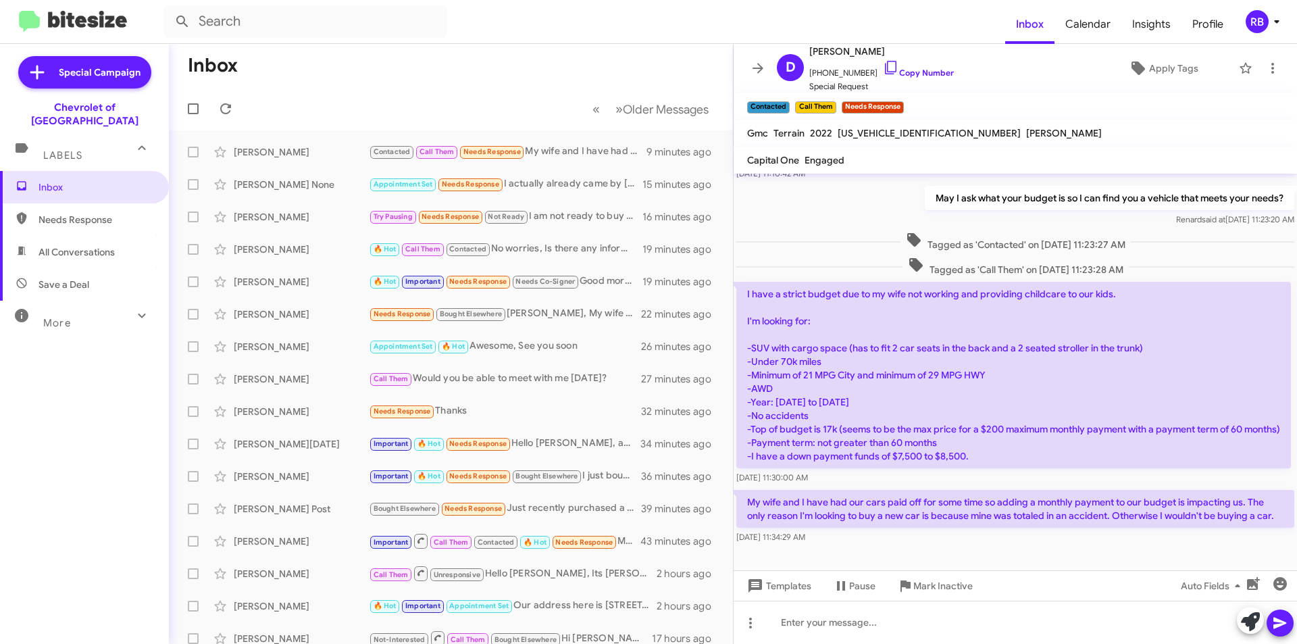
scroll to position [204, 0]
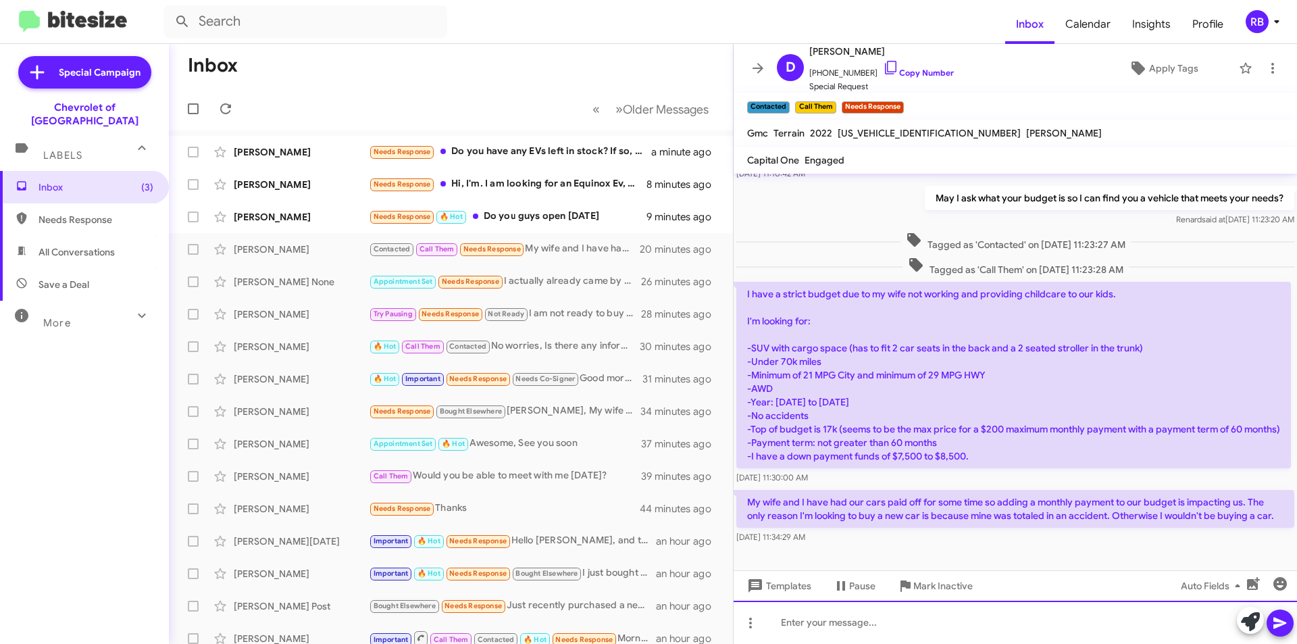
click at [826, 624] on div at bounding box center [1015, 622] width 563 height 43
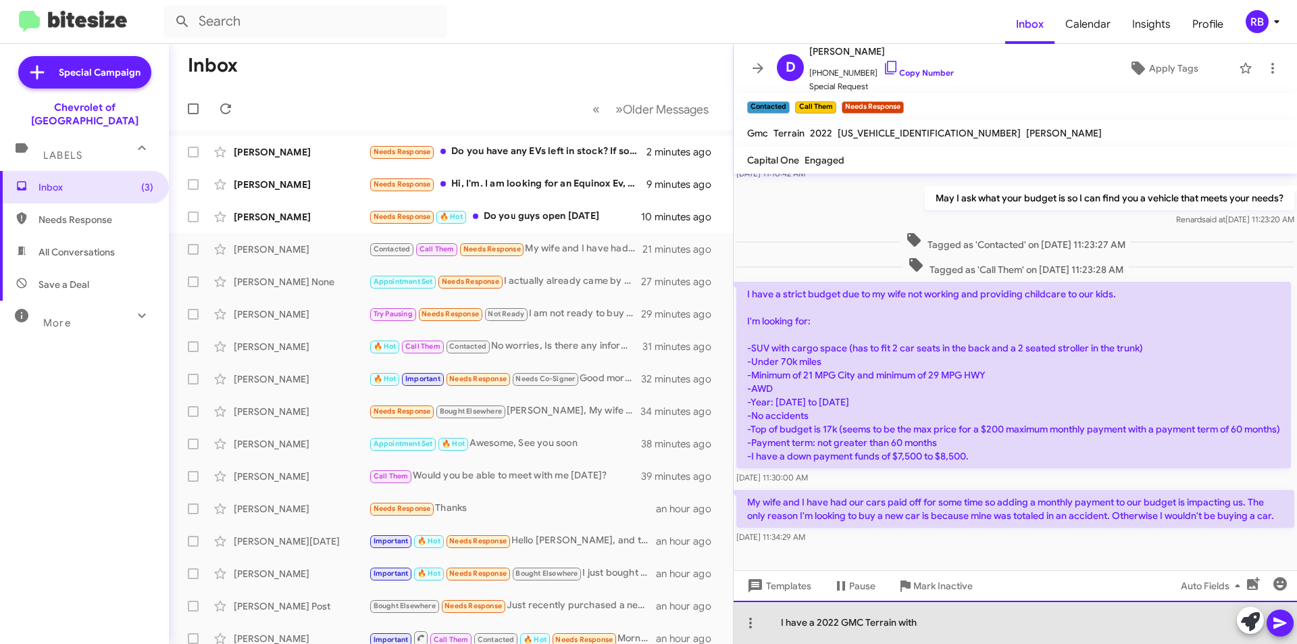
click at [930, 624] on div "I have a 2022 GMC Terrain with" at bounding box center [1015, 622] width 563 height 43
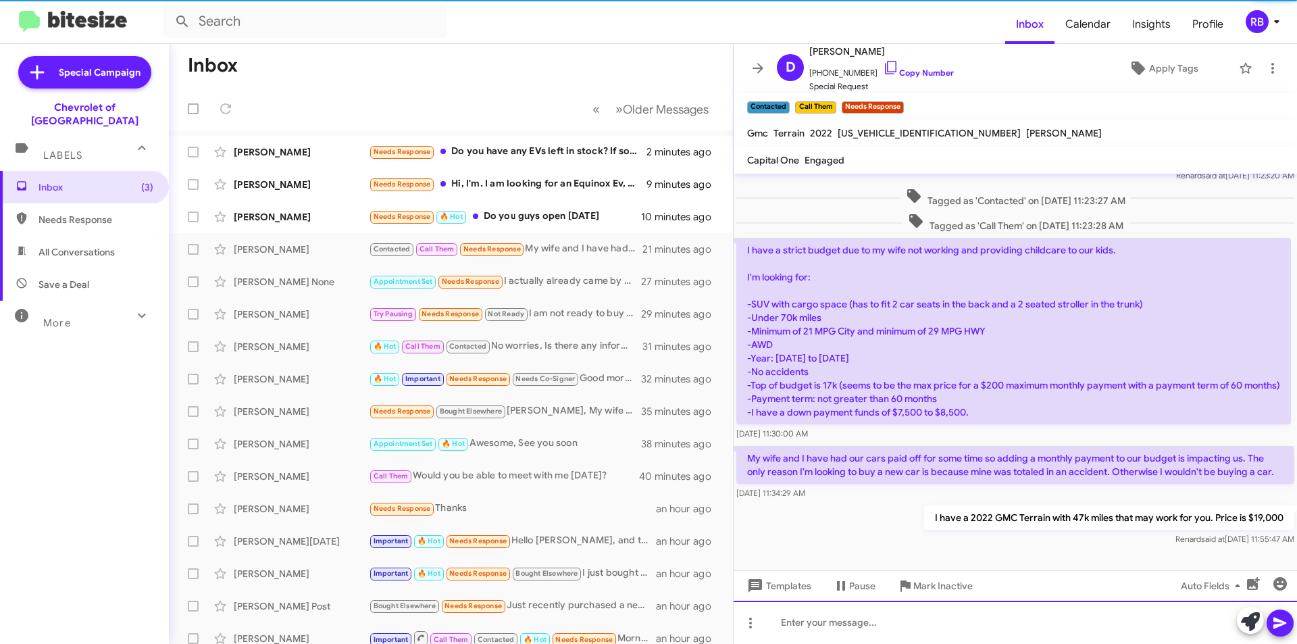
scroll to position [253, 0]
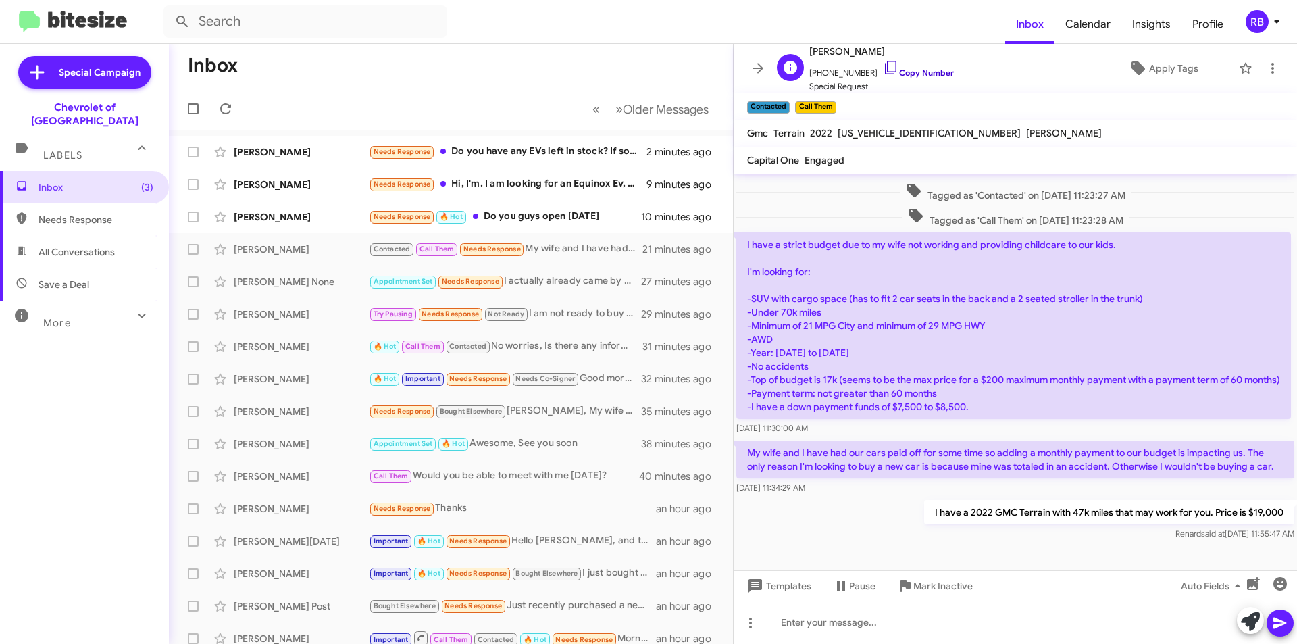
click at [920, 68] on link "Copy Number" at bounding box center [918, 73] width 71 height 10
click at [1161, 74] on span "Apply Tags" at bounding box center [1173, 68] width 49 height 24
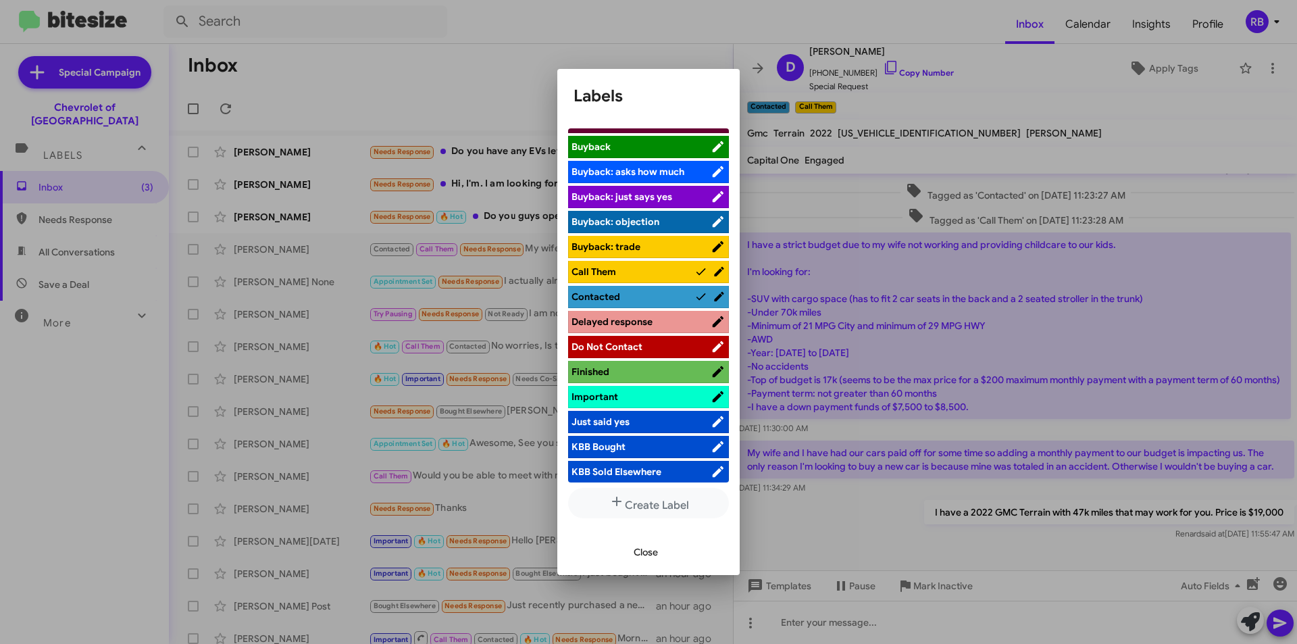
scroll to position [270, 0]
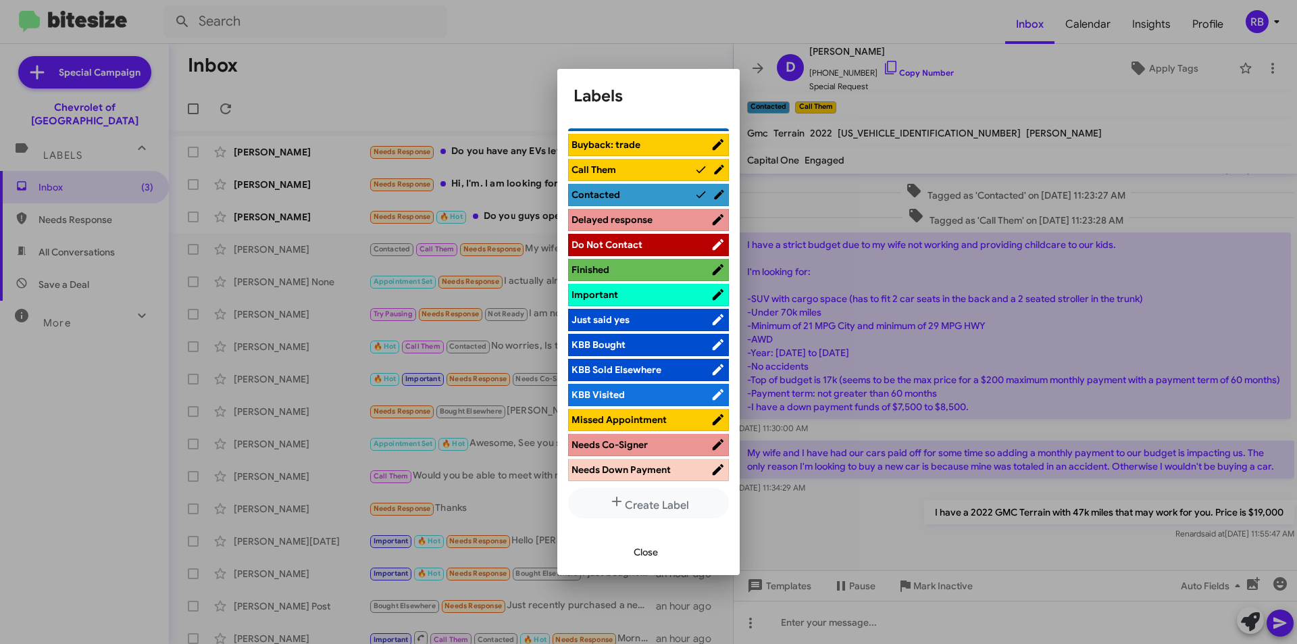
click at [654, 559] on span "Close" at bounding box center [646, 552] width 24 height 24
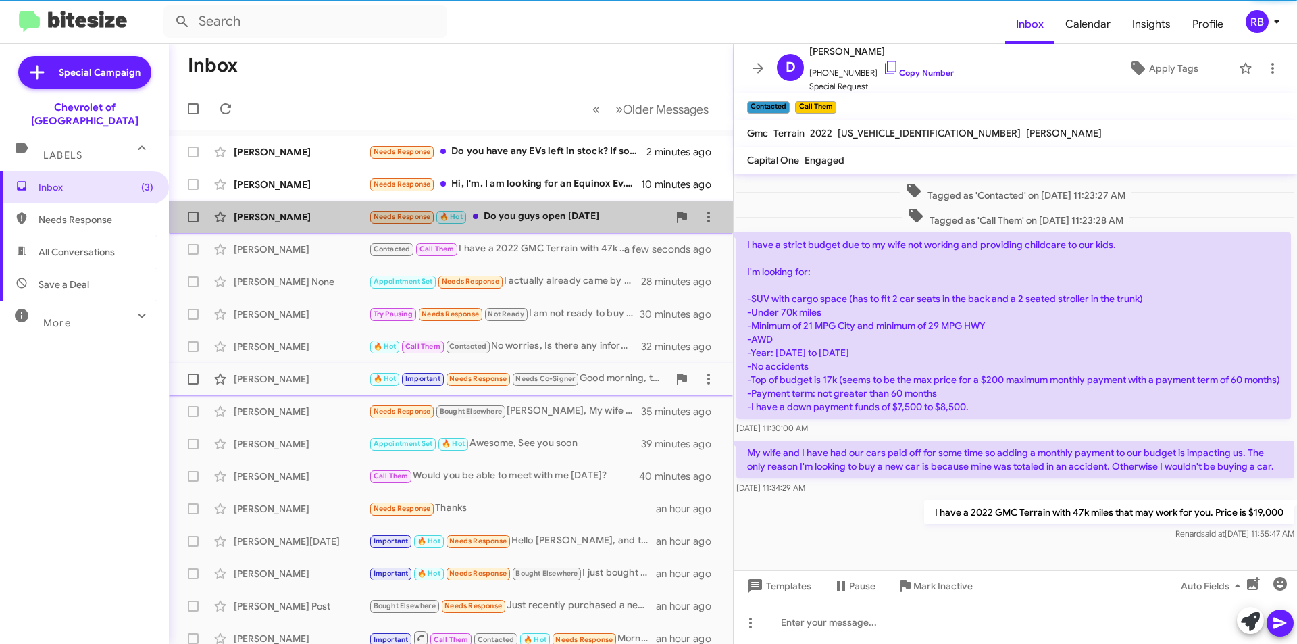
click at [576, 211] on div "Needs Response 🔥 Hot Do you guys open on Sunday" at bounding box center [518, 217] width 299 height 16
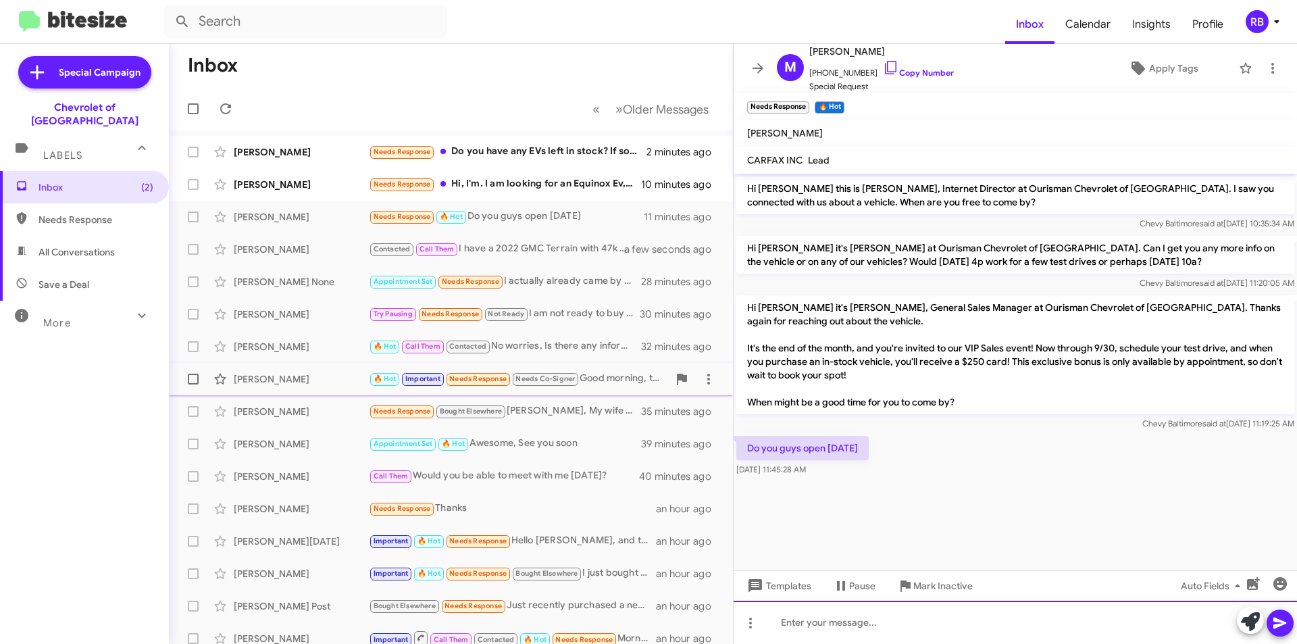
click at [829, 632] on div at bounding box center [1015, 622] width 563 height 43
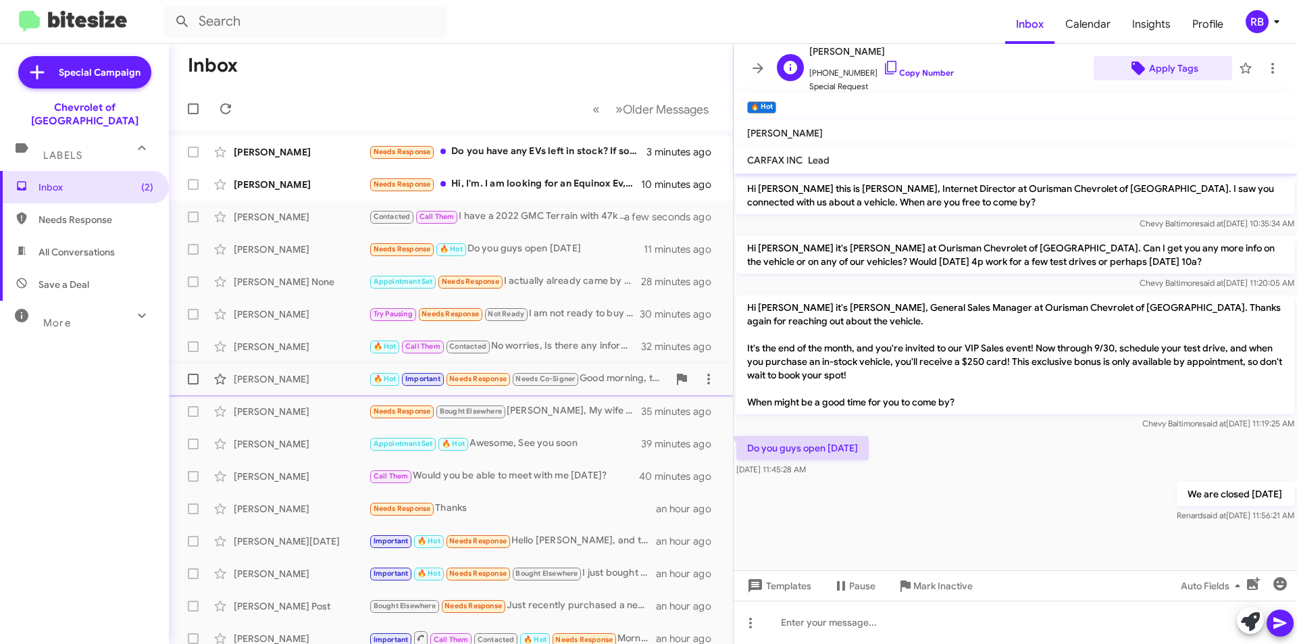
click at [1182, 71] on span "Apply Tags" at bounding box center [1173, 68] width 49 height 24
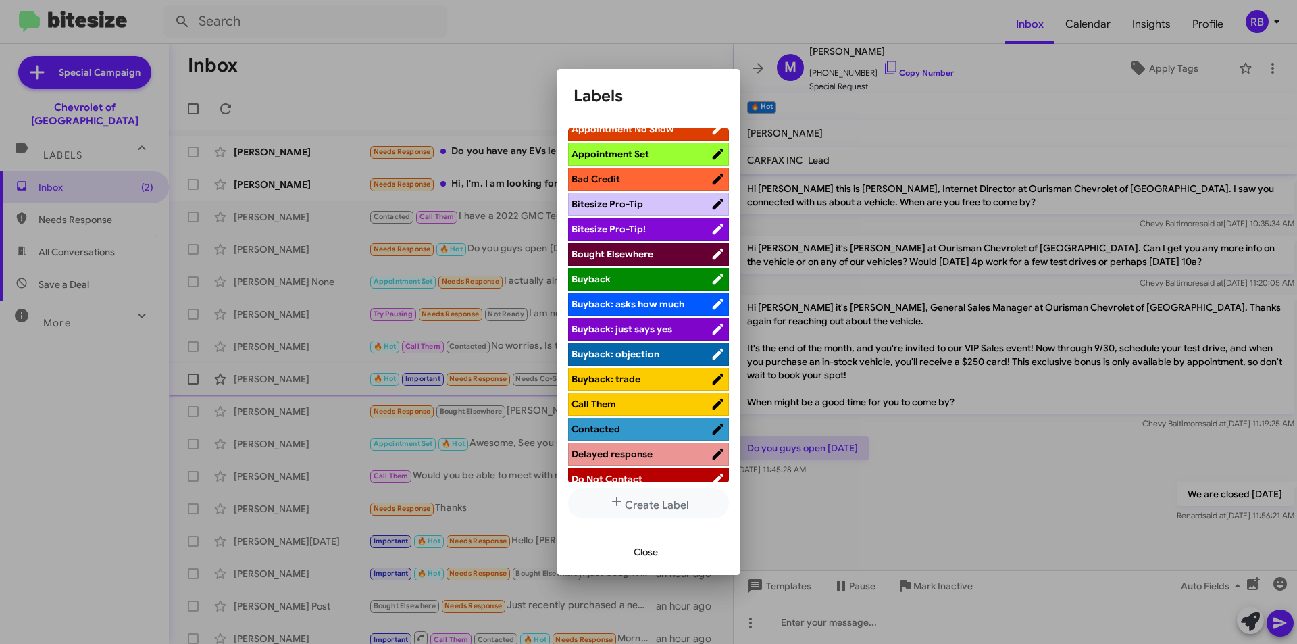
scroll to position [68, 0]
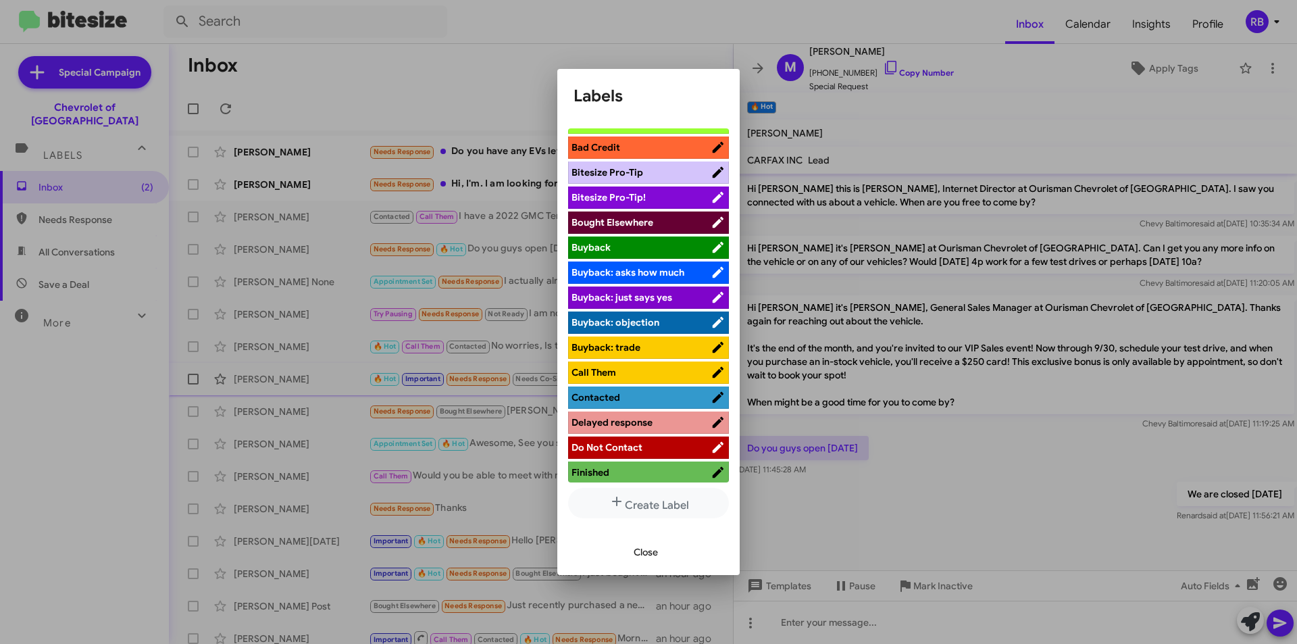
click at [678, 370] on span "Call Them" at bounding box center [641, 373] width 139 height 14
click at [644, 551] on span "Close" at bounding box center [646, 552] width 24 height 24
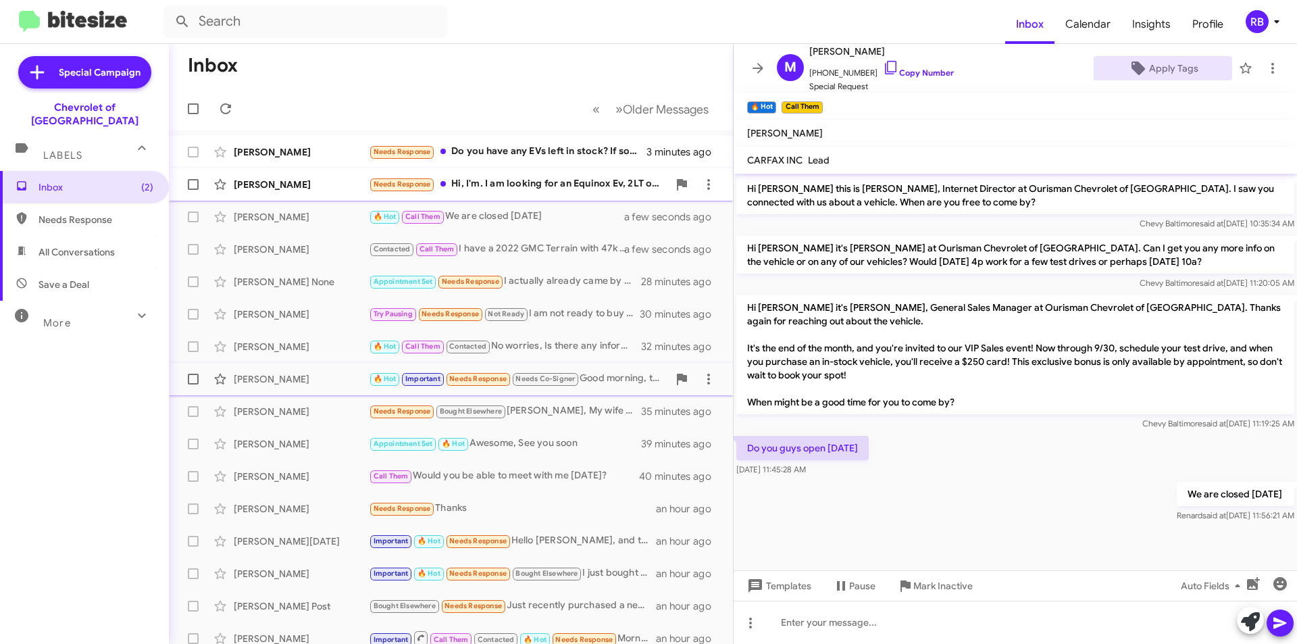
click at [567, 182] on div "Needs Response Hi, I'm. I am looking for an Equinox Ev, 2LT or 3LT - 24 mth, 15…" at bounding box center [518, 184] width 299 height 16
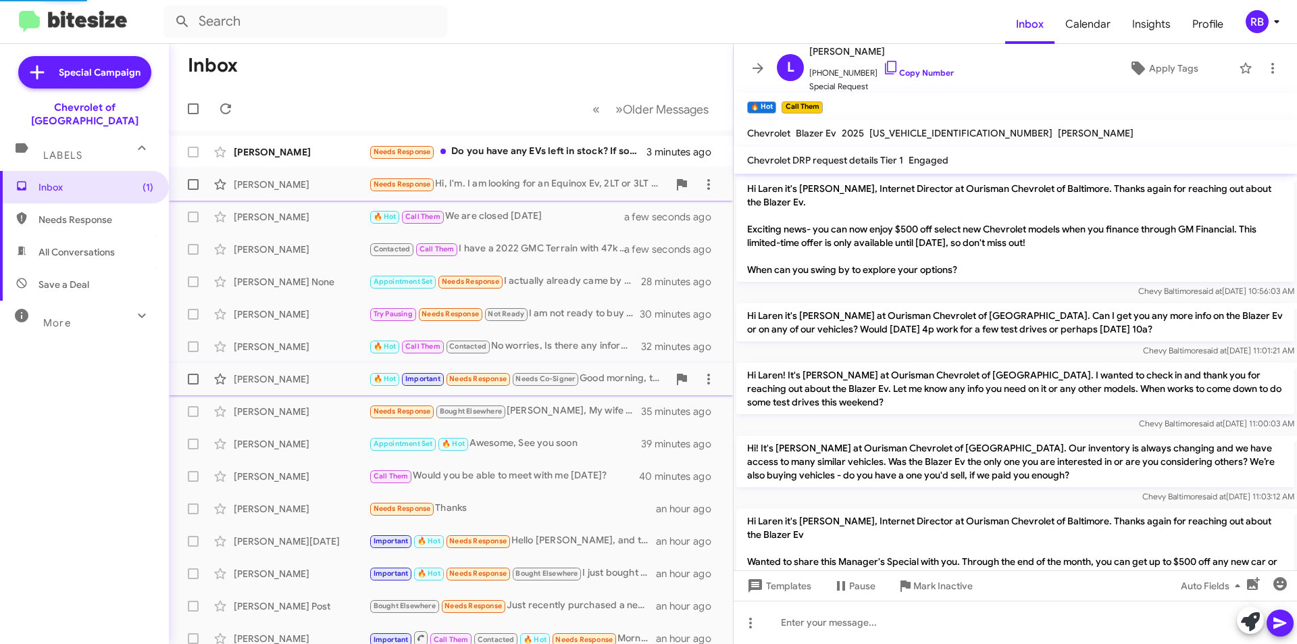
scroll to position [286, 0]
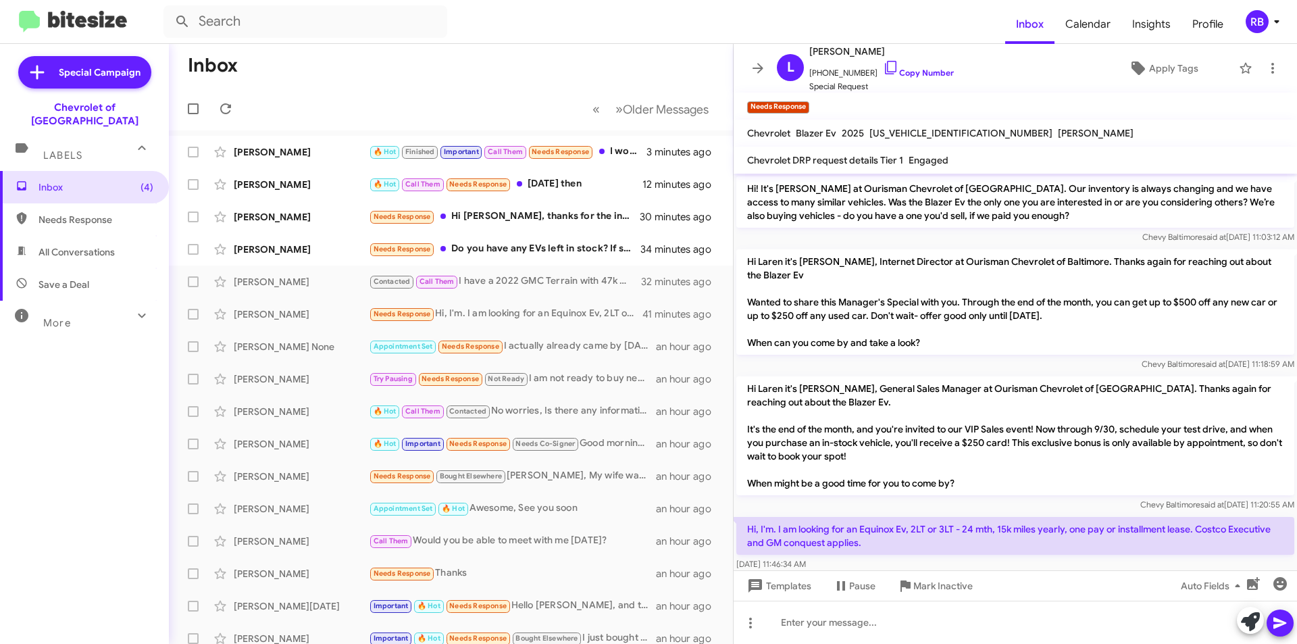
scroll to position [286, 0]
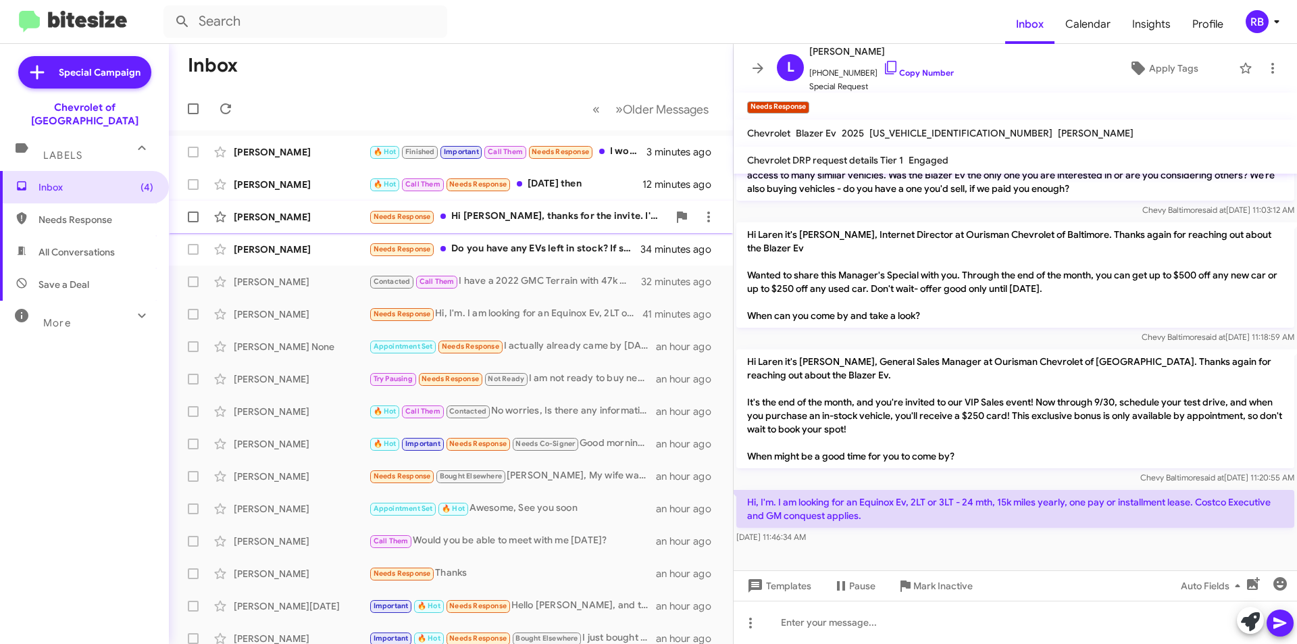
click at [546, 217] on div "Needs Response Hi Blake, thanks for the invite. I'm interested in the Traverse …" at bounding box center [518, 217] width 299 height 16
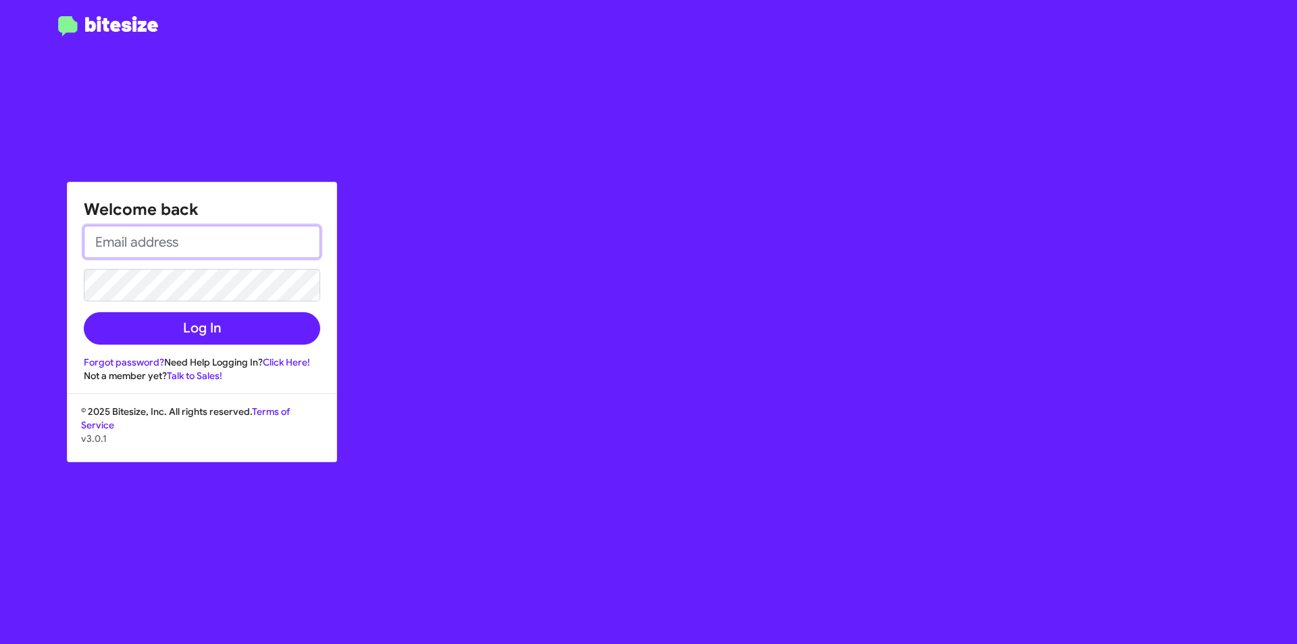
type input "rbowser@ourismancars.com"
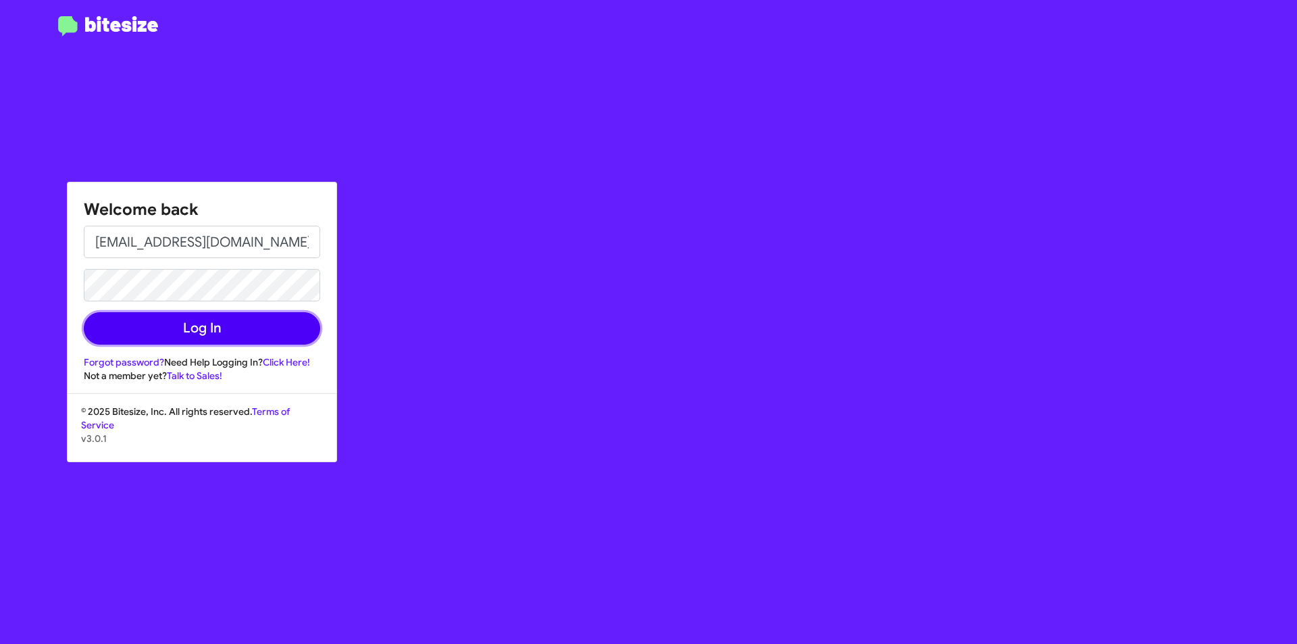
click at [190, 332] on button "Log In" at bounding box center [202, 328] width 236 height 32
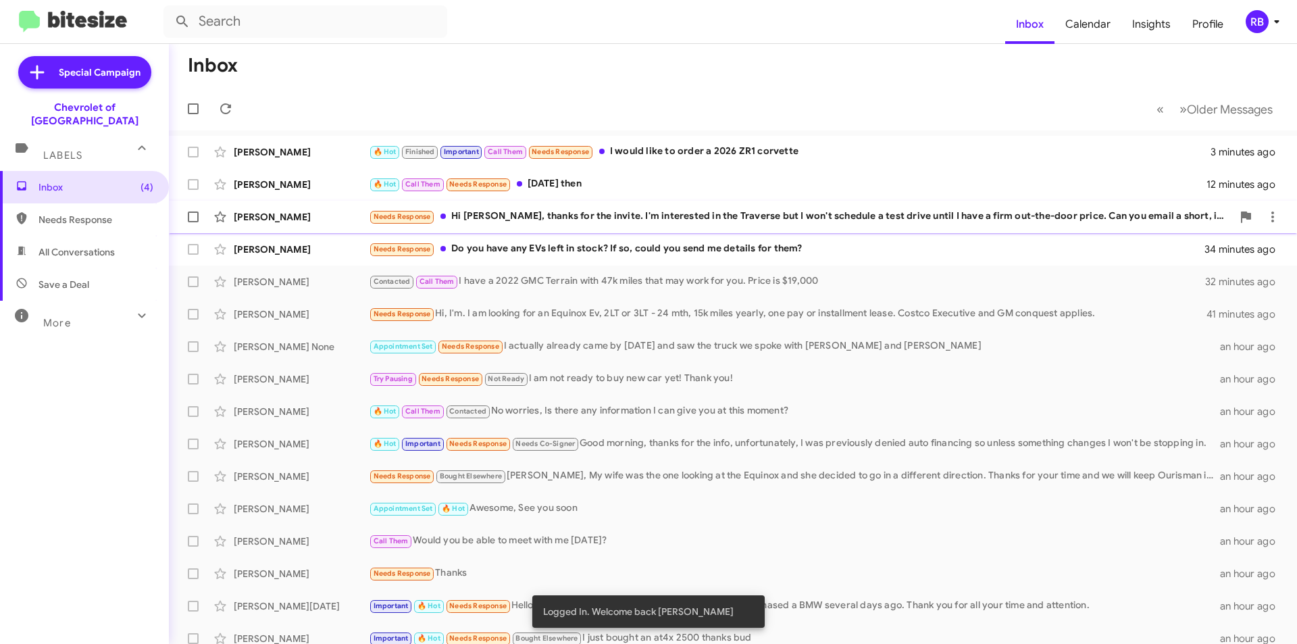
click at [635, 216] on div "Needs Response Hi Blake, thanks for the invite. I'm interested in the Traverse …" at bounding box center [800, 217] width 863 height 16
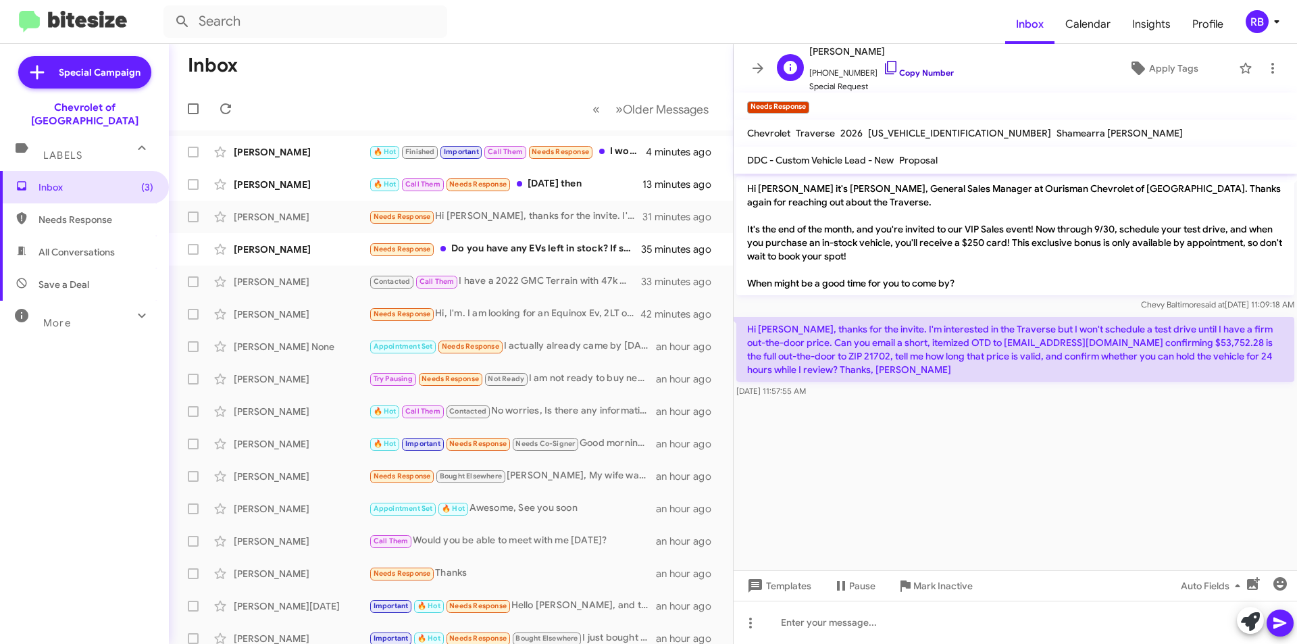
click at [917, 76] on link "Copy Number" at bounding box center [918, 73] width 71 height 10
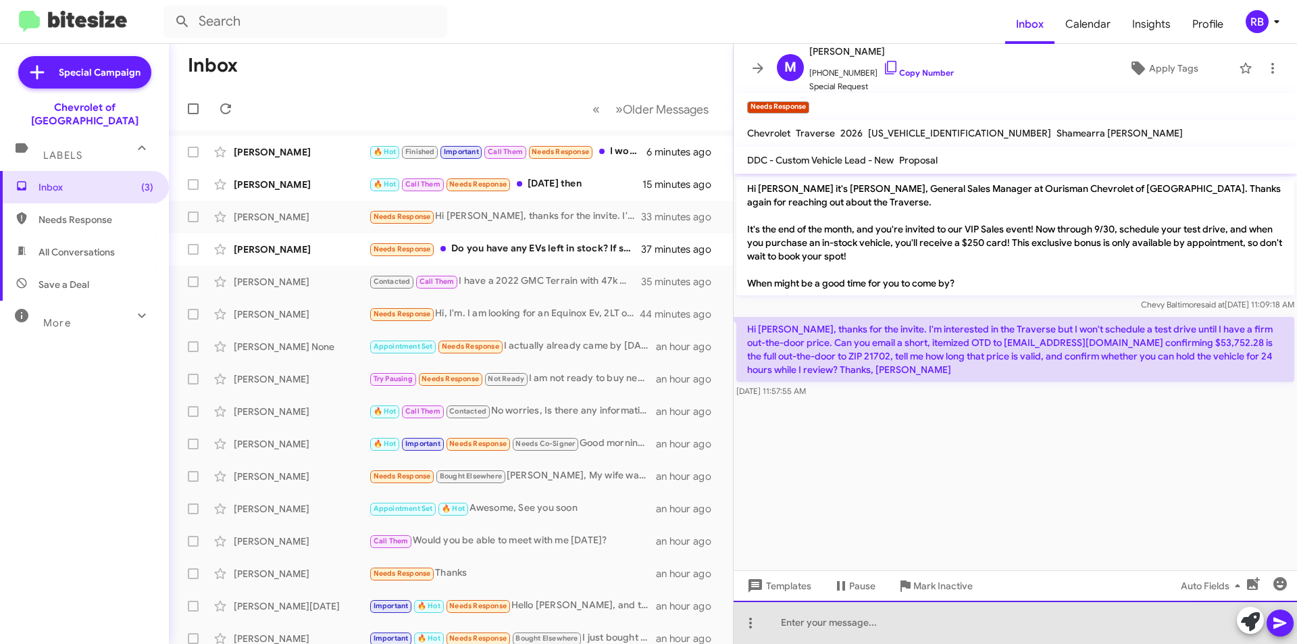
click at [816, 624] on div at bounding box center [1015, 622] width 563 height 43
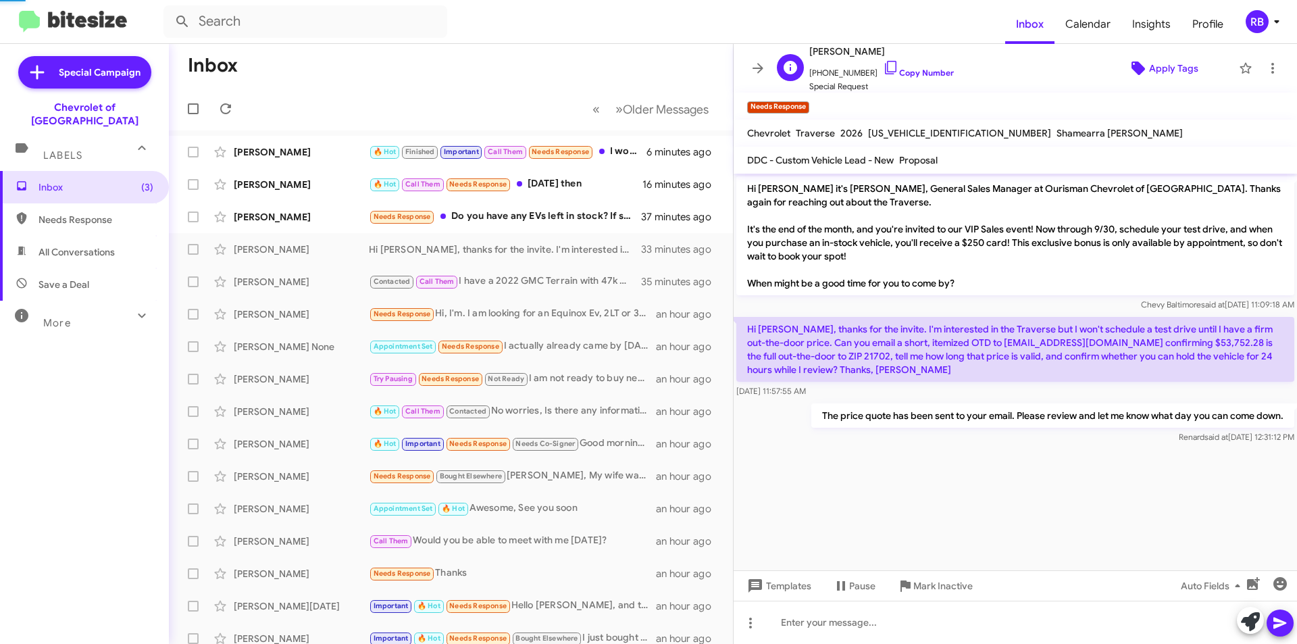
click at [1163, 72] on span "Apply Tags" at bounding box center [1173, 68] width 49 height 24
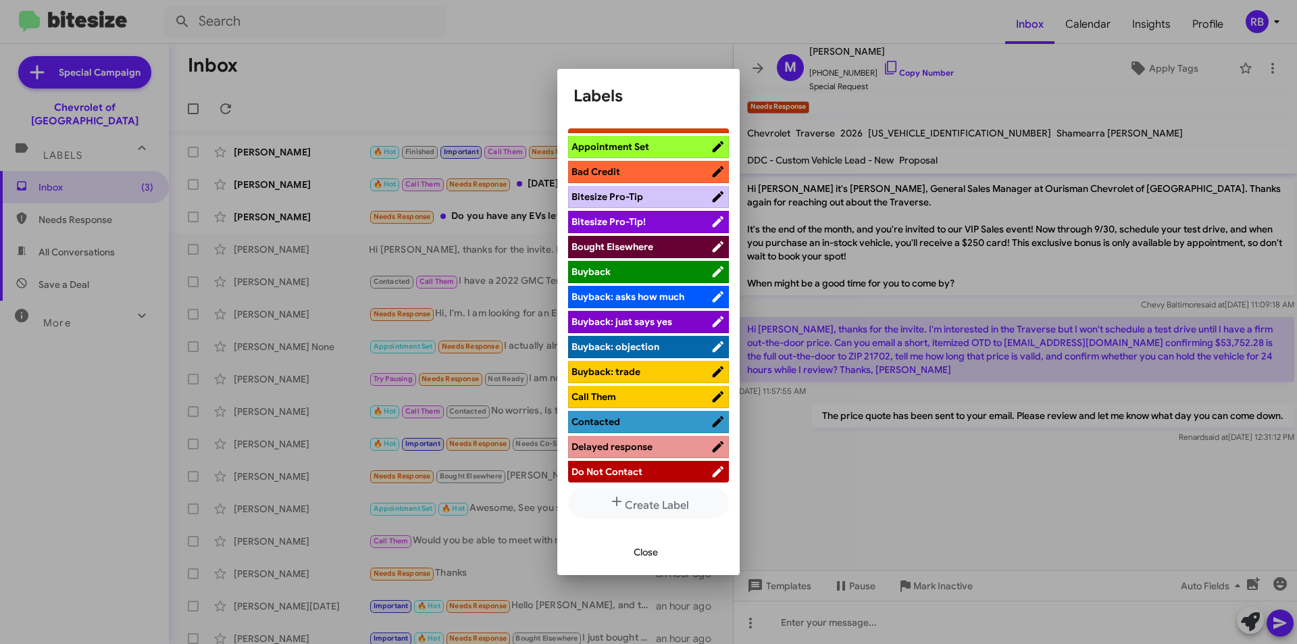
scroll to position [68, 0]
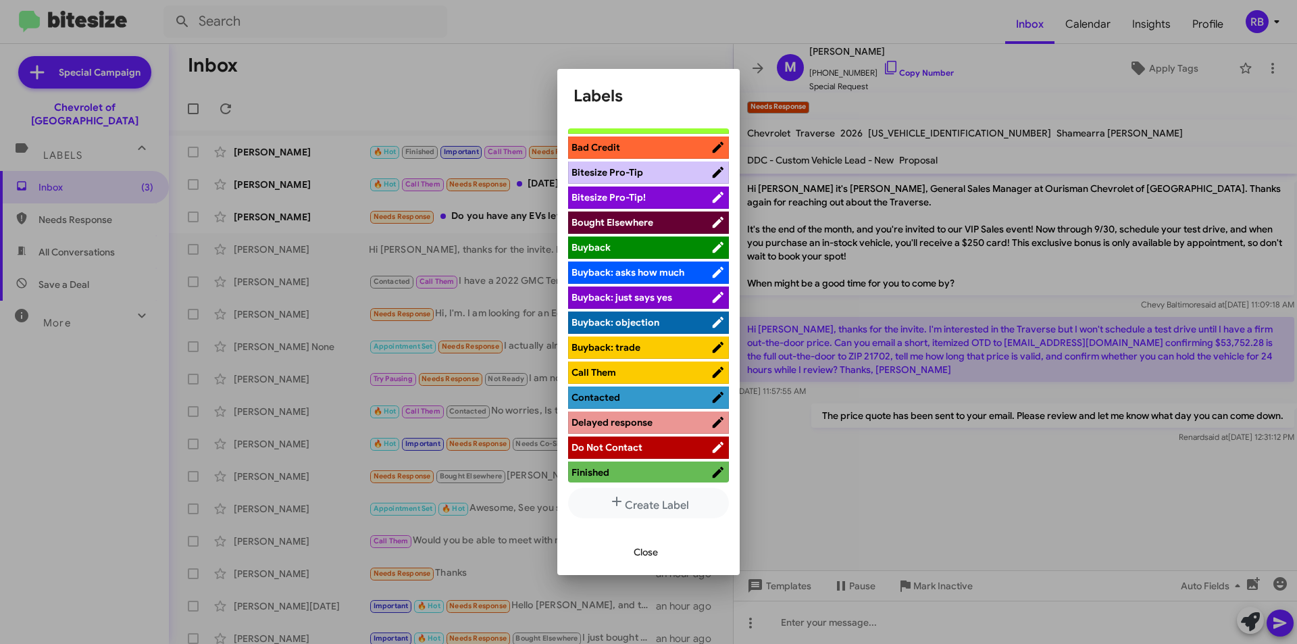
click at [686, 394] on span "Contacted" at bounding box center [641, 398] width 139 height 14
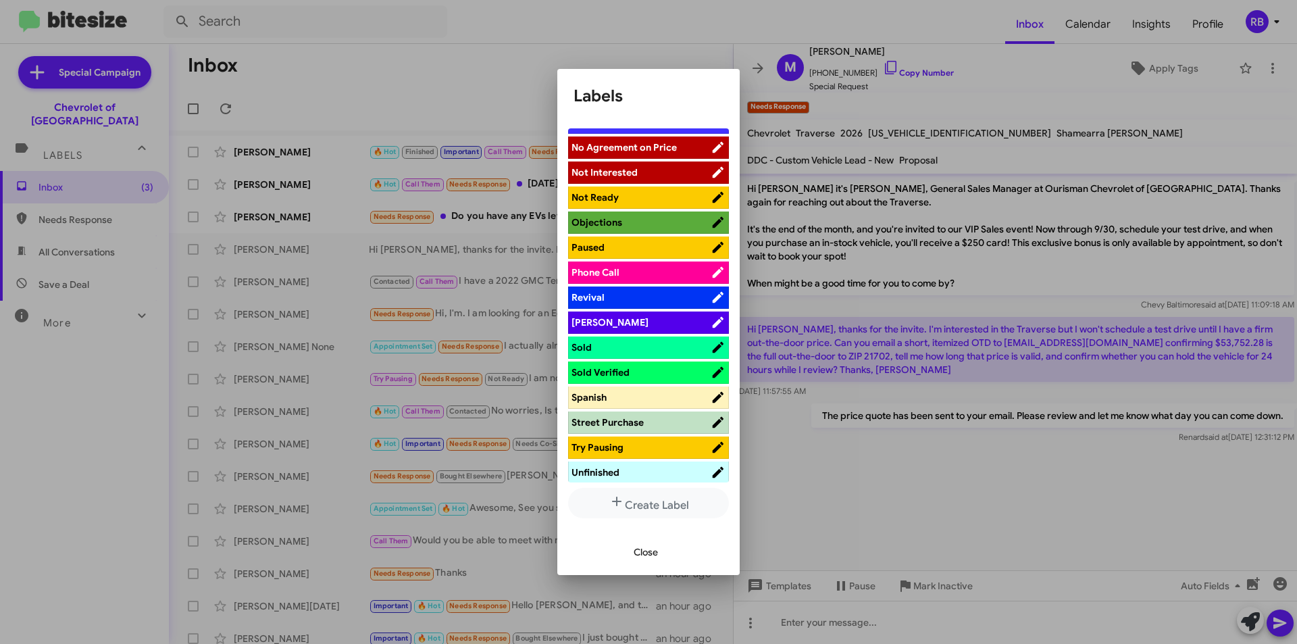
scroll to position [676, 0]
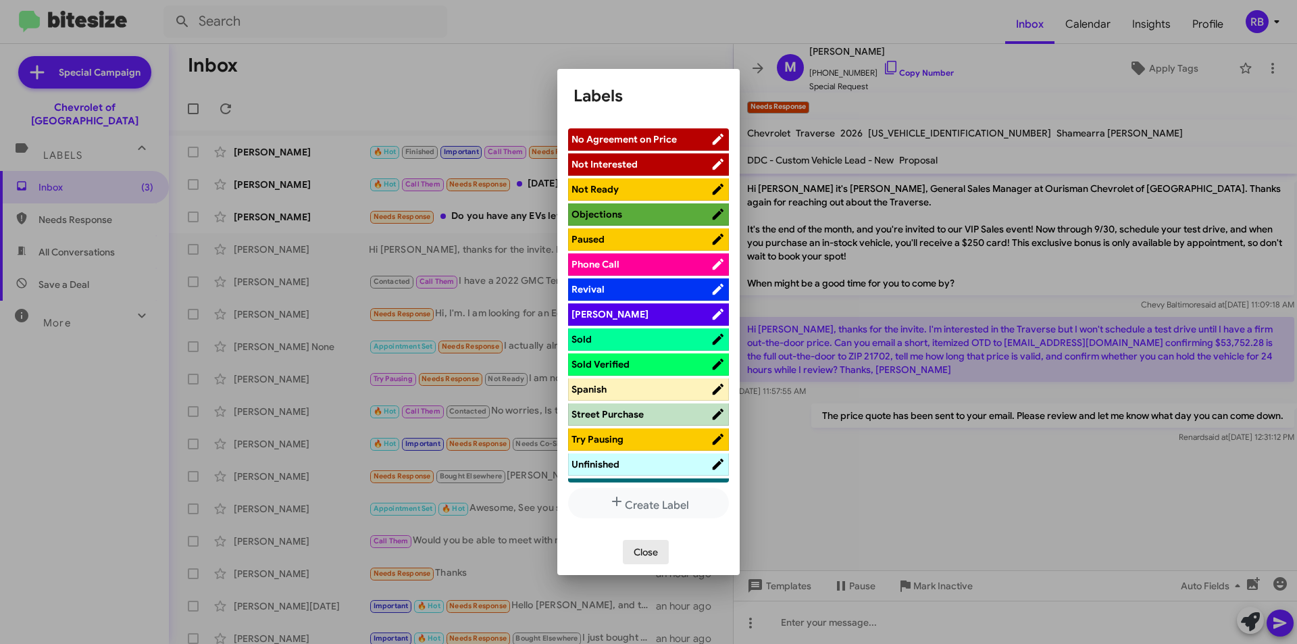
click at [649, 544] on span "Close" at bounding box center [646, 552] width 24 height 24
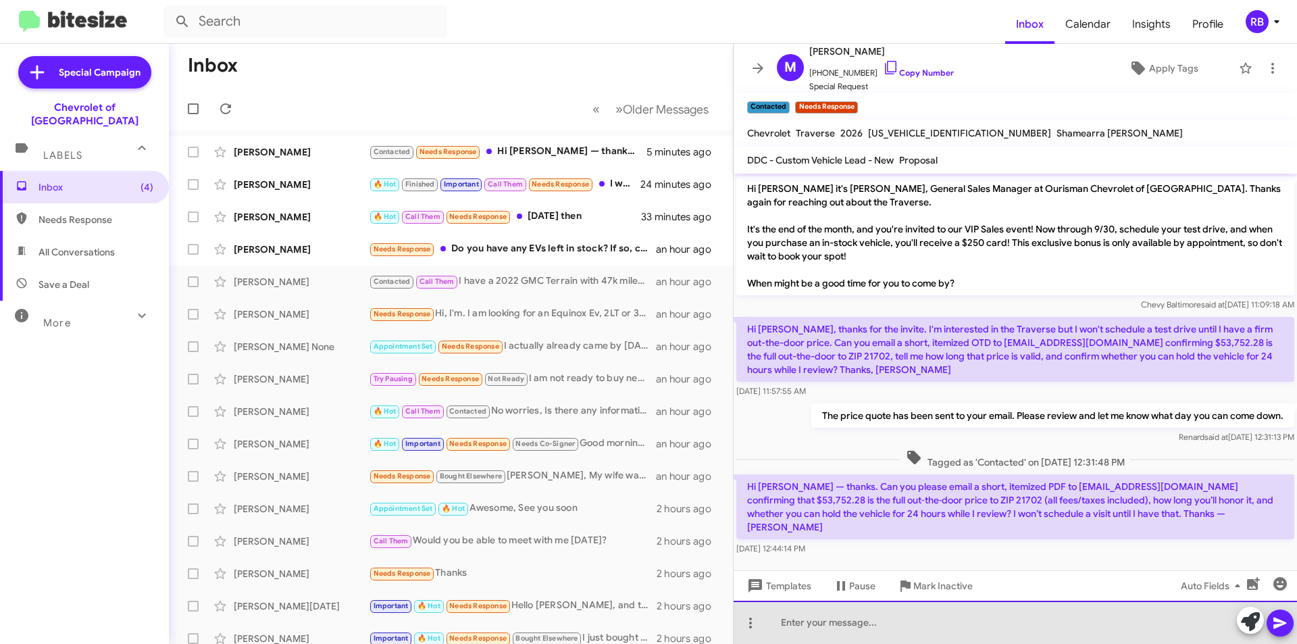
click at [834, 629] on div at bounding box center [1015, 622] width 563 height 43
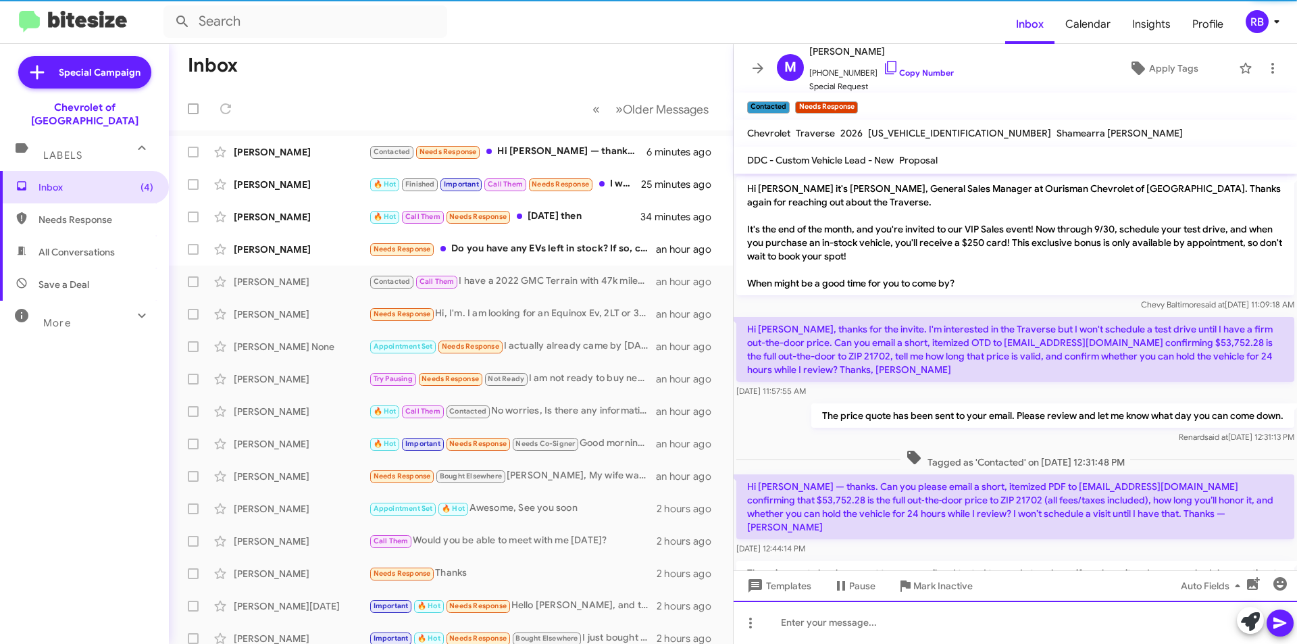
scroll to position [54, 0]
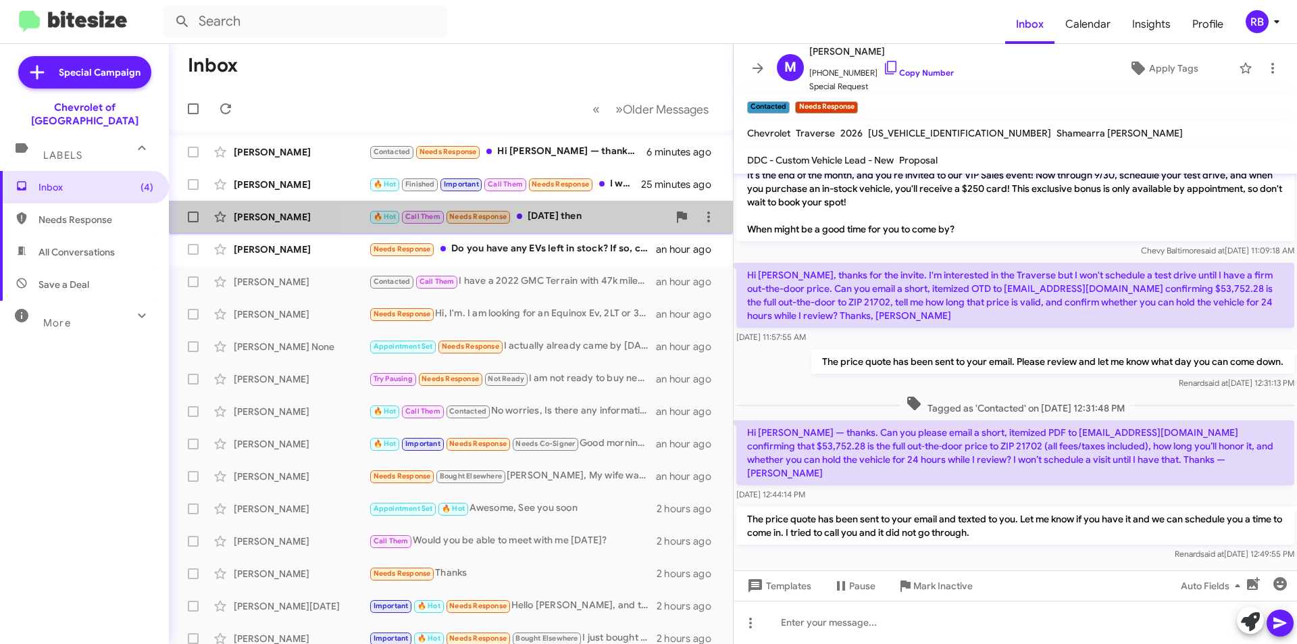
click at [572, 219] on div "🔥 Hot Call Them Needs Response [DATE] then" at bounding box center [518, 217] width 299 height 16
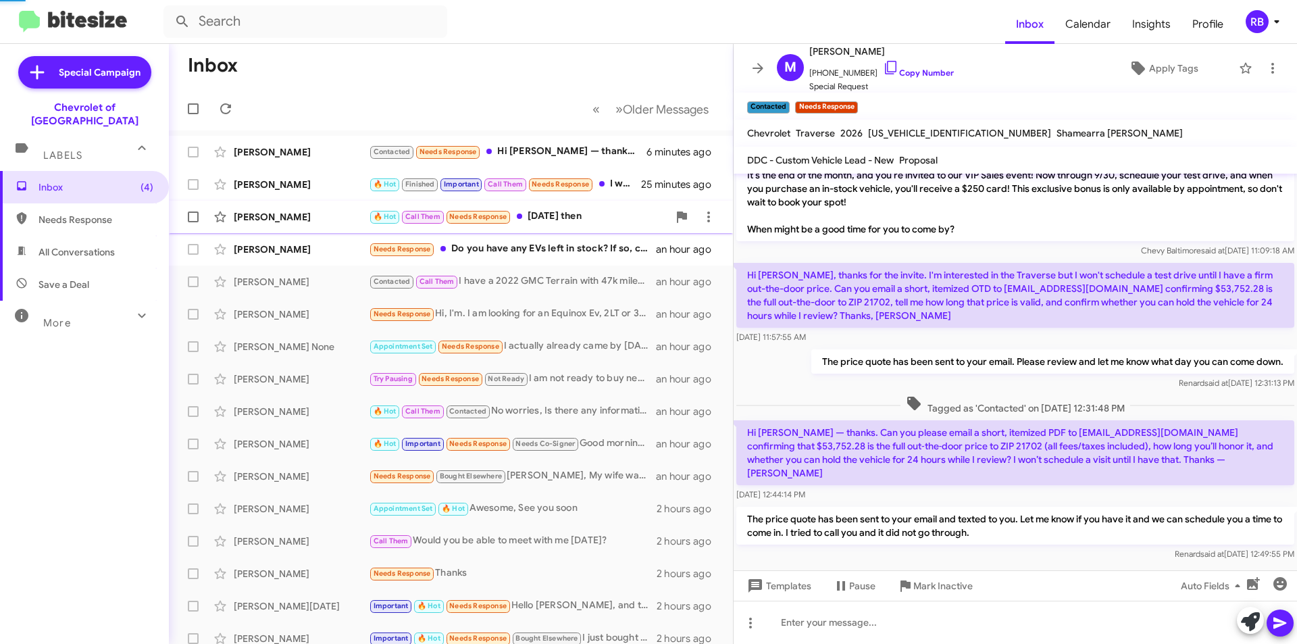
scroll to position [49, 0]
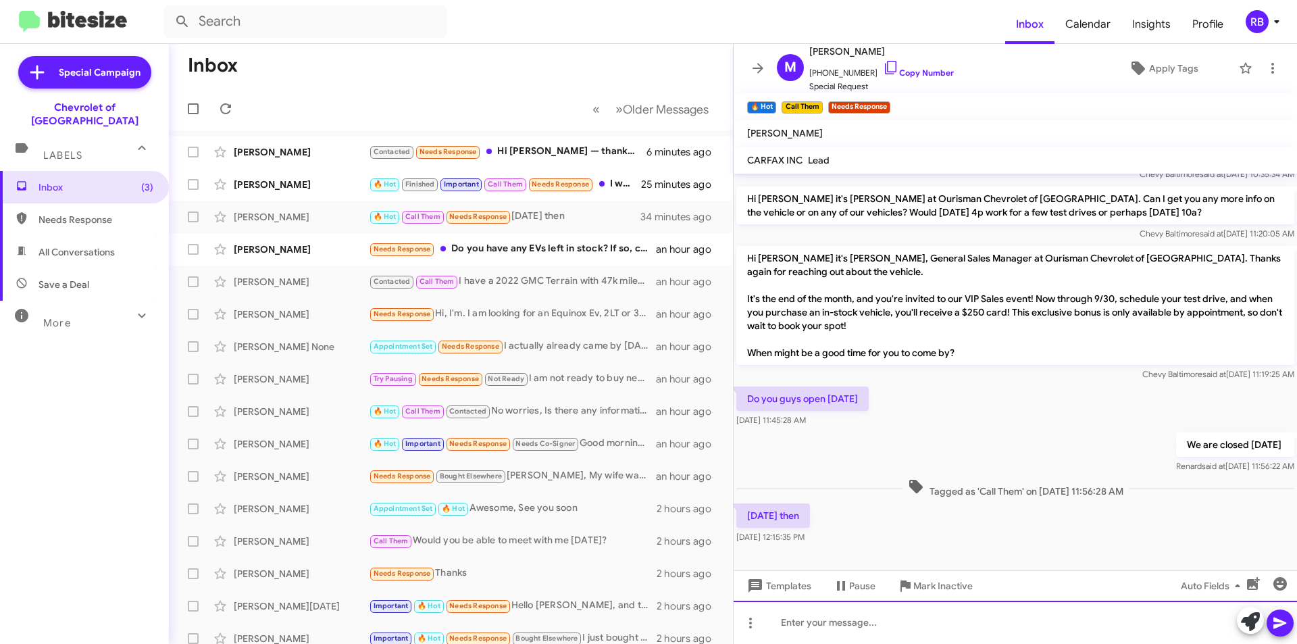
click at [853, 630] on div at bounding box center [1015, 622] width 563 height 43
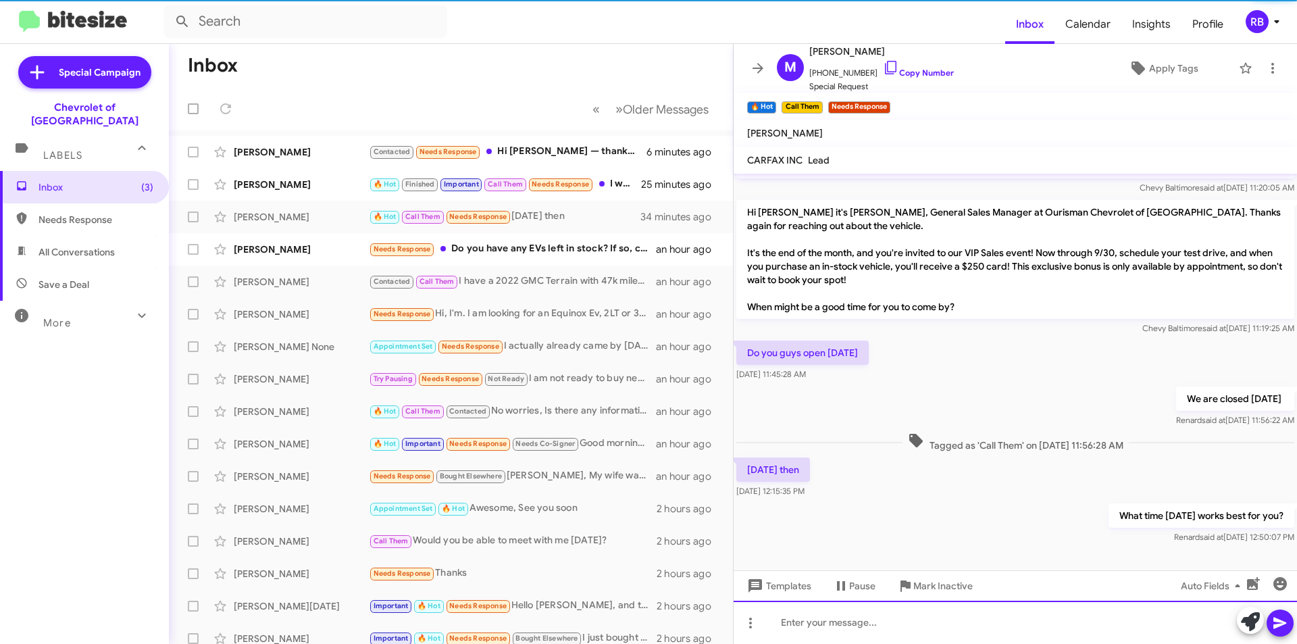
scroll to position [99, 0]
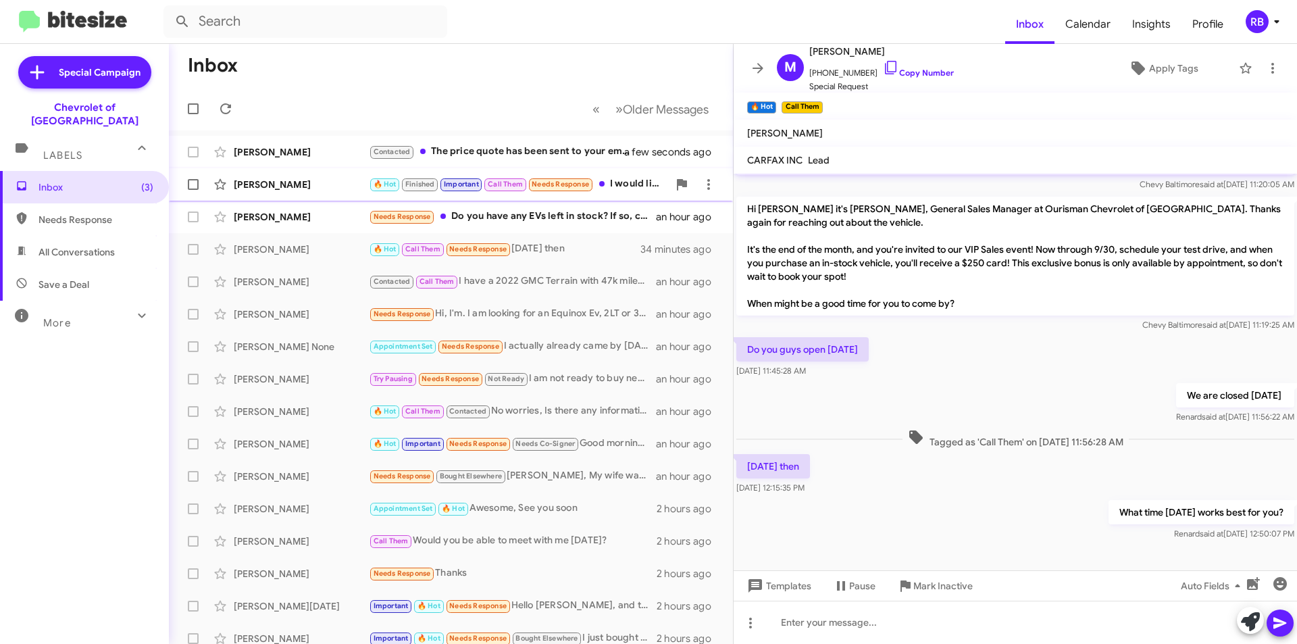
click at [514, 193] on div "[PERSON_NAME] 🔥 Hot Finished Important Call Them Needs Response I would like to…" at bounding box center [451, 184] width 543 height 27
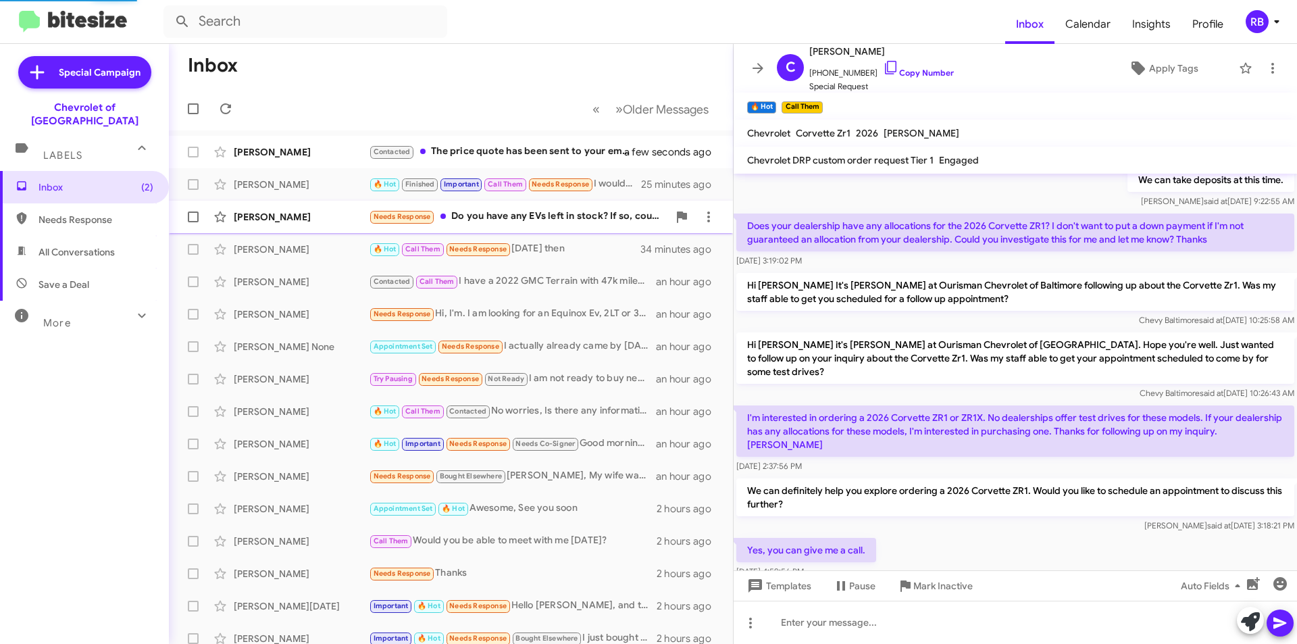
scroll to position [420, 0]
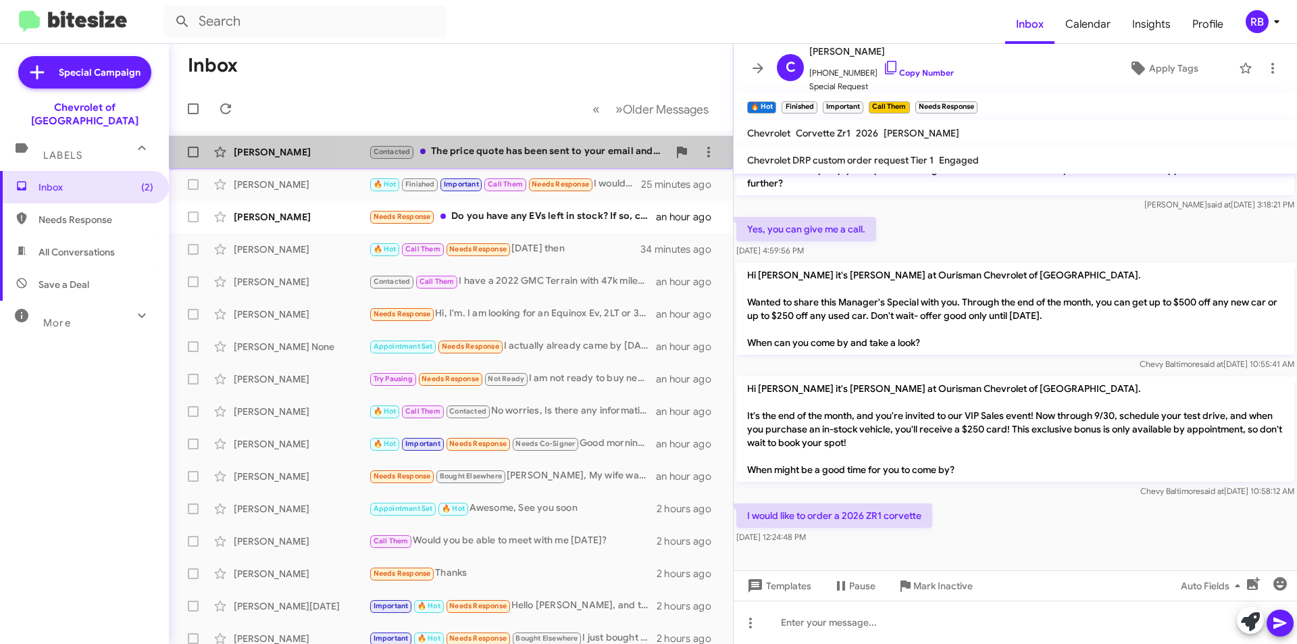
click at [522, 151] on div "Contacted The price quote has been sent to your email and texted to you. Let me…" at bounding box center [518, 152] width 299 height 16
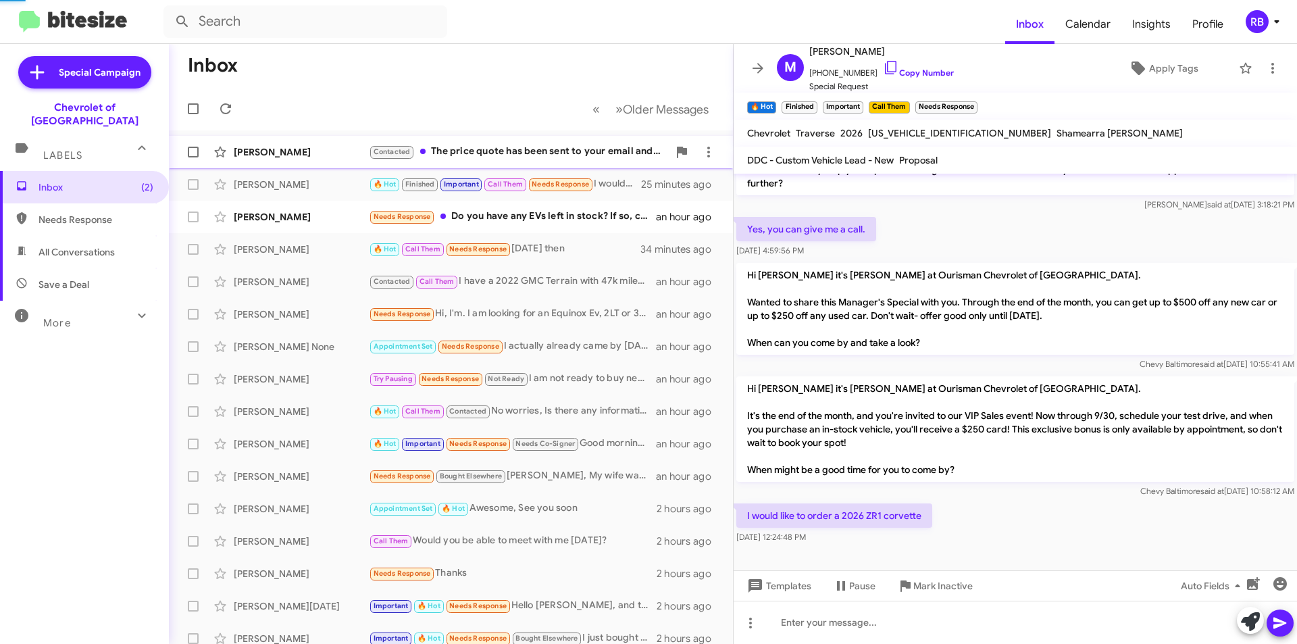
scroll to position [54, 0]
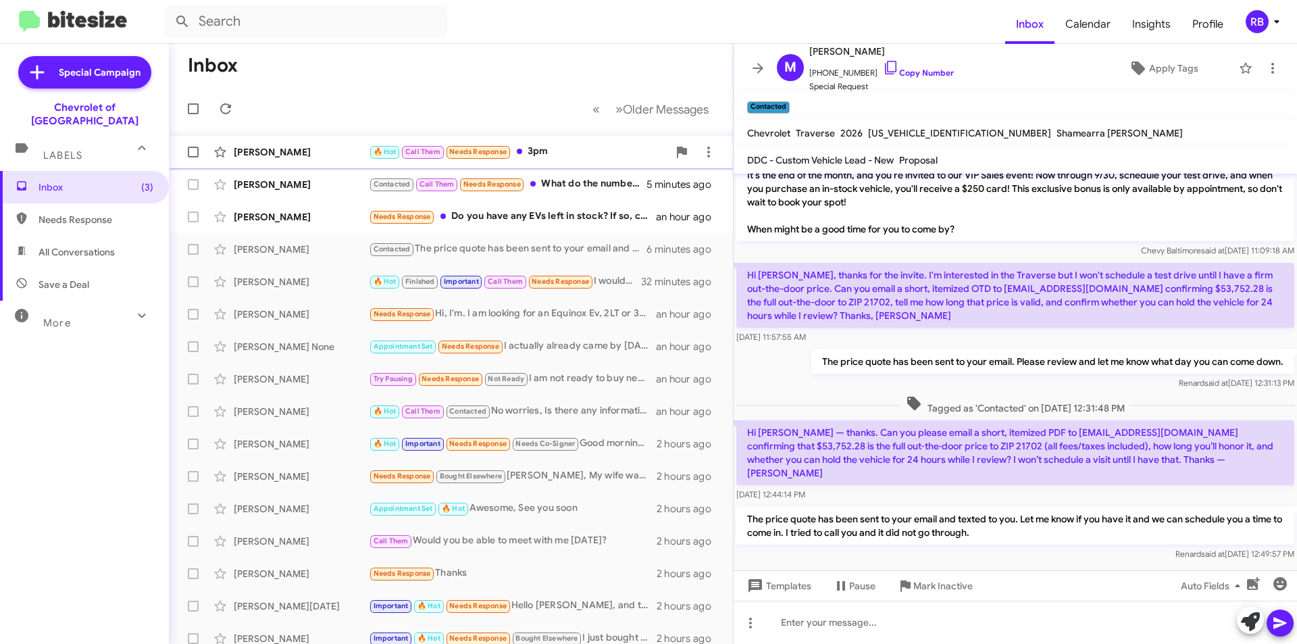
click at [584, 152] on div "🔥 Hot Call Them Needs Response 3pm" at bounding box center [518, 152] width 299 height 16
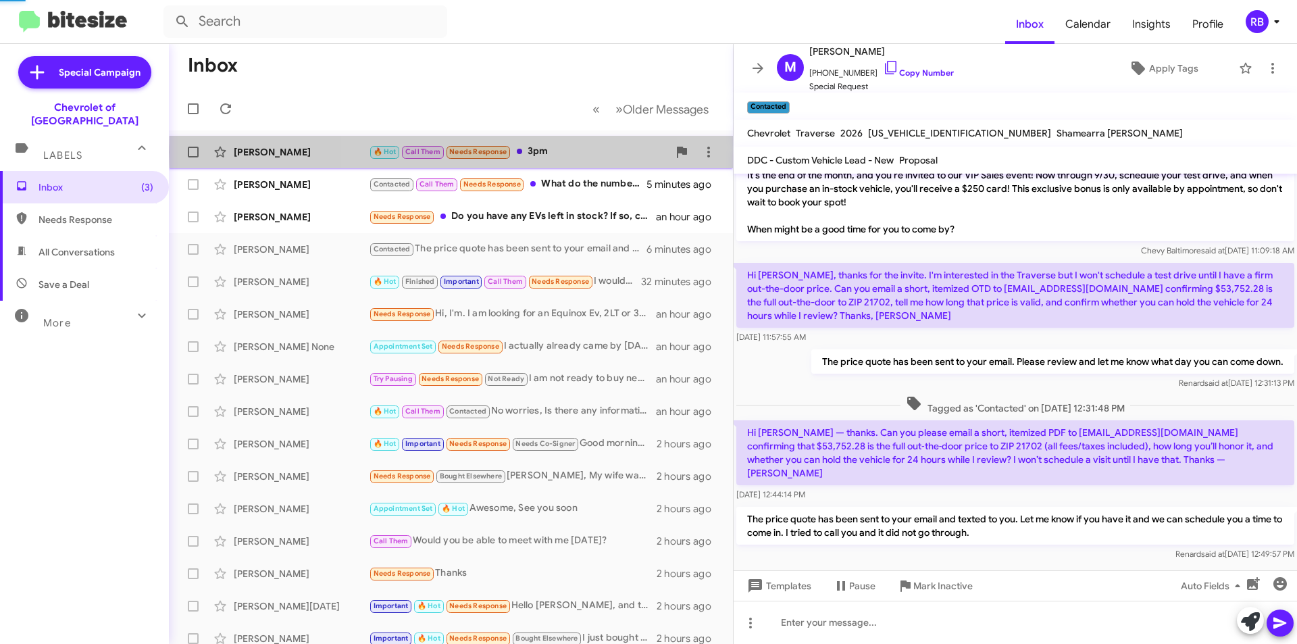
scroll to position [148, 0]
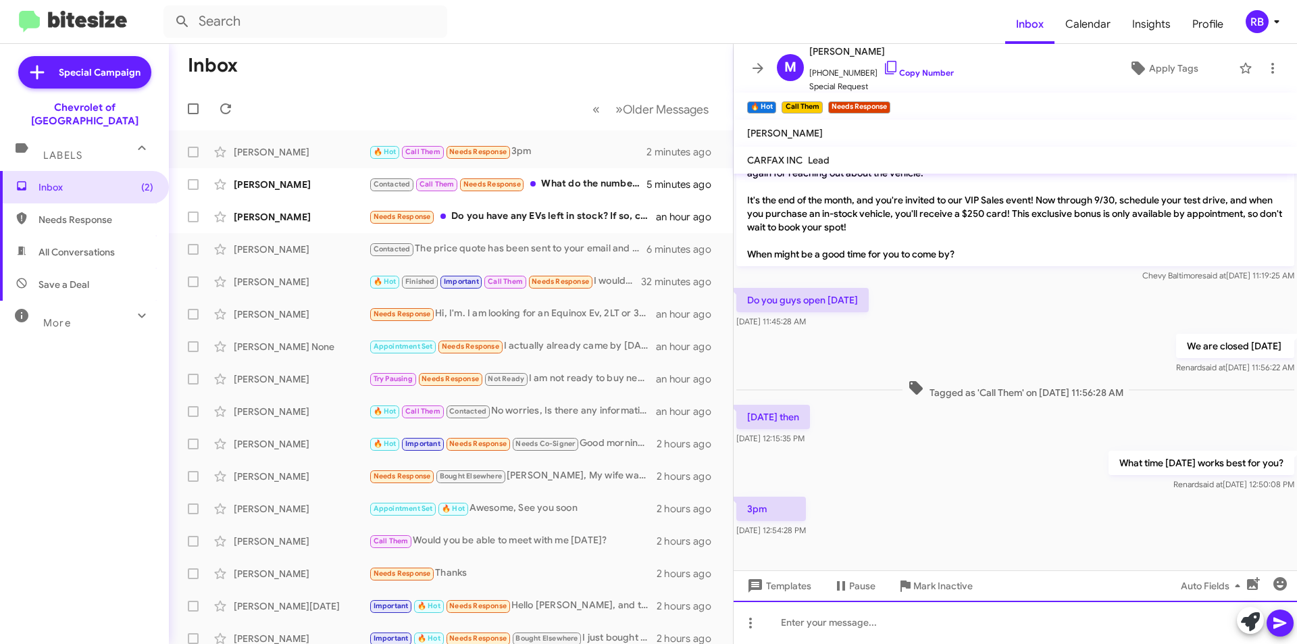
click at [822, 614] on div at bounding box center [1015, 622] width 563 height 43
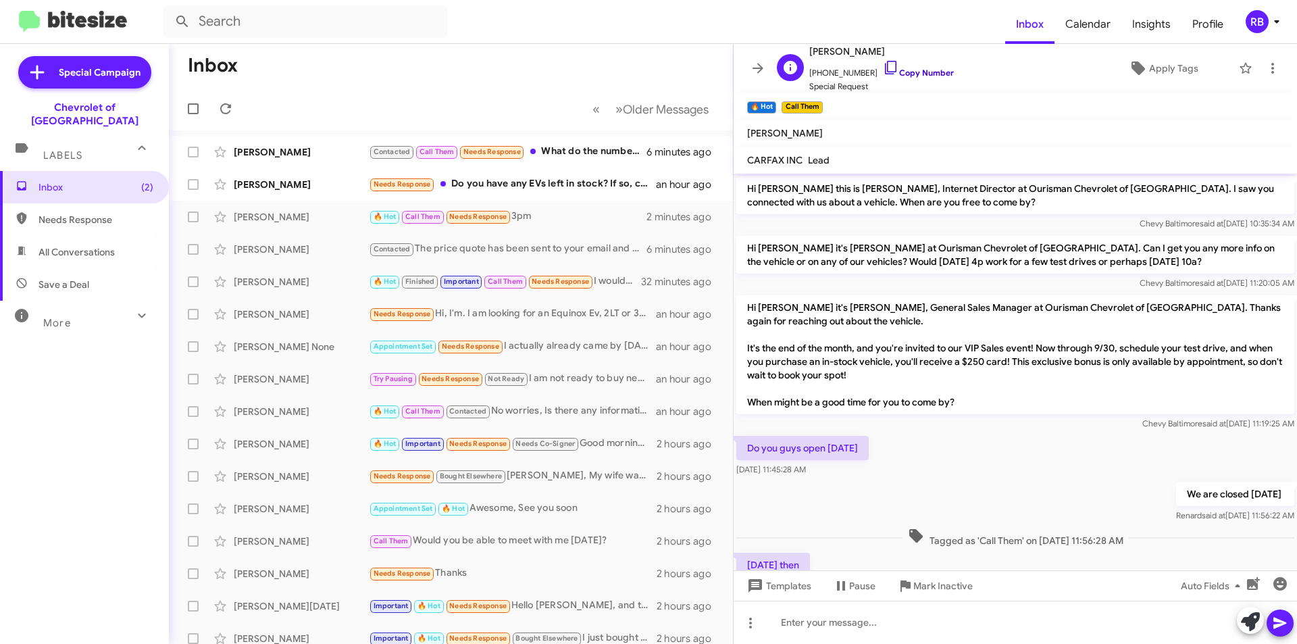
click at [914, 74] on link "Copy Number" at bounding box center [918, 73] width 71 height 10
click at [1155, 72] on span "Apply Tags" at bounding box center [1173, 68] width 49 height 24
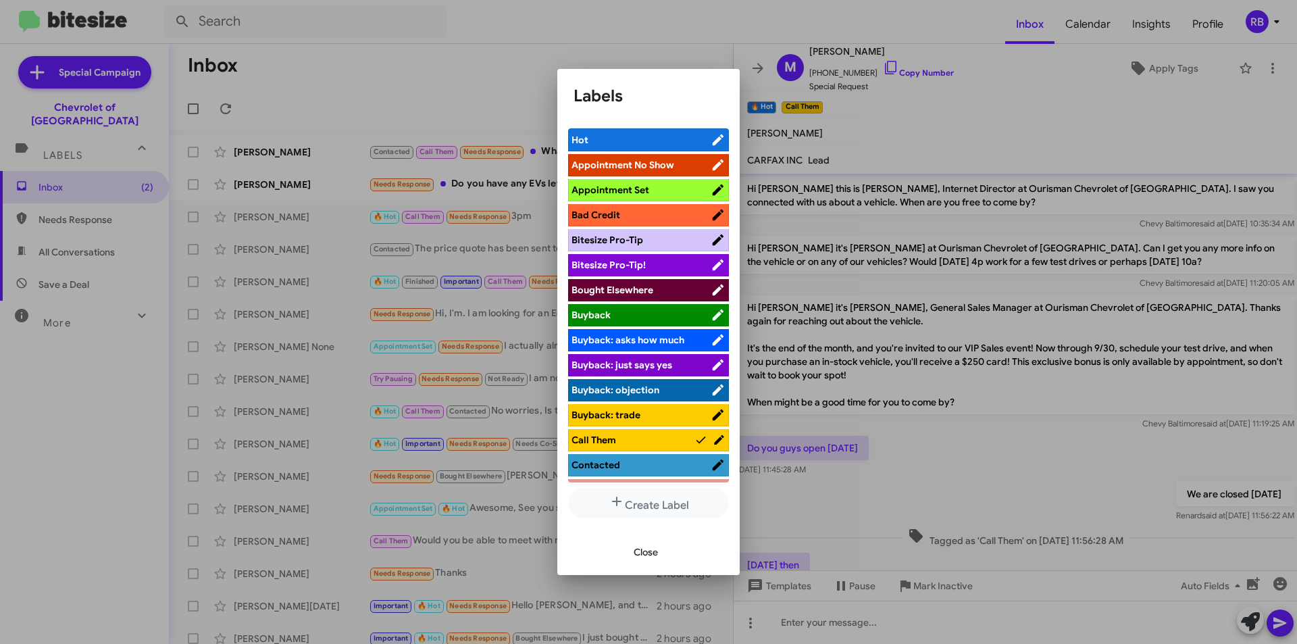
click at [634, 188] on span "Appointment Set" at bounding box center [611, 190] width 78 height 12
click at [646, 555] on span "Close" at bounding box center [646, 552] width 24 height 24
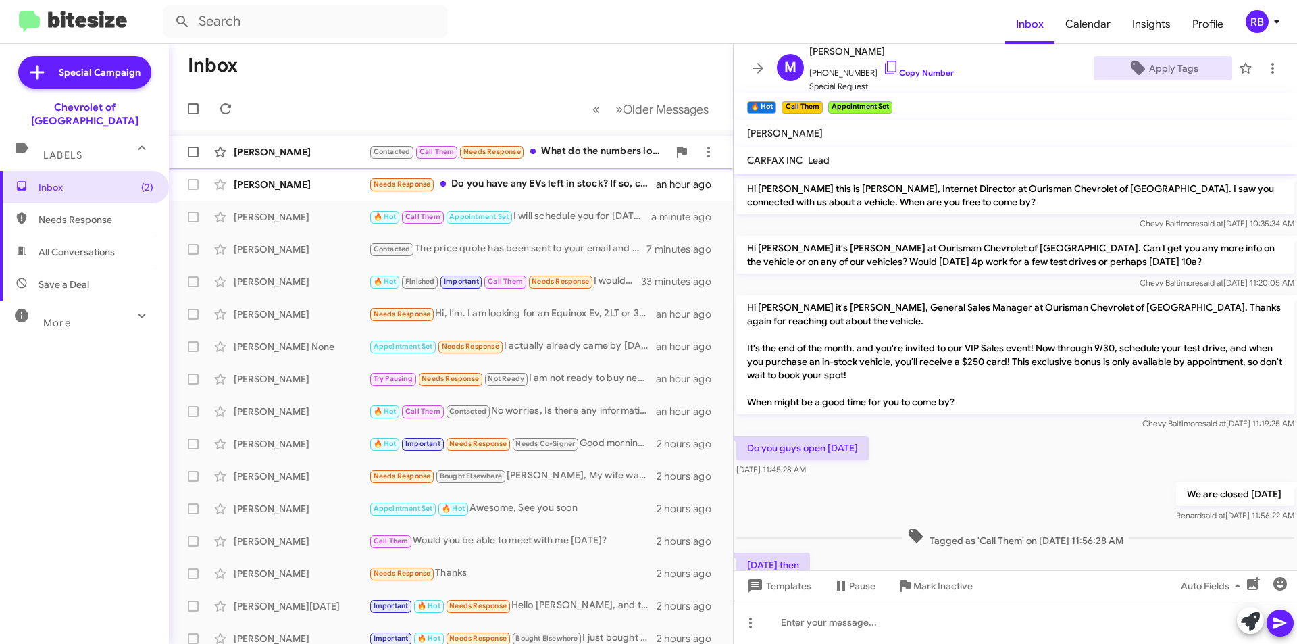
click at [576, 151] on div "Contacted Call Them Needs Response What do the numbers look like? Could you sen…" at bounding box center [518, 152] width 299 height 16
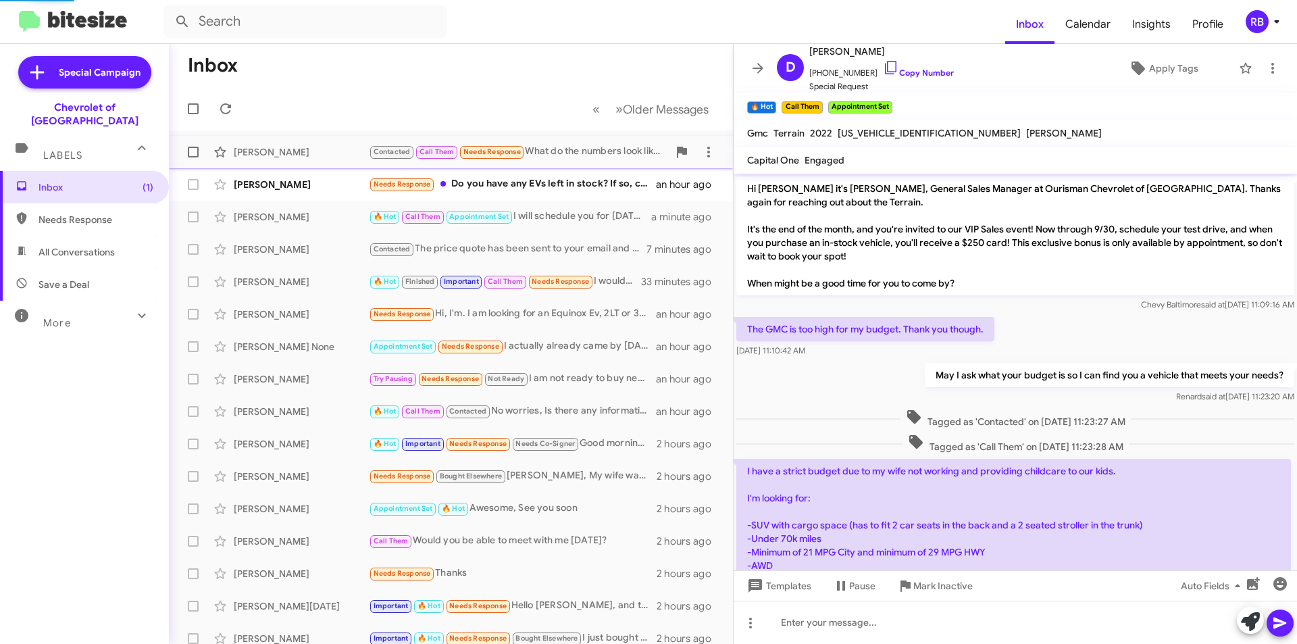
scroll to position [303, 0]
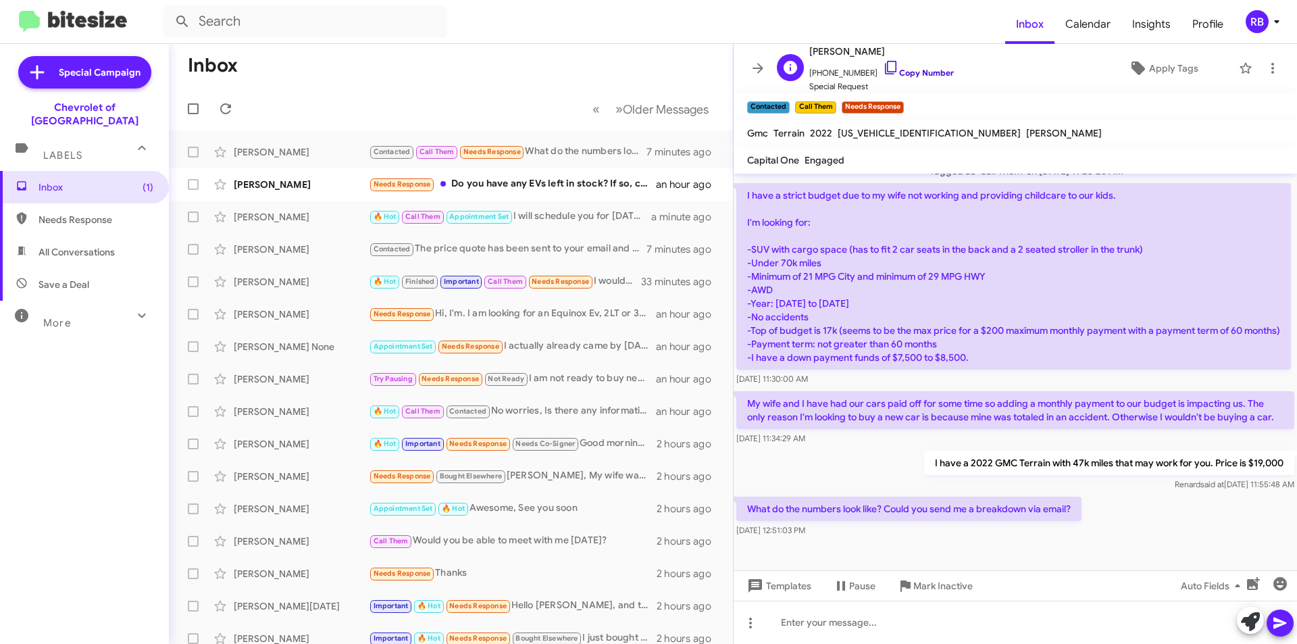
click at [930, 69] on link "Copy Number" at bounding box center [918, 73] width 71 height 10
click at [795, 620] on div at bounding box center [1015, 622] width 563 height 43
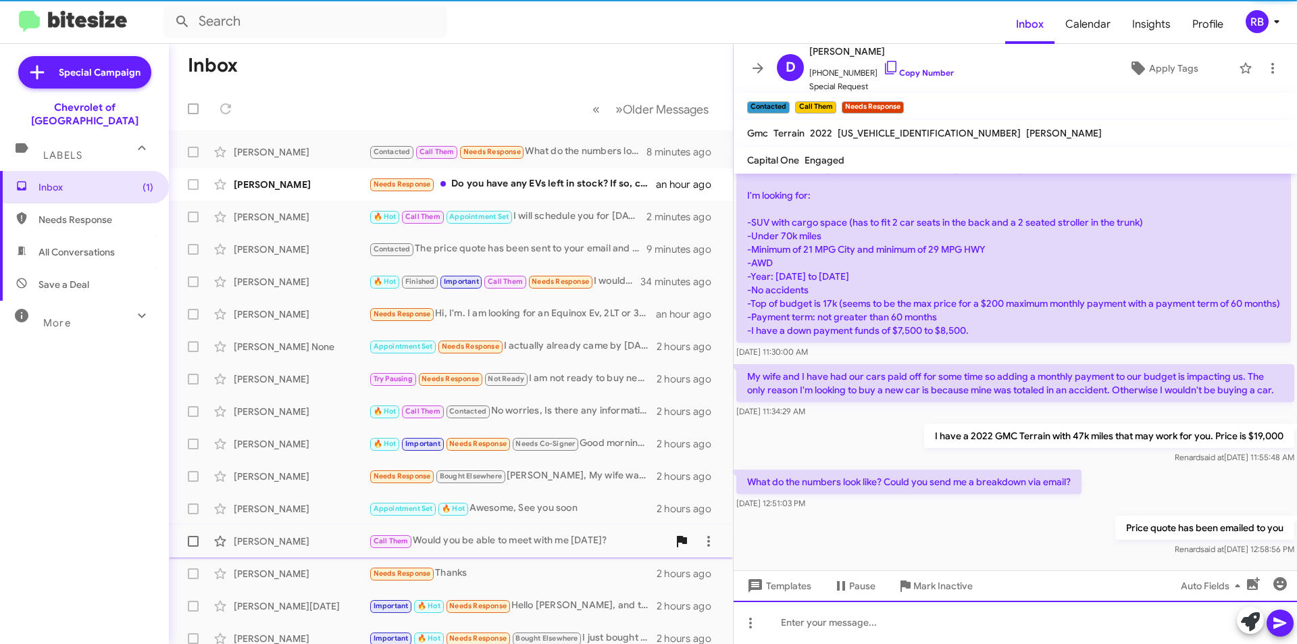
scroll to position [0, 0]
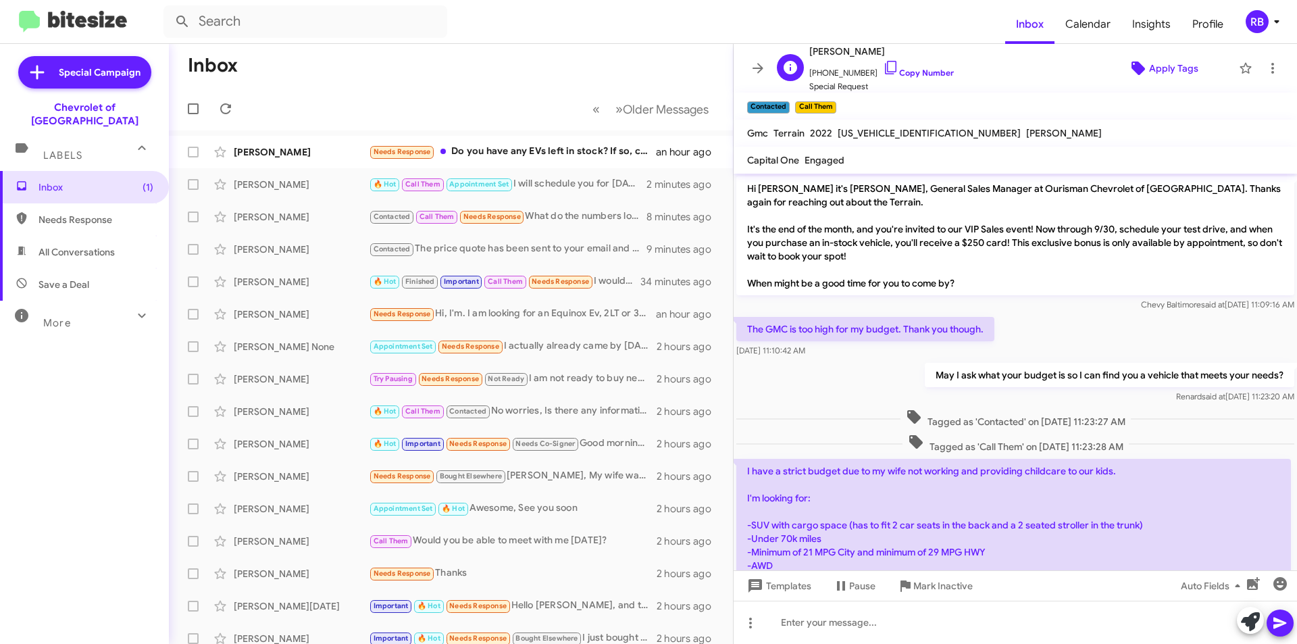
click at [1178, 63] on span "Apply Tags" at bounding box center [1173, 68] width 49 height 24
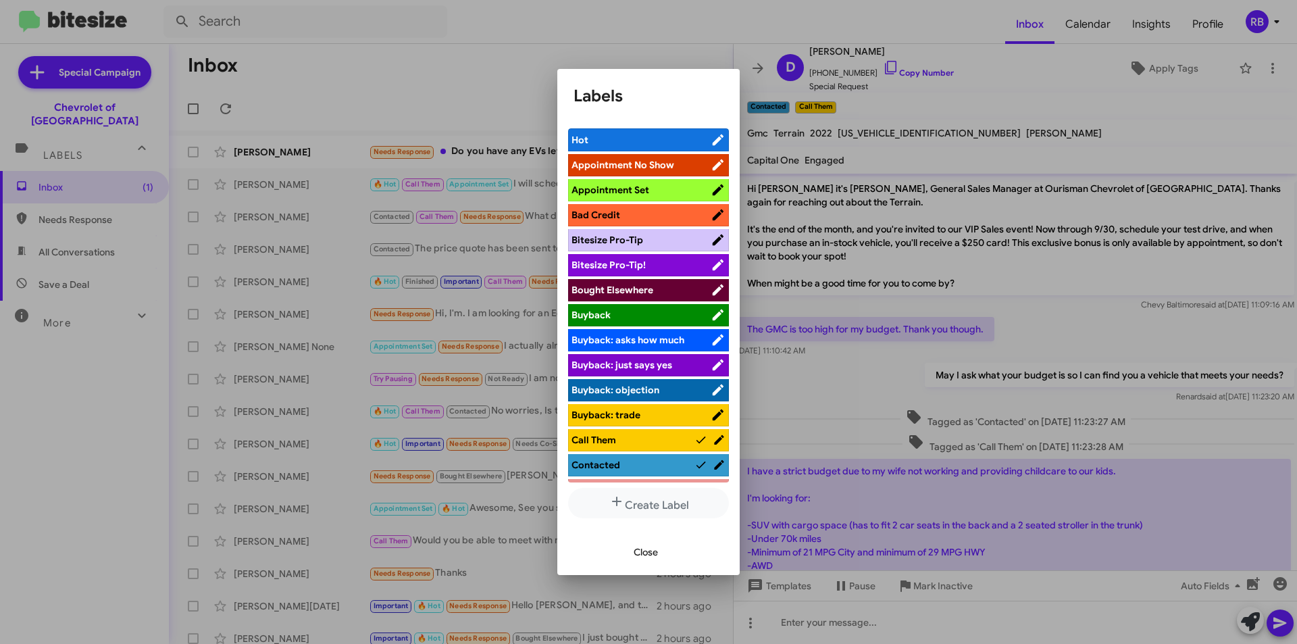
click at [607, 142] on span "Hot" at bounding box center [641, 140] width 139 height 14
click at [663, 549] on button "Close" at bounding box center [646, 552] width 46 height 24
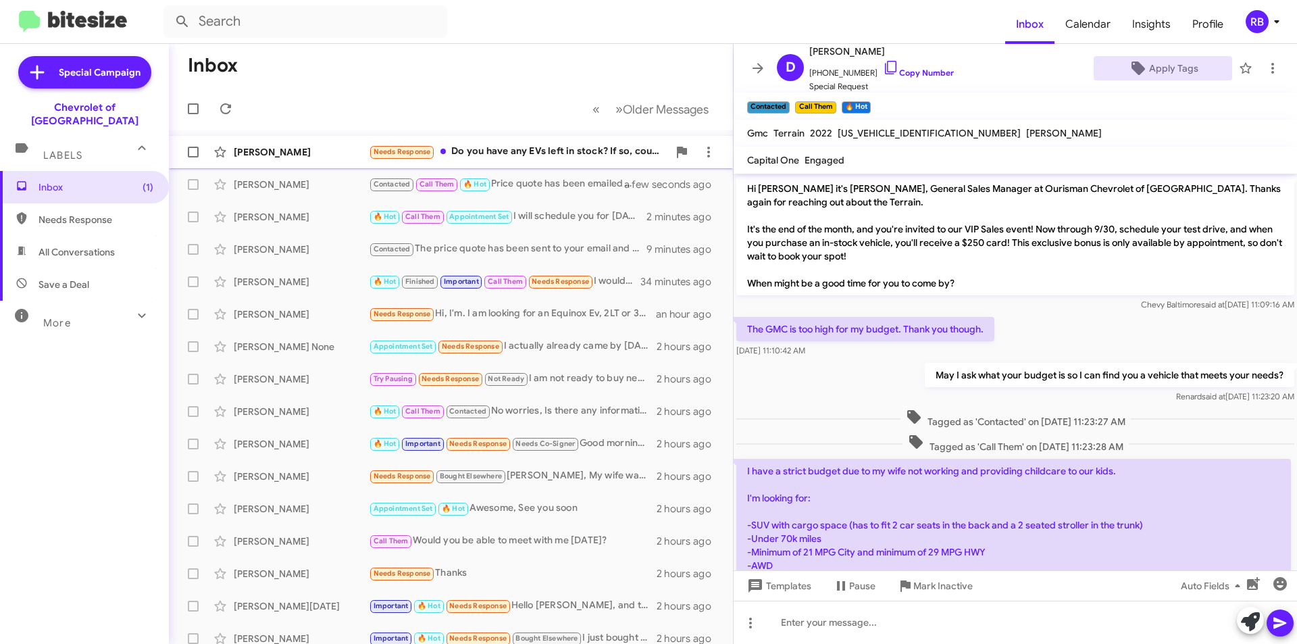
click at [579, 161] on div "[PERSON_NAME] Needs Response Do you have any EVs left in stock? If so, could yo…" at bounding box center [451, 152] width 543 height 27
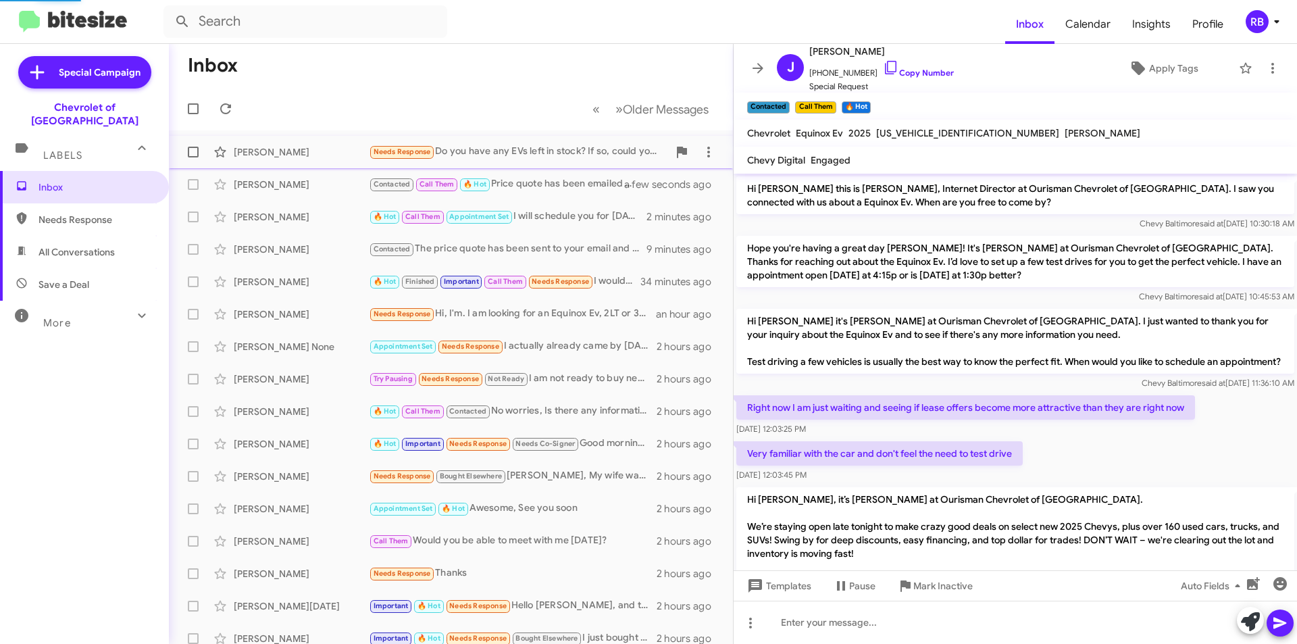
scroll to position [726, 0]
